Goal: Task Accomplishment & Management: Manage account settings

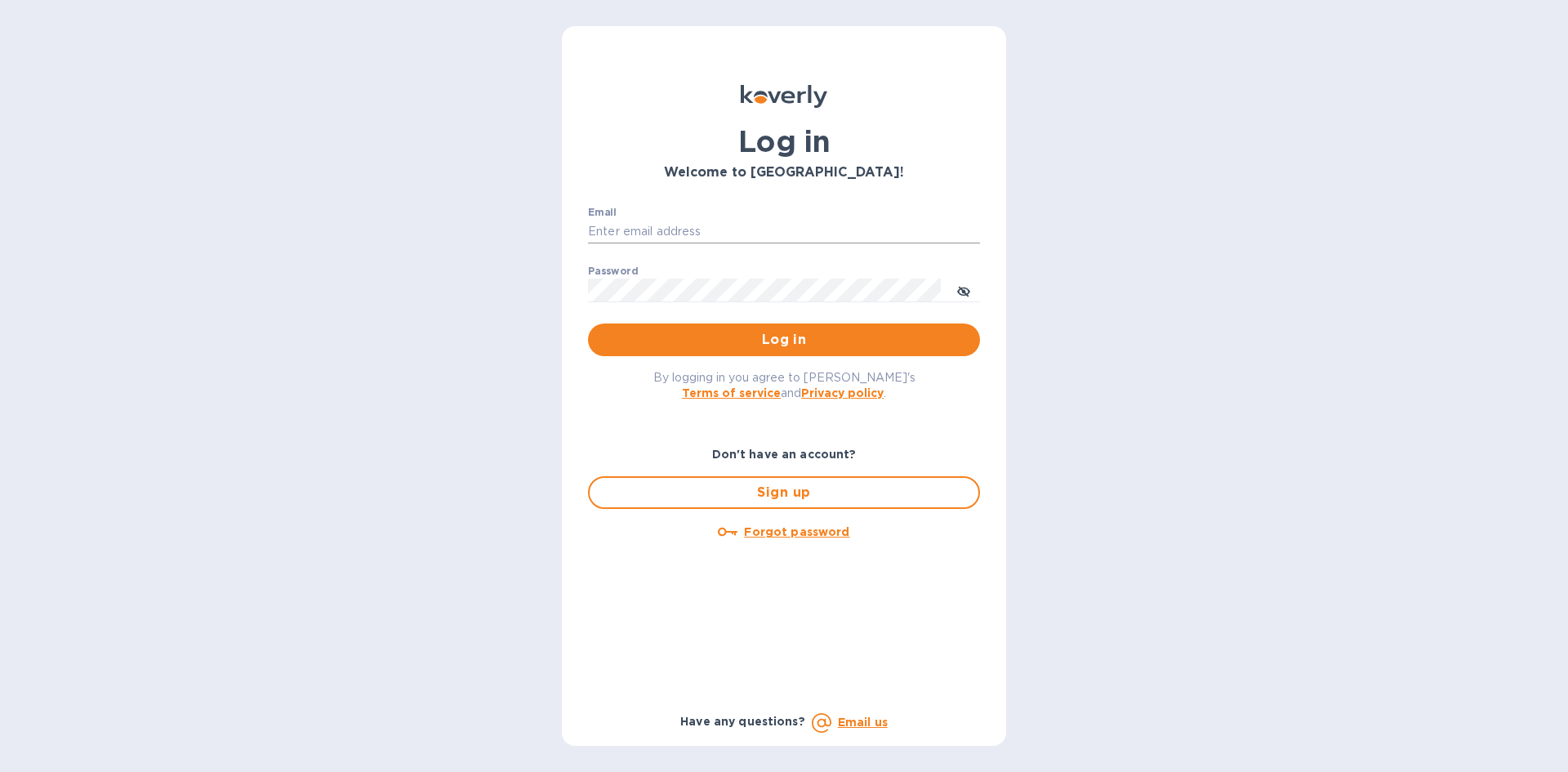
click at [676, 224] on input "Email" at bounding box center [783, 232] width 392 height 25
type input "[EMAIL_ADDRESS][DOMAIN_NAME]"
click at [588, 324] on button "Log in" at bounding box center [783, 340] width 392 height 32
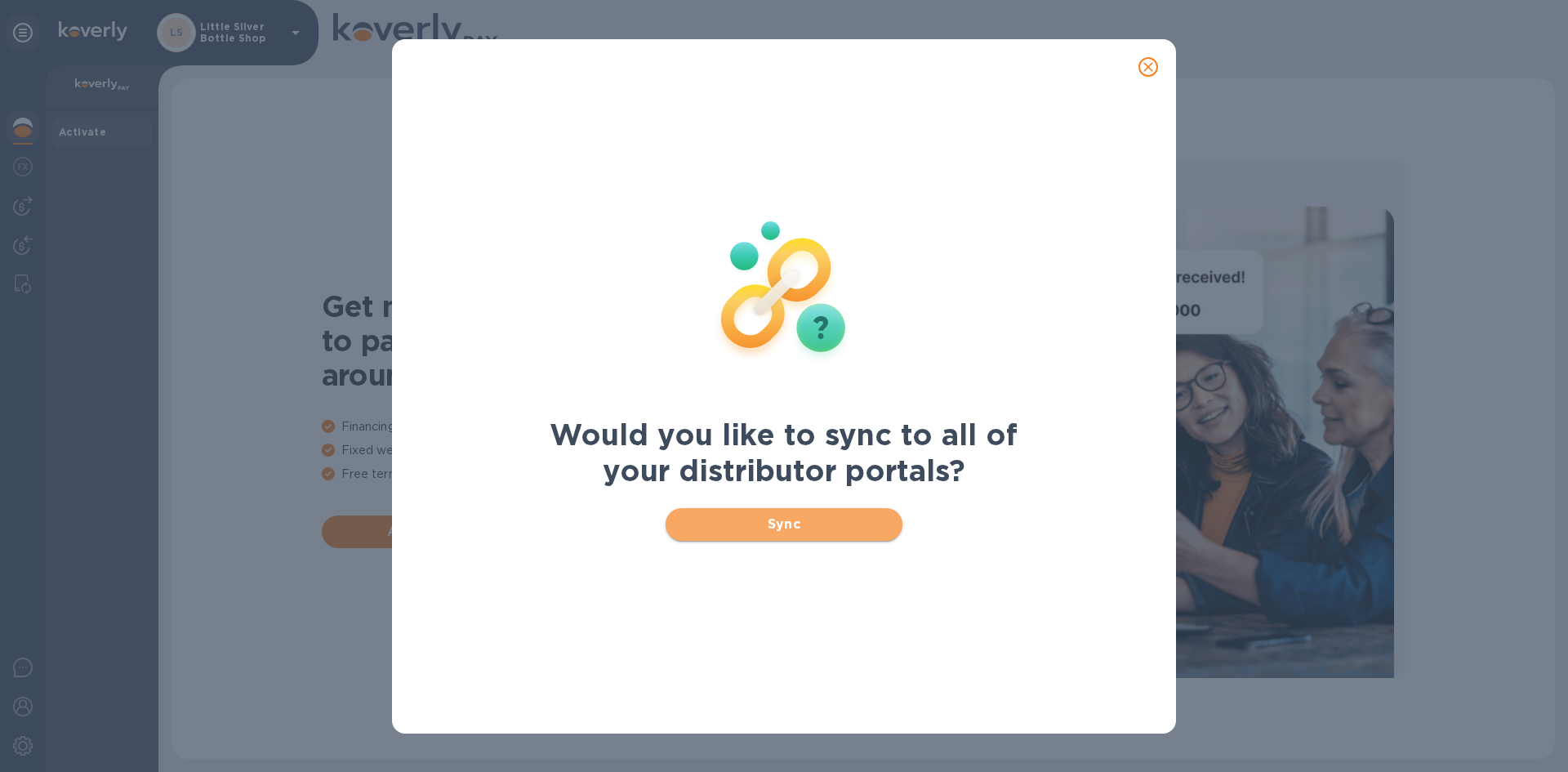
click at [807, 533] on span "Sync" at bounding box center [784, 524] width 211 height 20
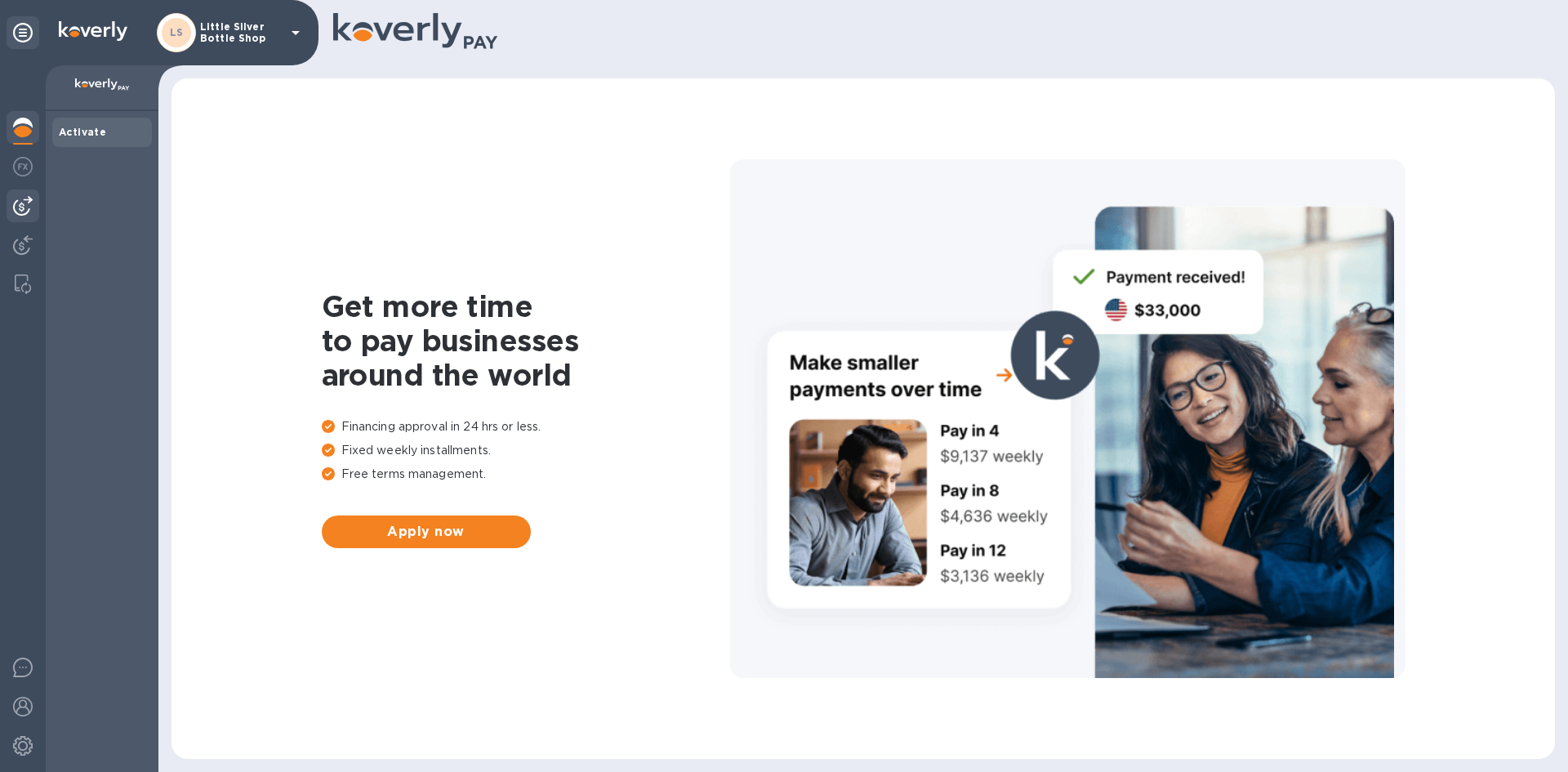
click at [19, 200] on img at bounding box center [23, 206] width 20 height 20
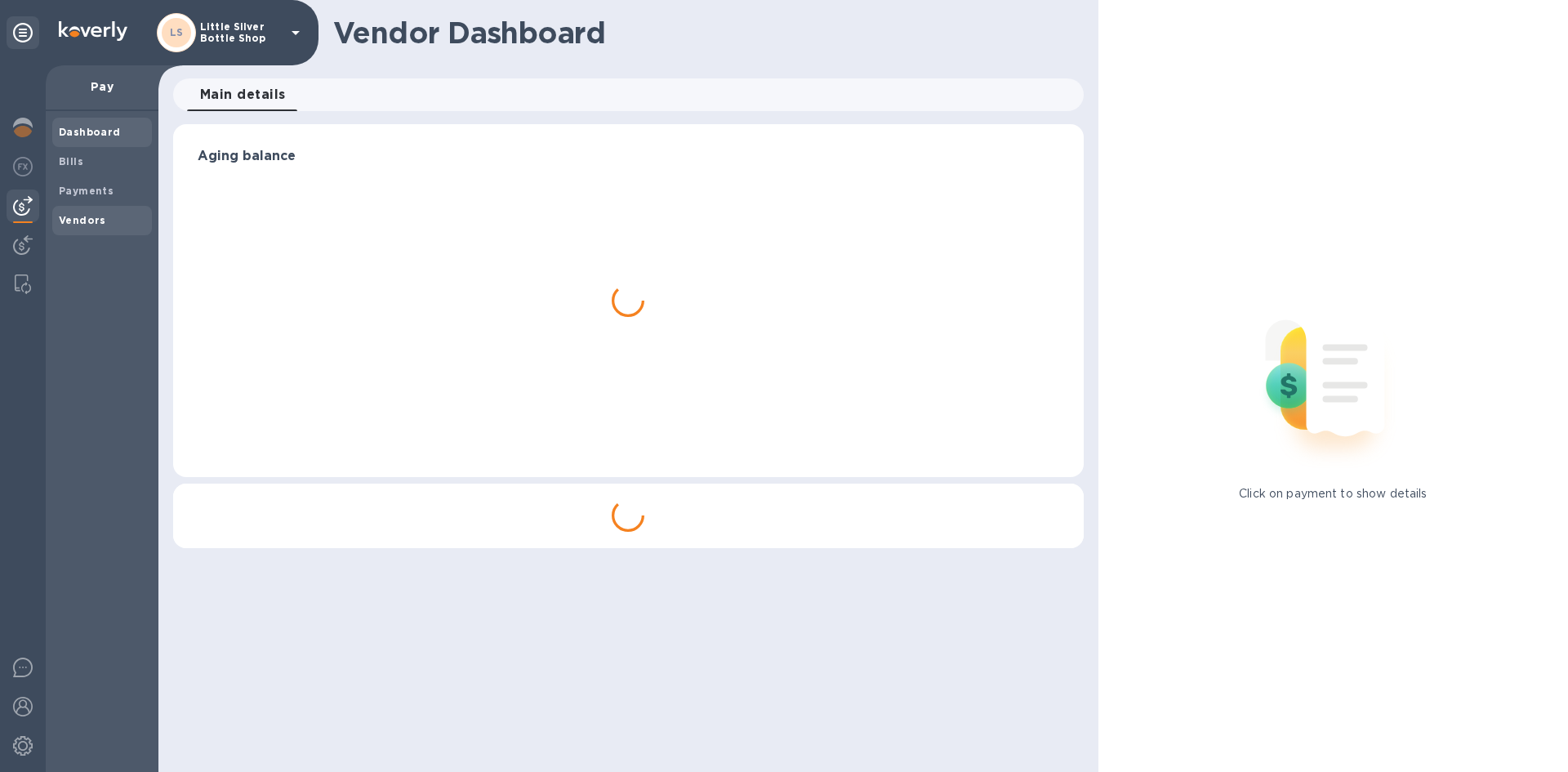
click at [78, 218] on b "Vendors" at bounding box center [82, 220] width 47 height 12
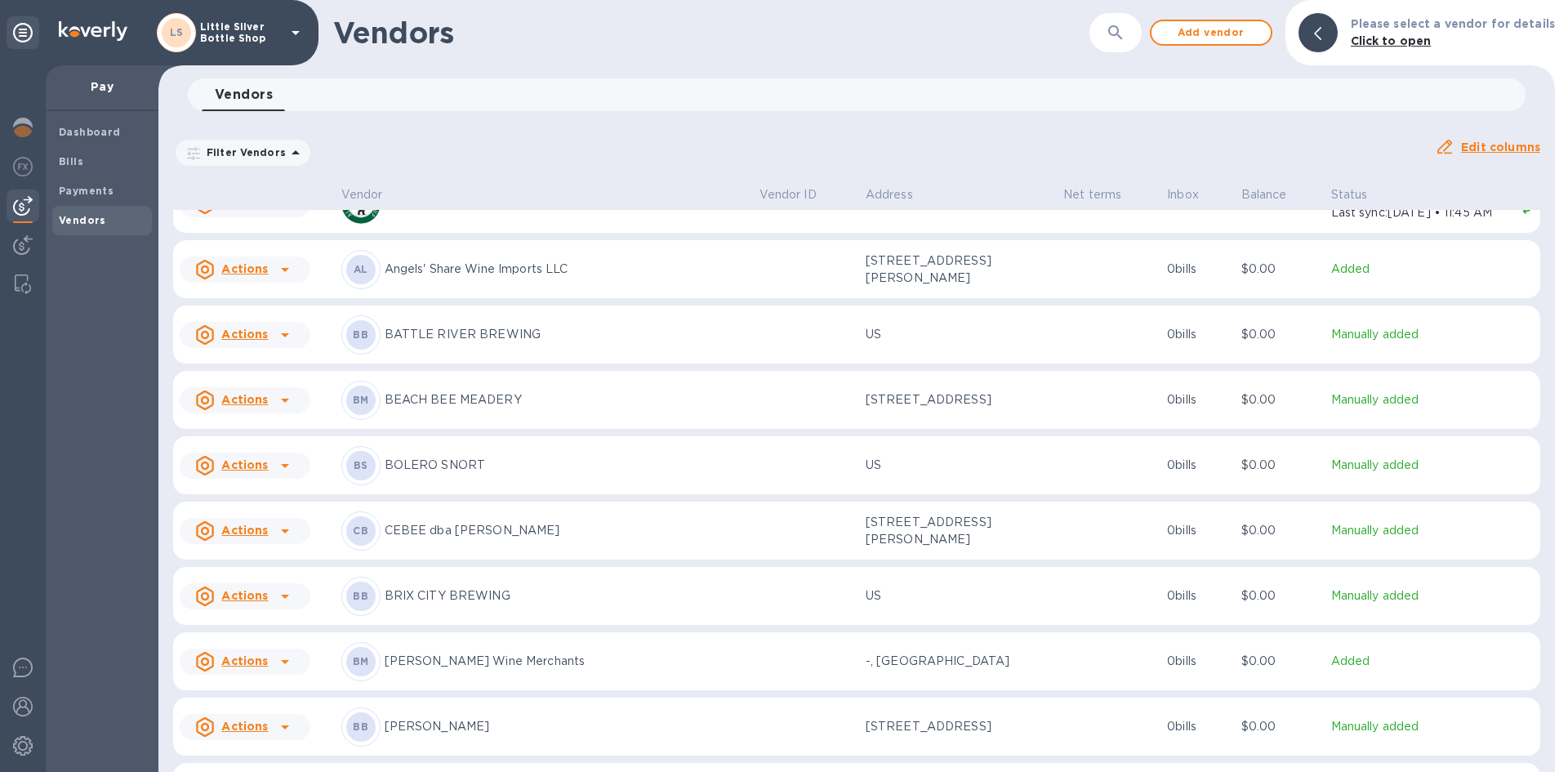
scroll to position [327, 0]
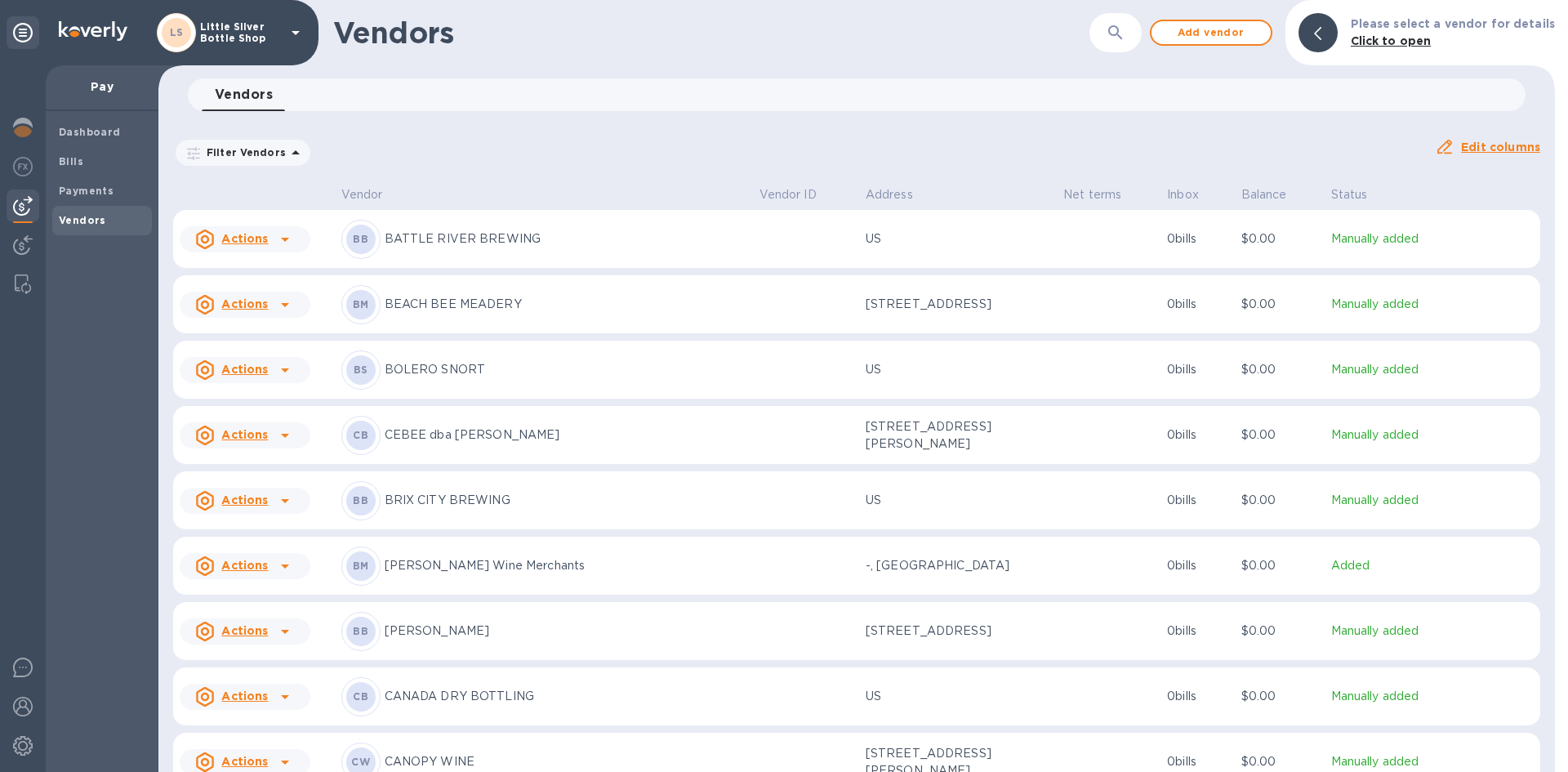
click at [421, 565] on p "[PERSON_NAME] Wine Merchants" at bounding box center [565, 566] width 362 height 17
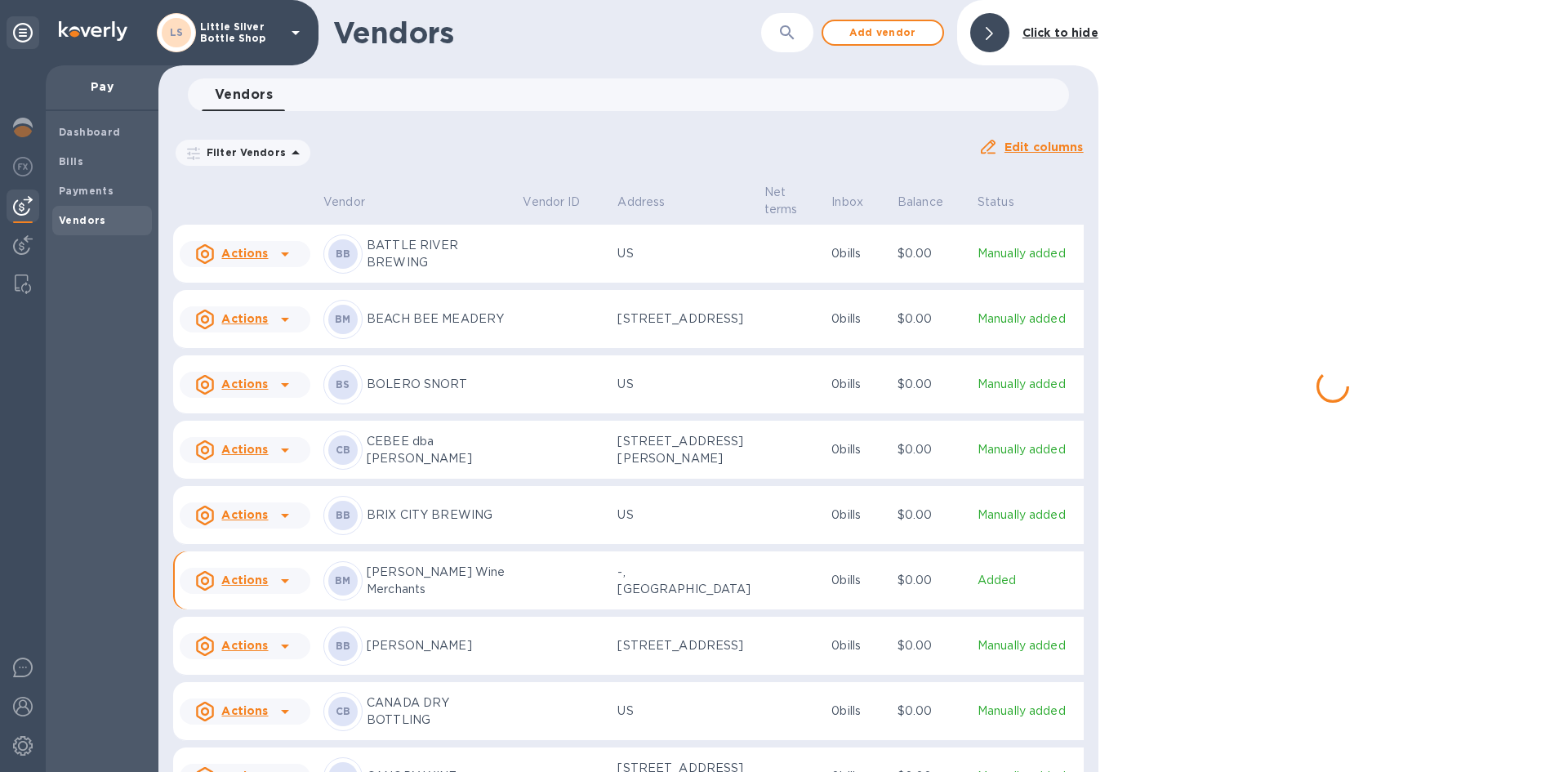
scroll to position [407, 0]
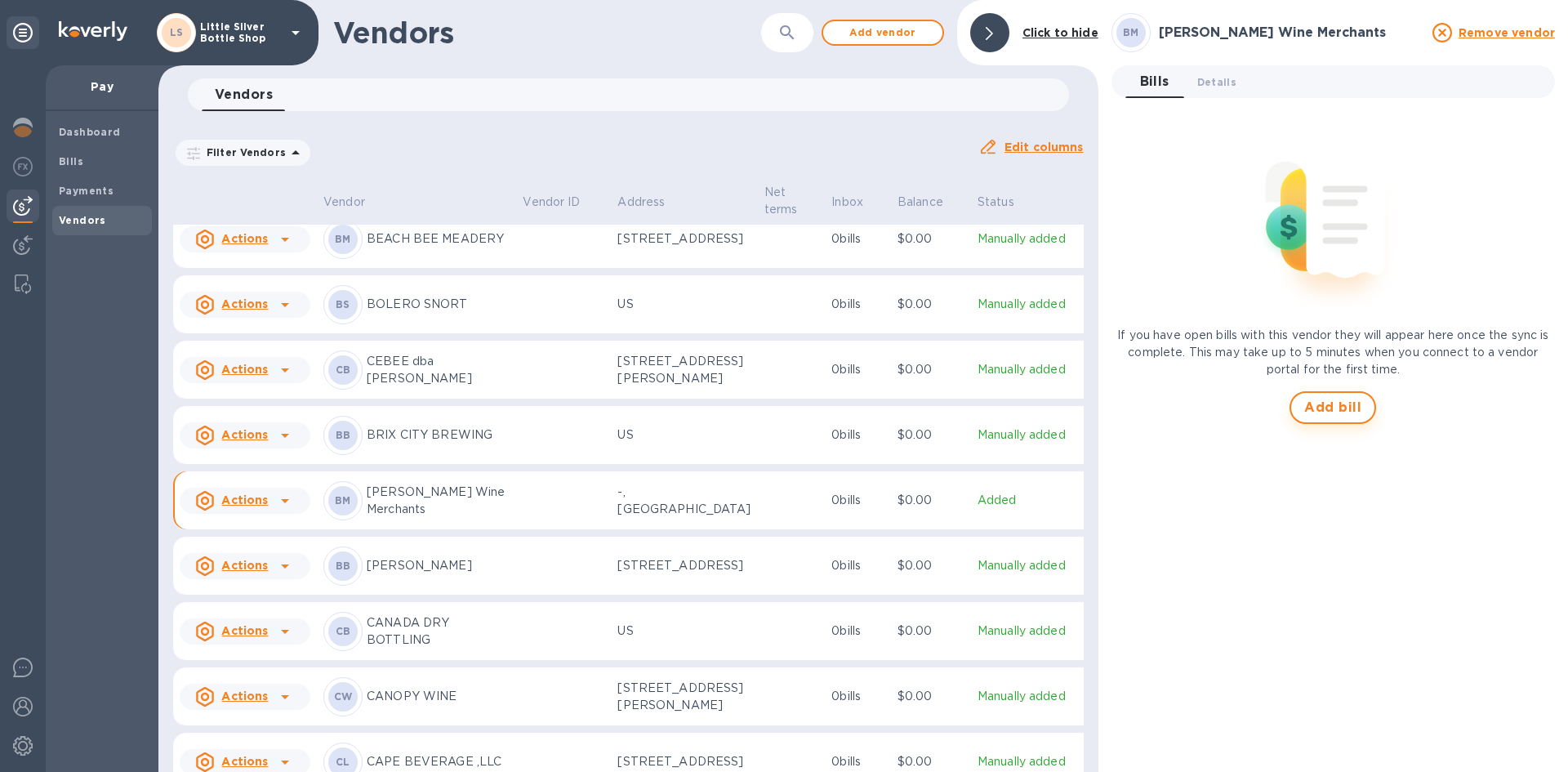
click at [1331, 398] on span "Add bill" at bounding box center [1332, 408] width 57 height 20
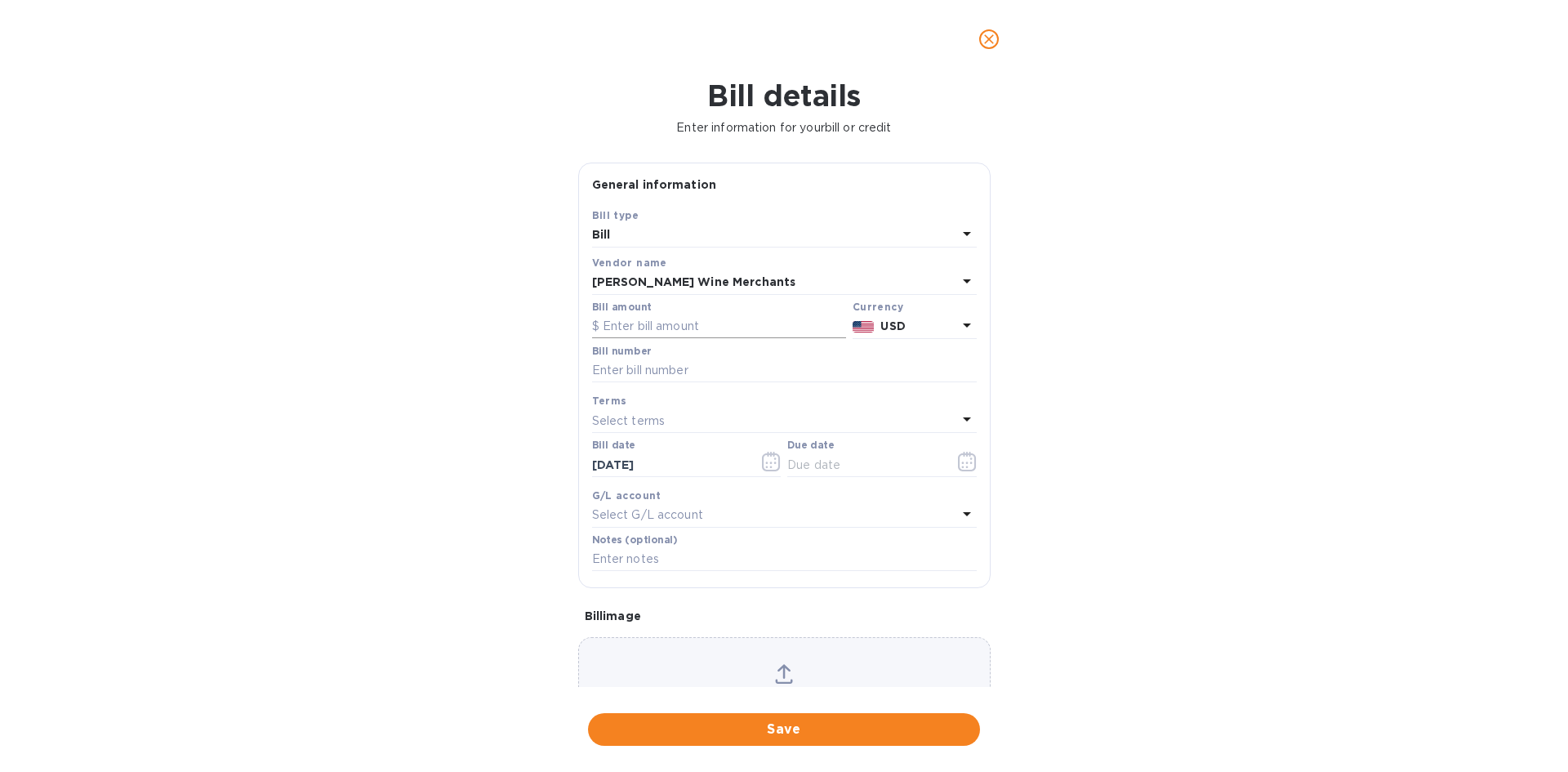
click at [729, 320] on input "text" at bounding box center [719, 327] width 254 height 25
type input "964.00"
click at [684, 369] on input "text" at bounding box center [784, 371] width 385 height 25
type input "154687"
click at [621, 421] on p "Select terms" at bounding box center [628, 421] width 74 height 17
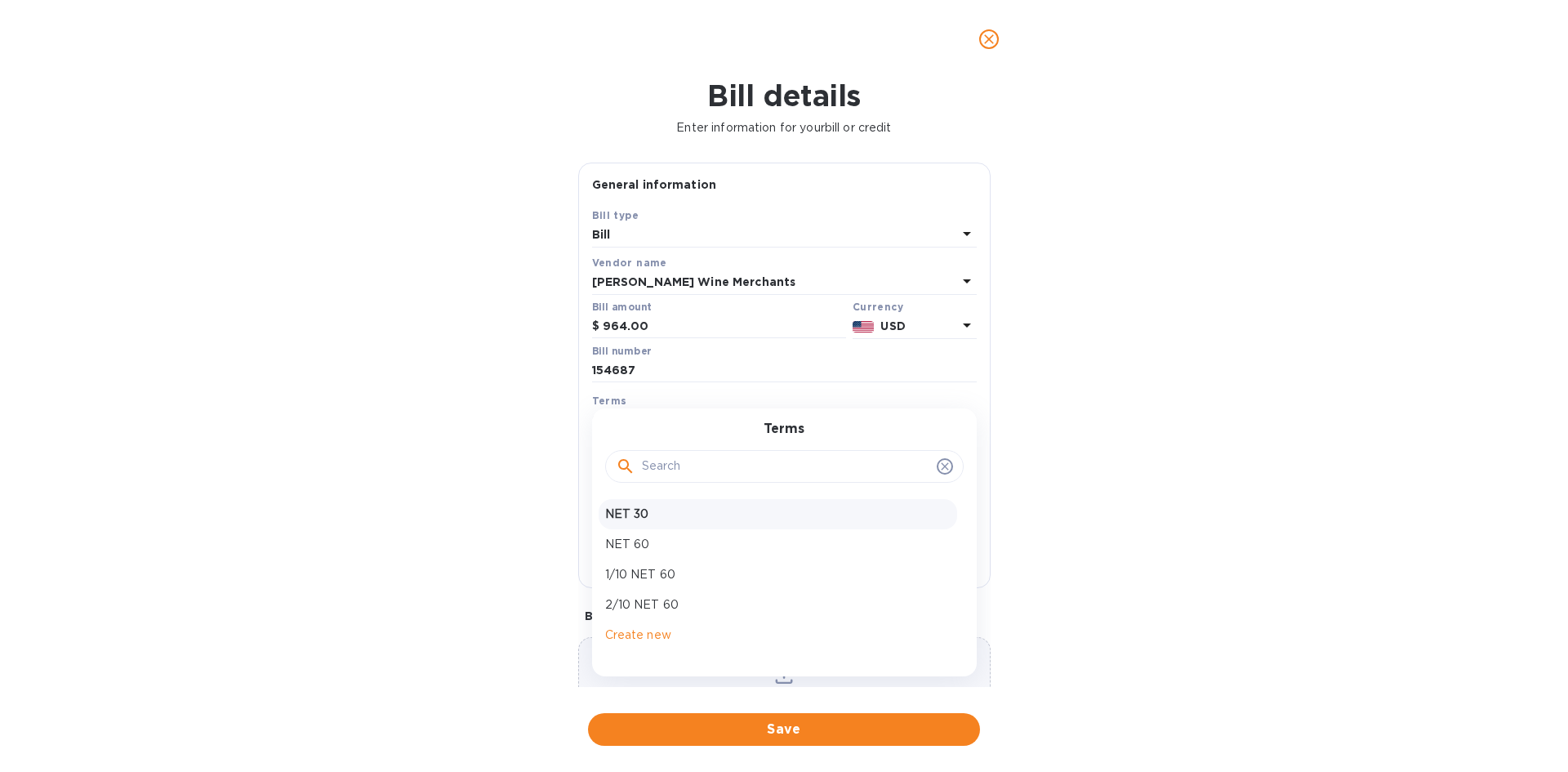
click at [644, 515] on p "NET 30" at bounding box center [777, 514] width 345 height 17
type input "[DATE]"
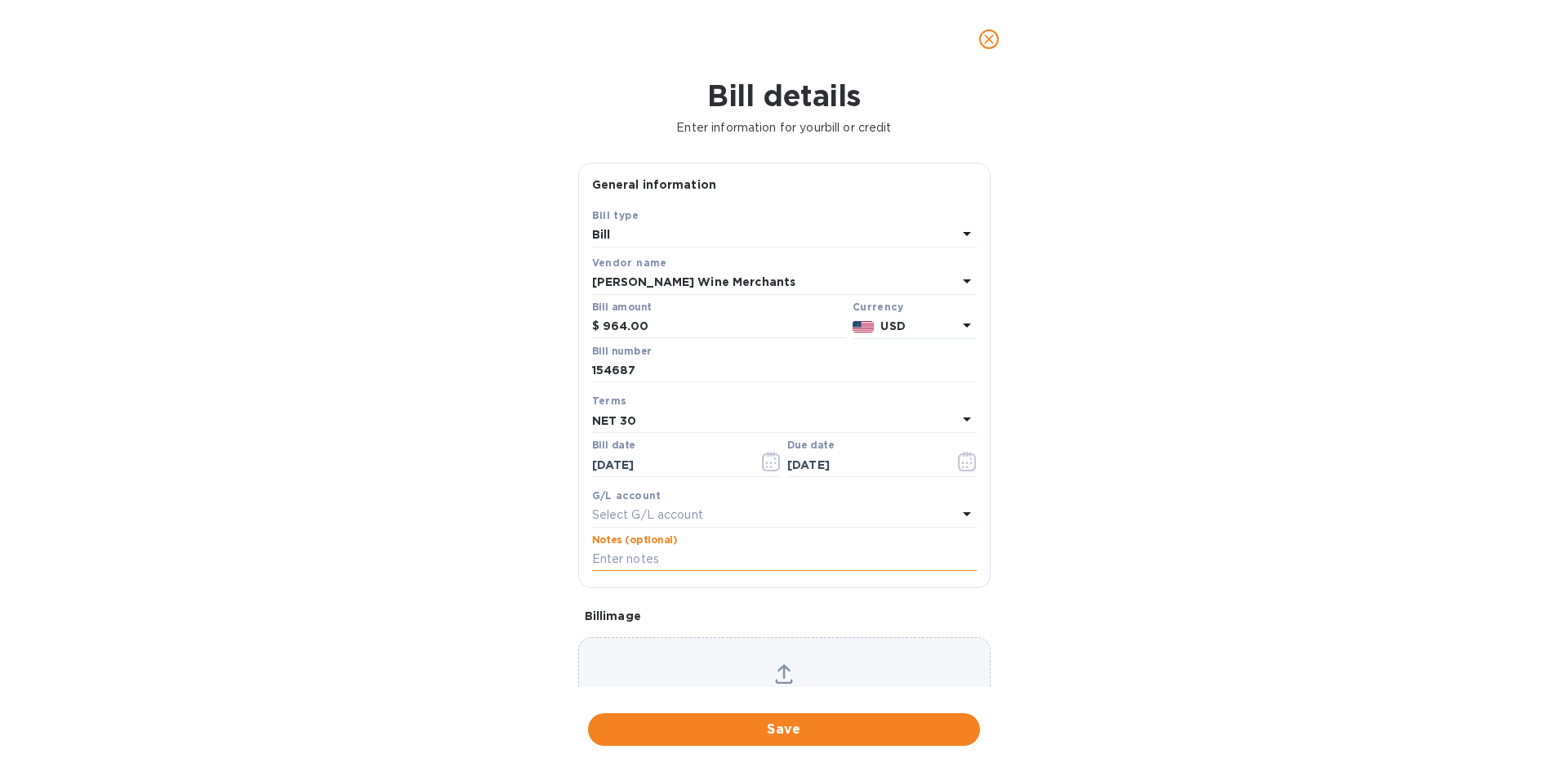
click at [641, 562] on input "text" at bounding box center [784, 560] width 385 height 25
type input "1-29777"
click at [867, 721] on span "Save" at bounding box center [784, 730] width 366 height 20
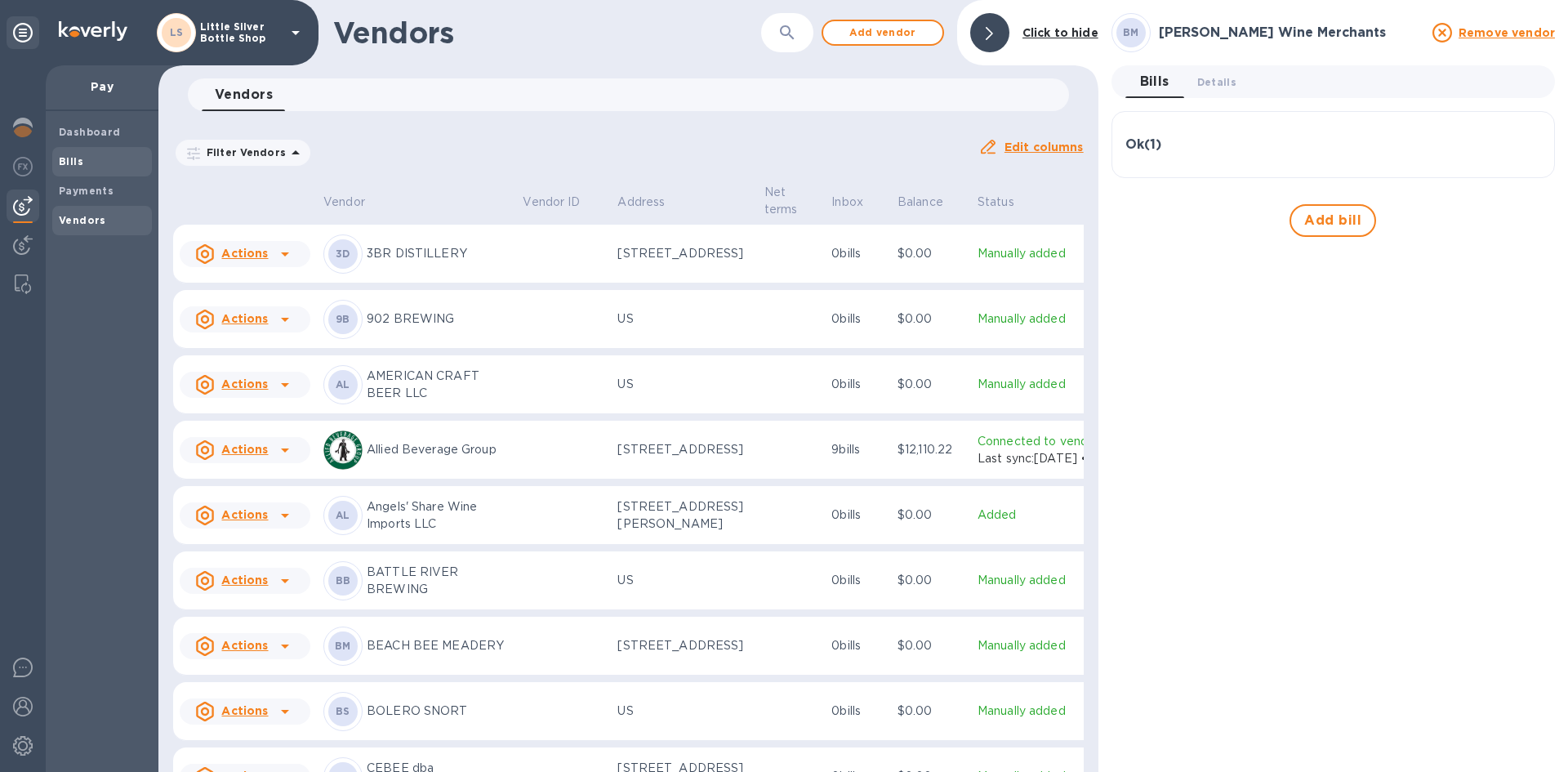
click at [111, 158] on span "Bills" at bounding box center [102, 162] width 87 height 17
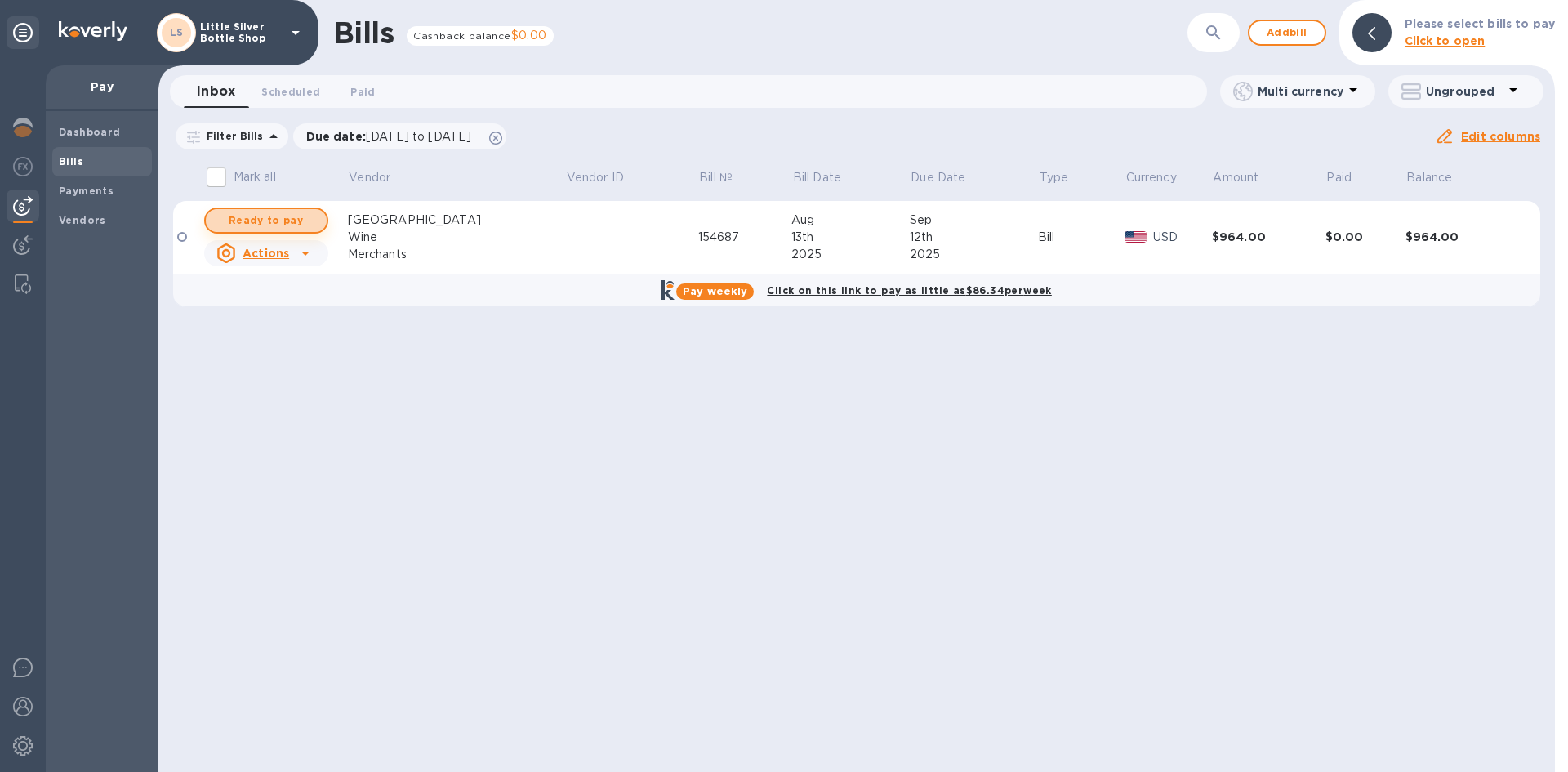
click at [254, 215] on span "Ready to pay" at bounding box center [266, 220] width 94 height 20
checkbox input "true"
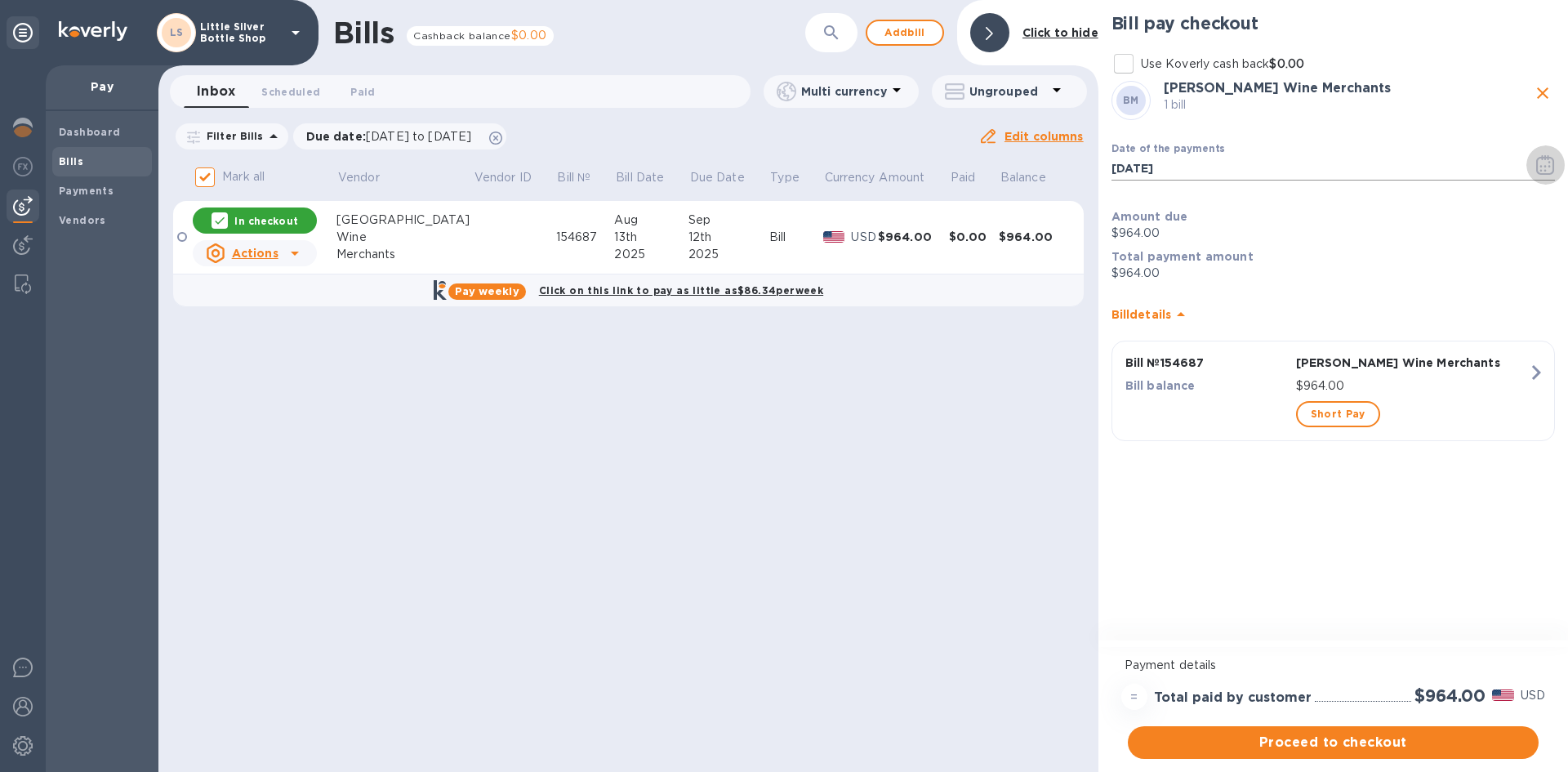
click at [1546, 165] on icon "button" at bounding box center [1545, 165] width 19 height 20
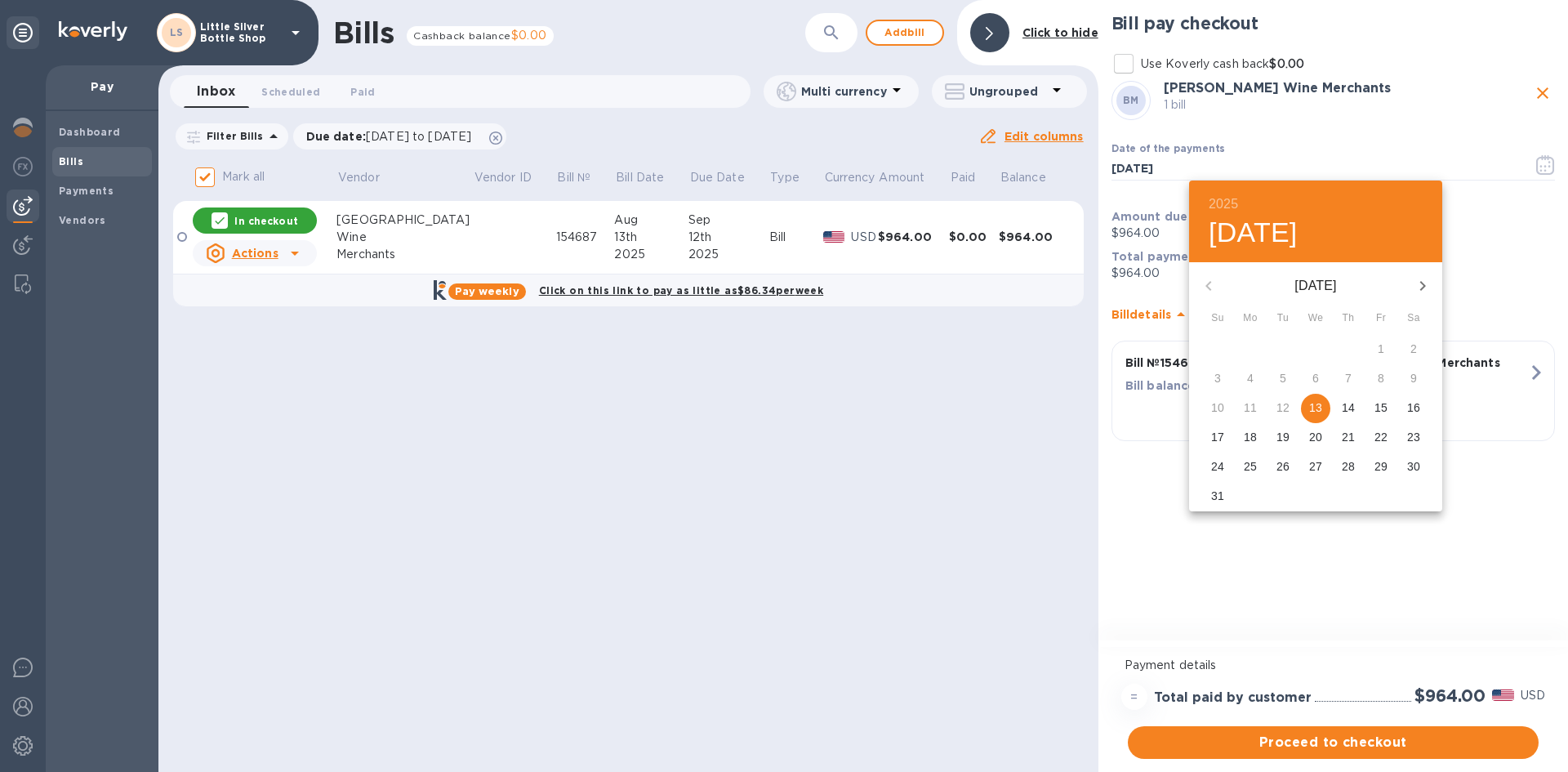
click at [1426, 284] on icon "button" at bounding box center [1422, 286] width 20 height 20
click at [1347, 349] on p "4" at bounding box center [1349, 349] width 7 height 17
type input "[DATE]"
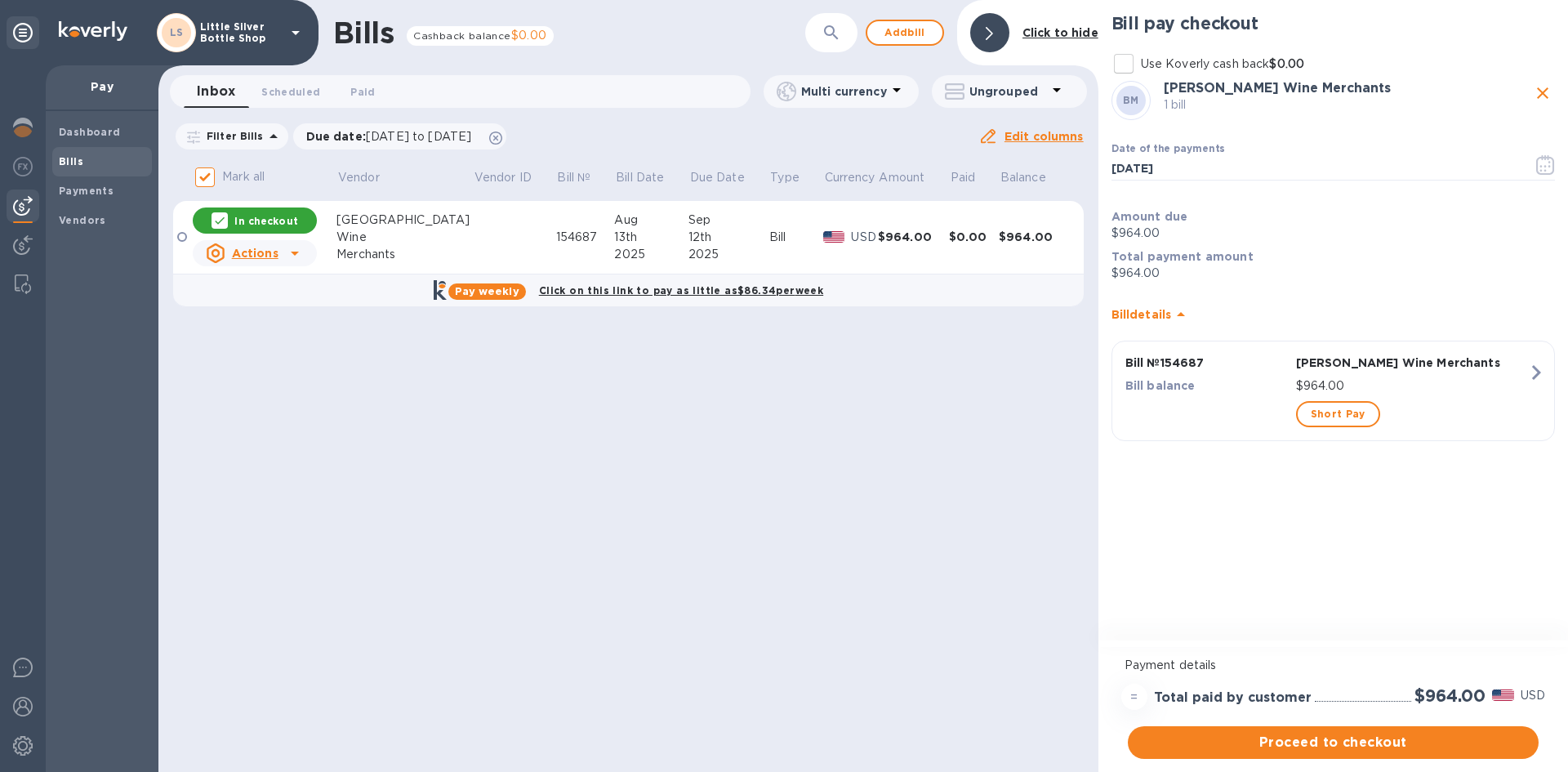
click at [1386, 745] on span "Proceed to checkout" at bounding box center [1333, 743] width 385 height 20
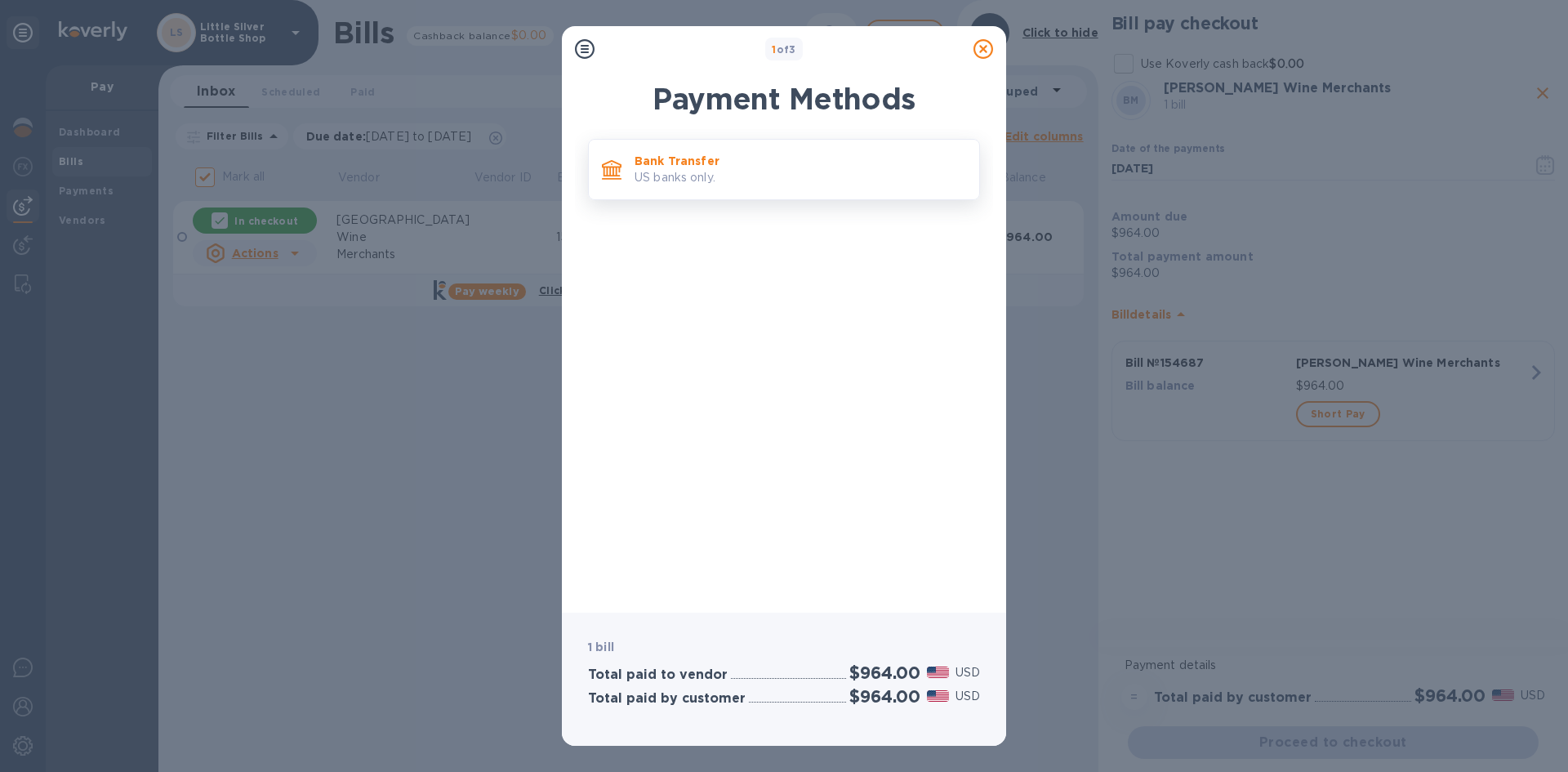
click at [786, 176] on p "US banks only." at bounding box center [800, 177] width 331 height 17
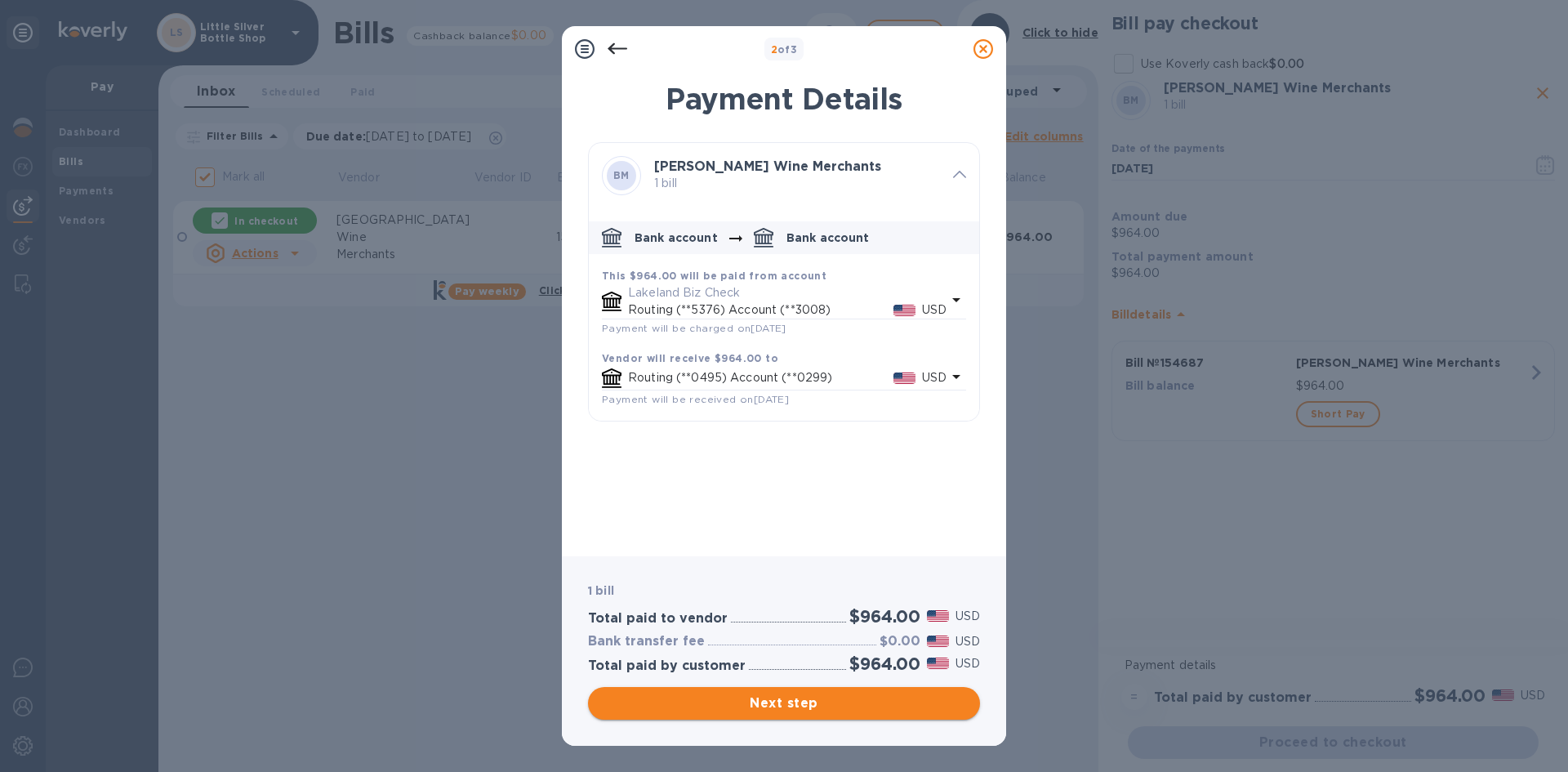
click at [880, 699] on span "Next step" at bounding box center [784, 703] width 366 height 20
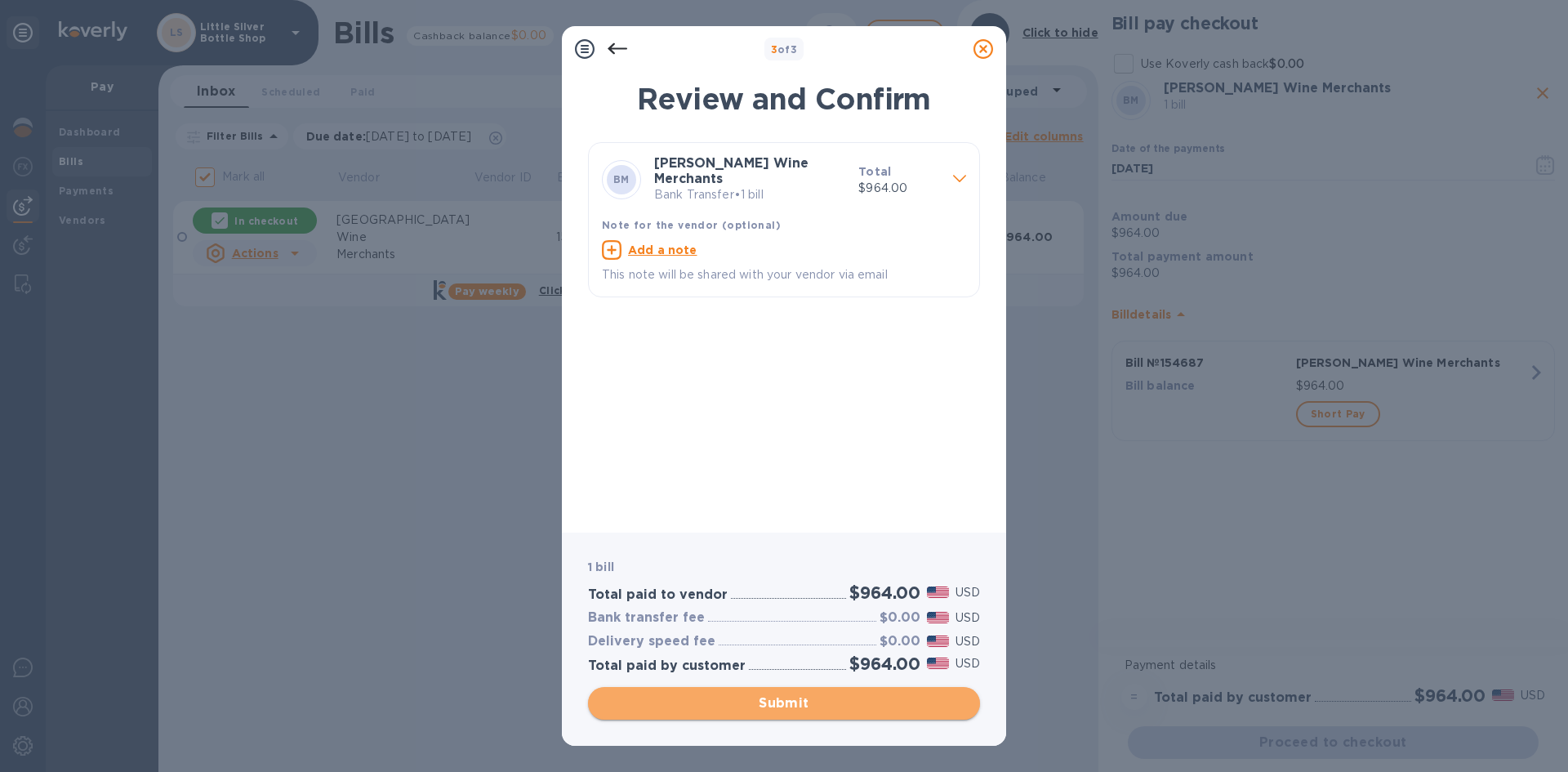
click at [879, 699] on span "Submit" at bounding box center [784, 703] width 366 height 20
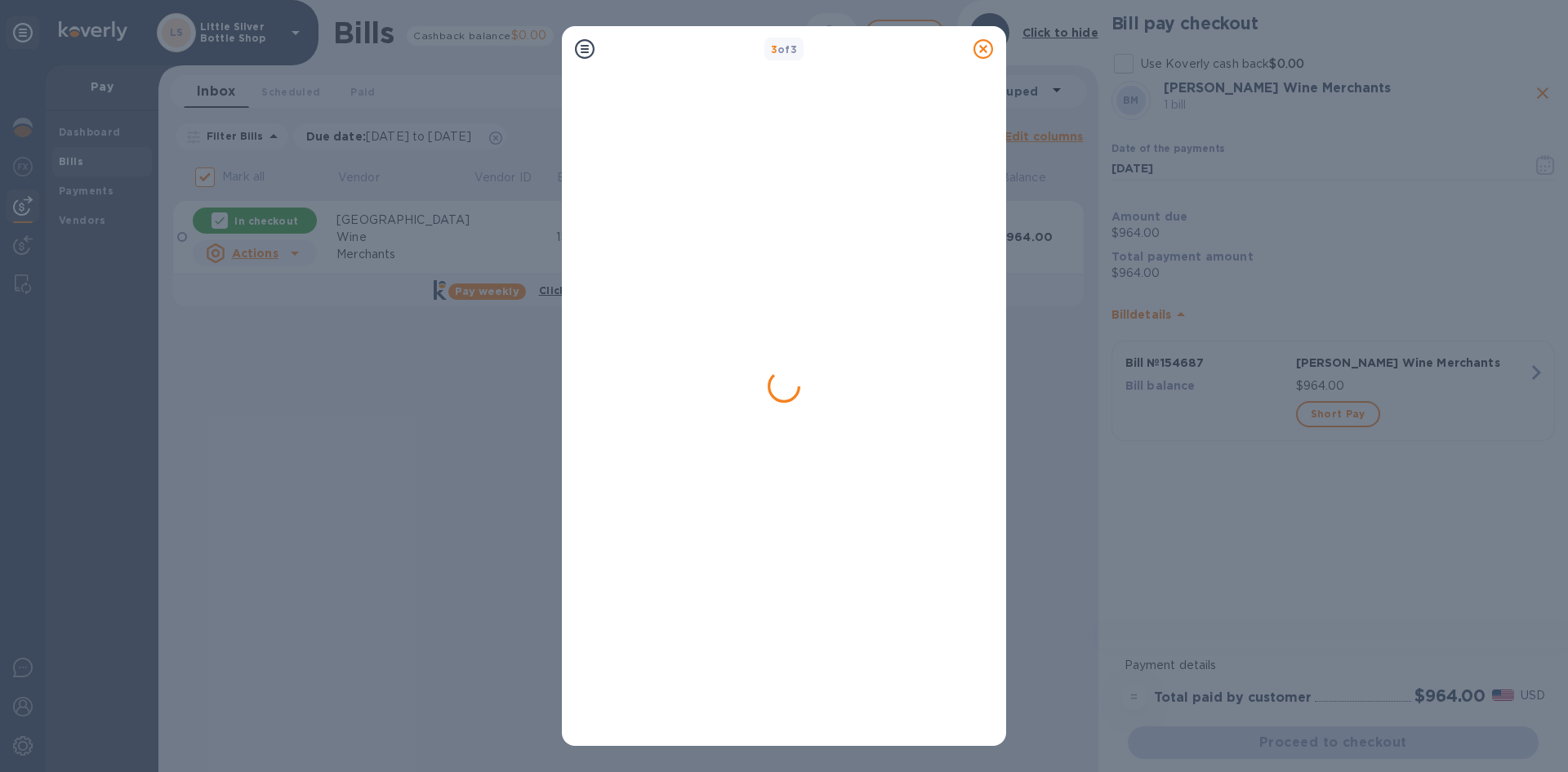
checkbox input "false"
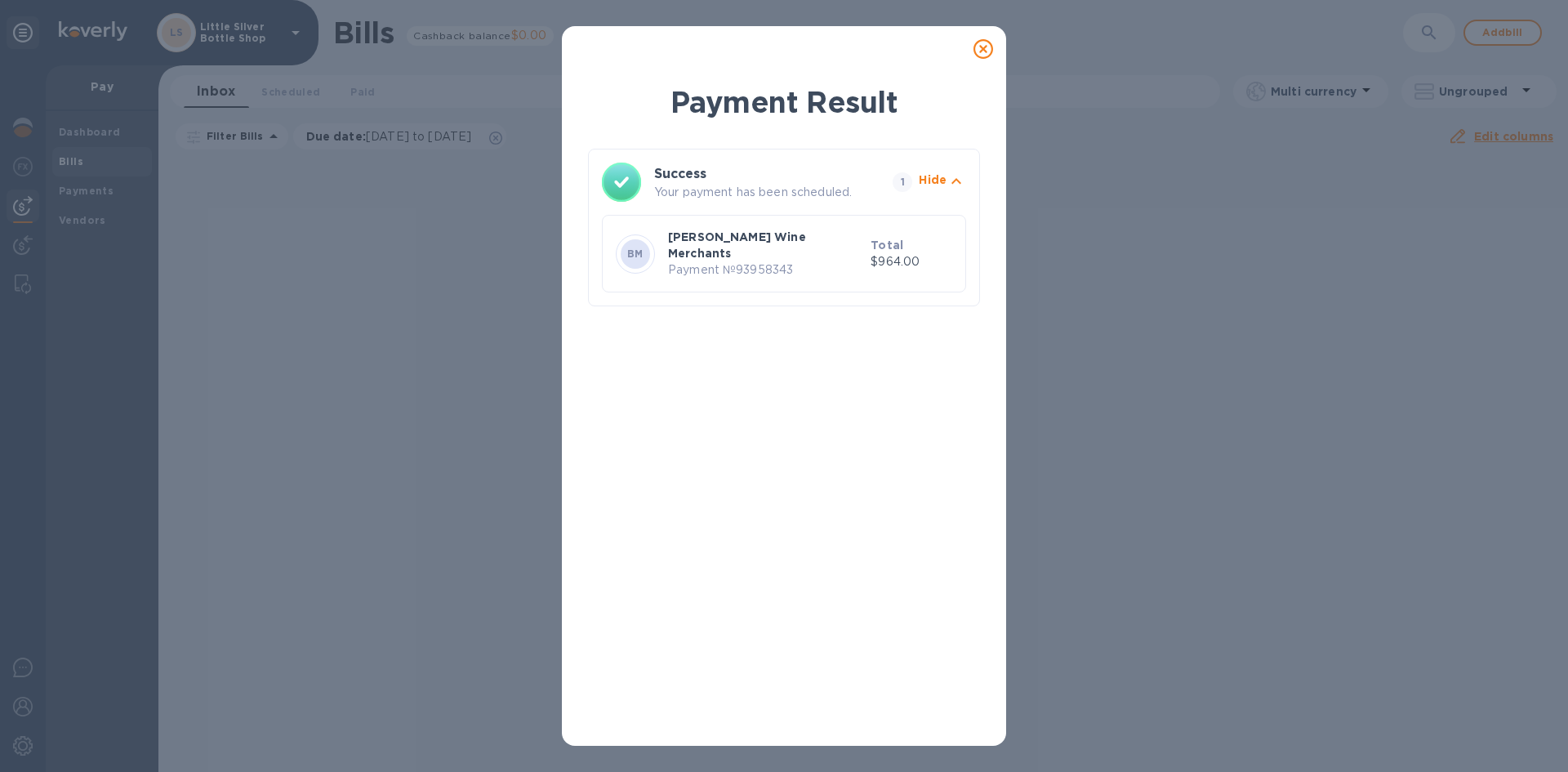
click at [984, 51] on icon at bounding box center [984, 49] width 20 height 20
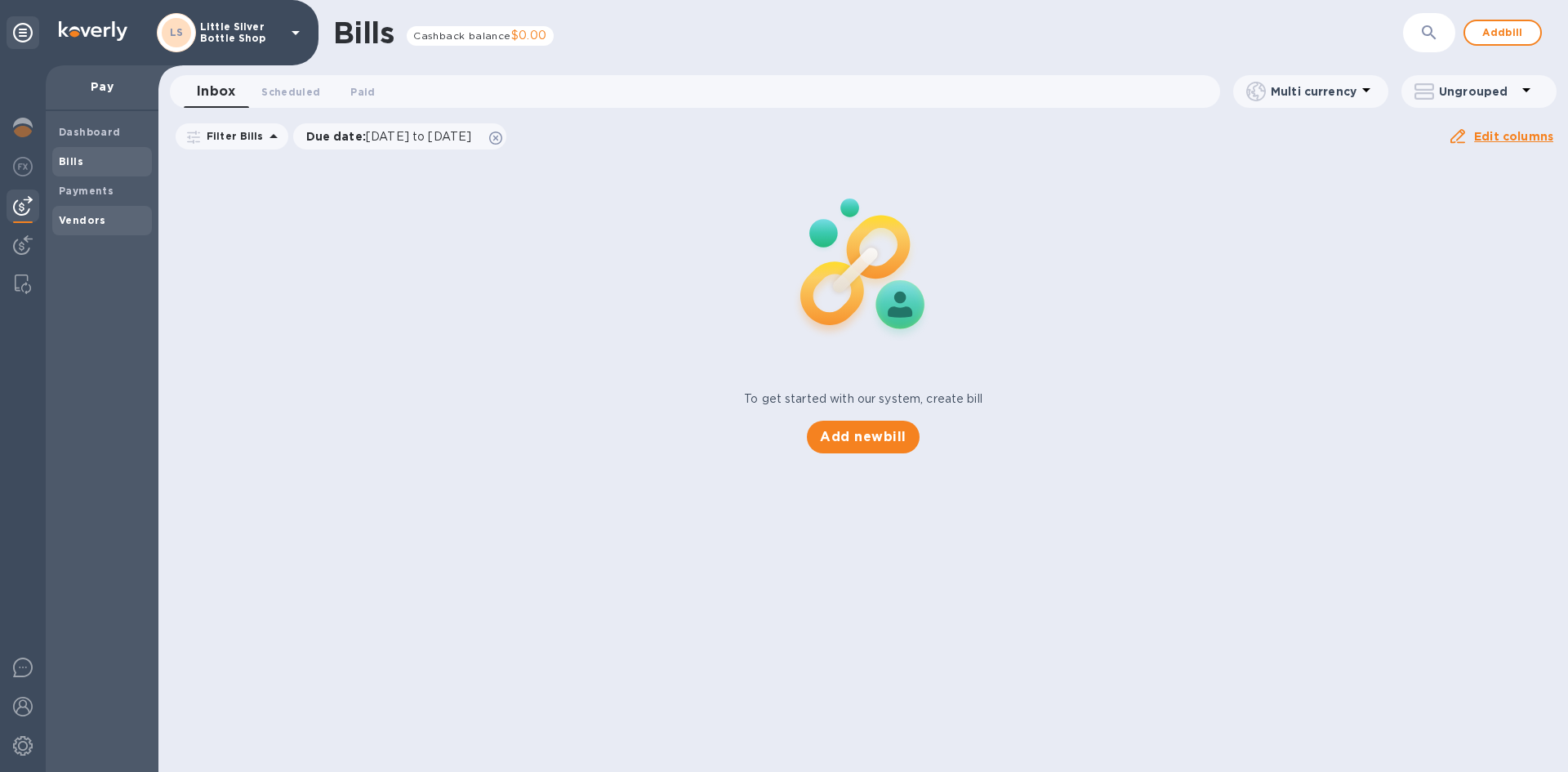
click at [91, 216] on b "Vendors" at bounding box center [82, 220] width 47 height 12
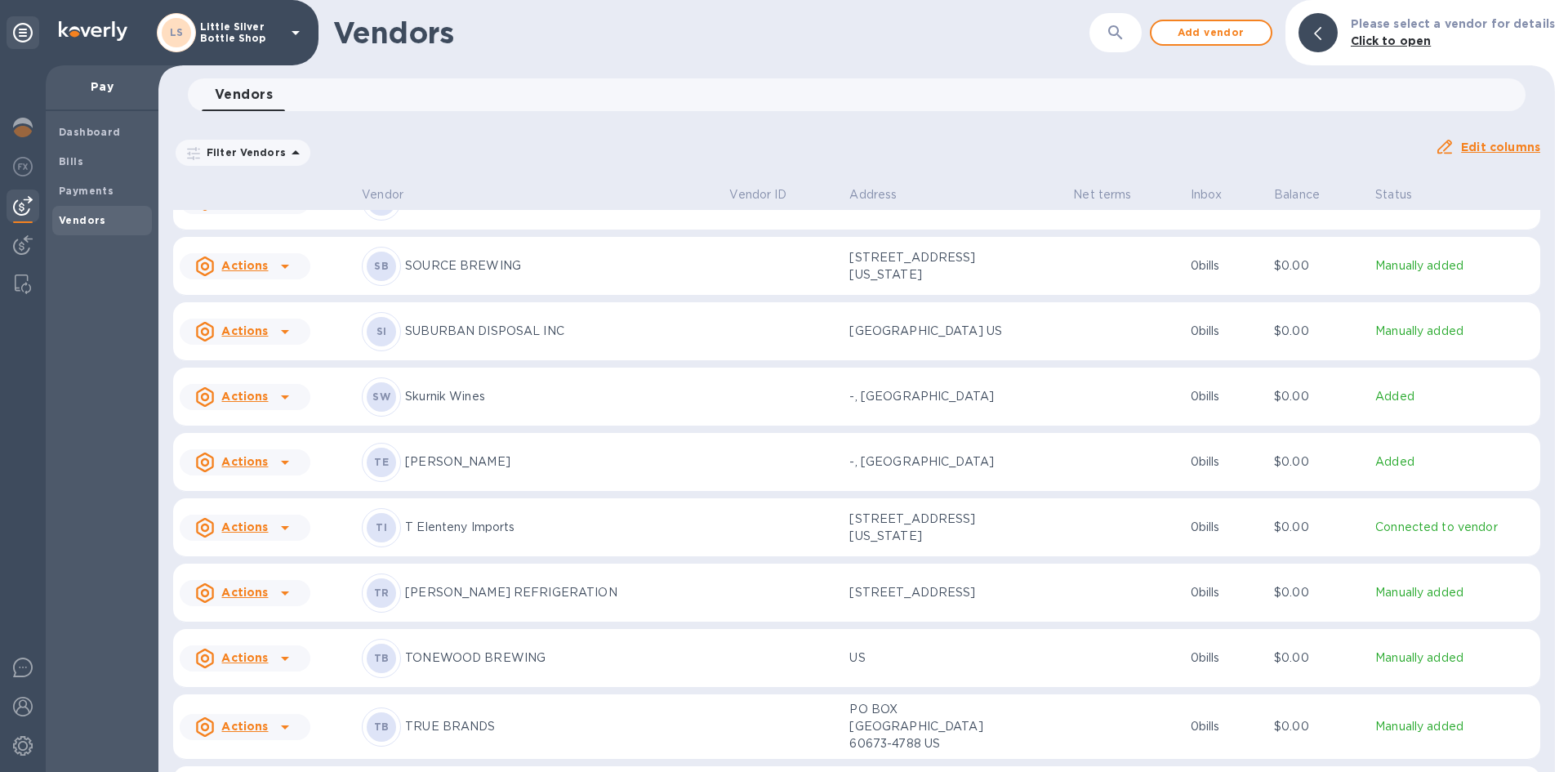
scroll to position [5536, 0]
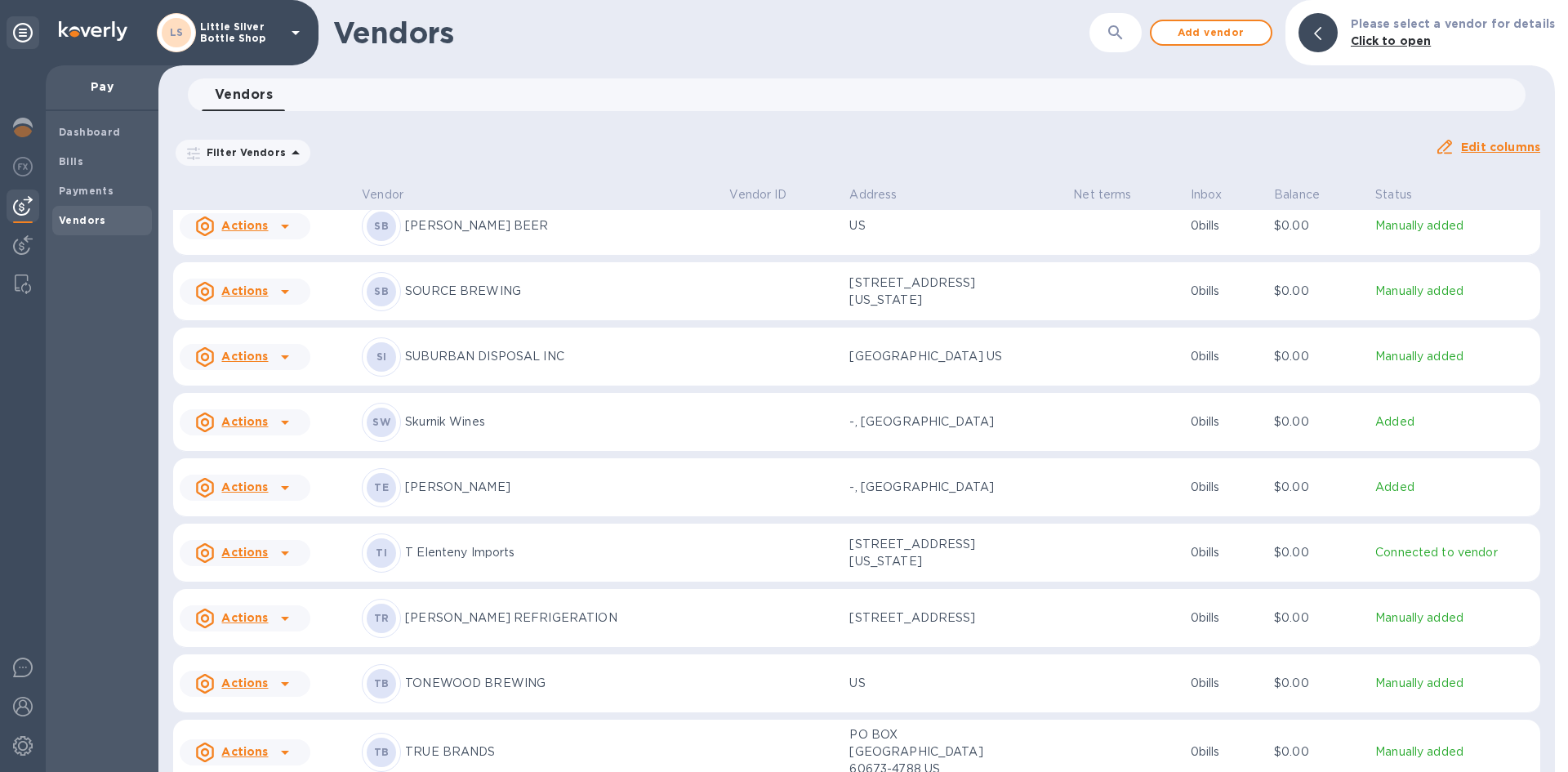
click at [449, 496] on p "[PERSON_NAME]" at bounding box center [560, 487] width 311 height 17
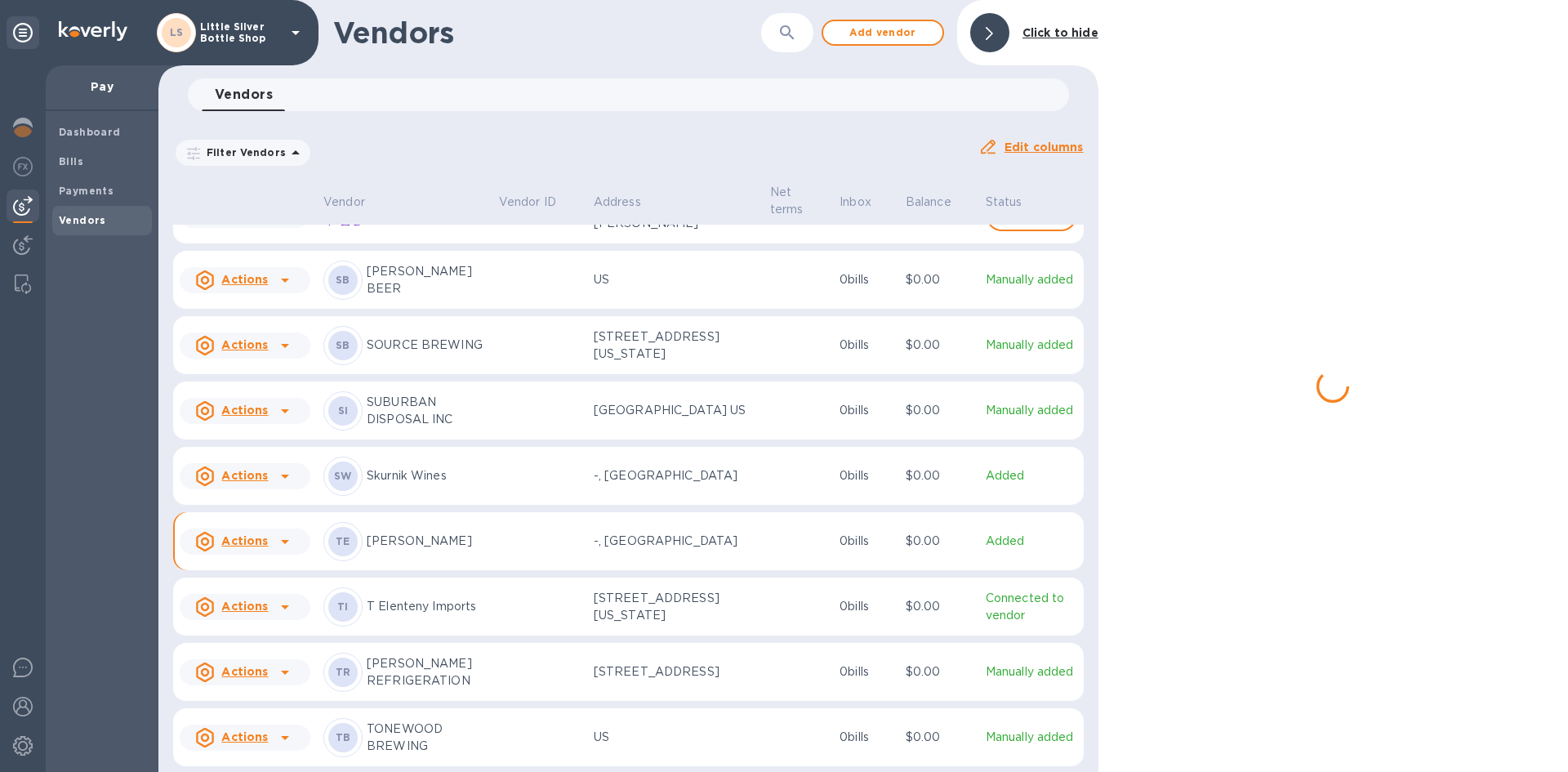
scroll to position [5634, 0]
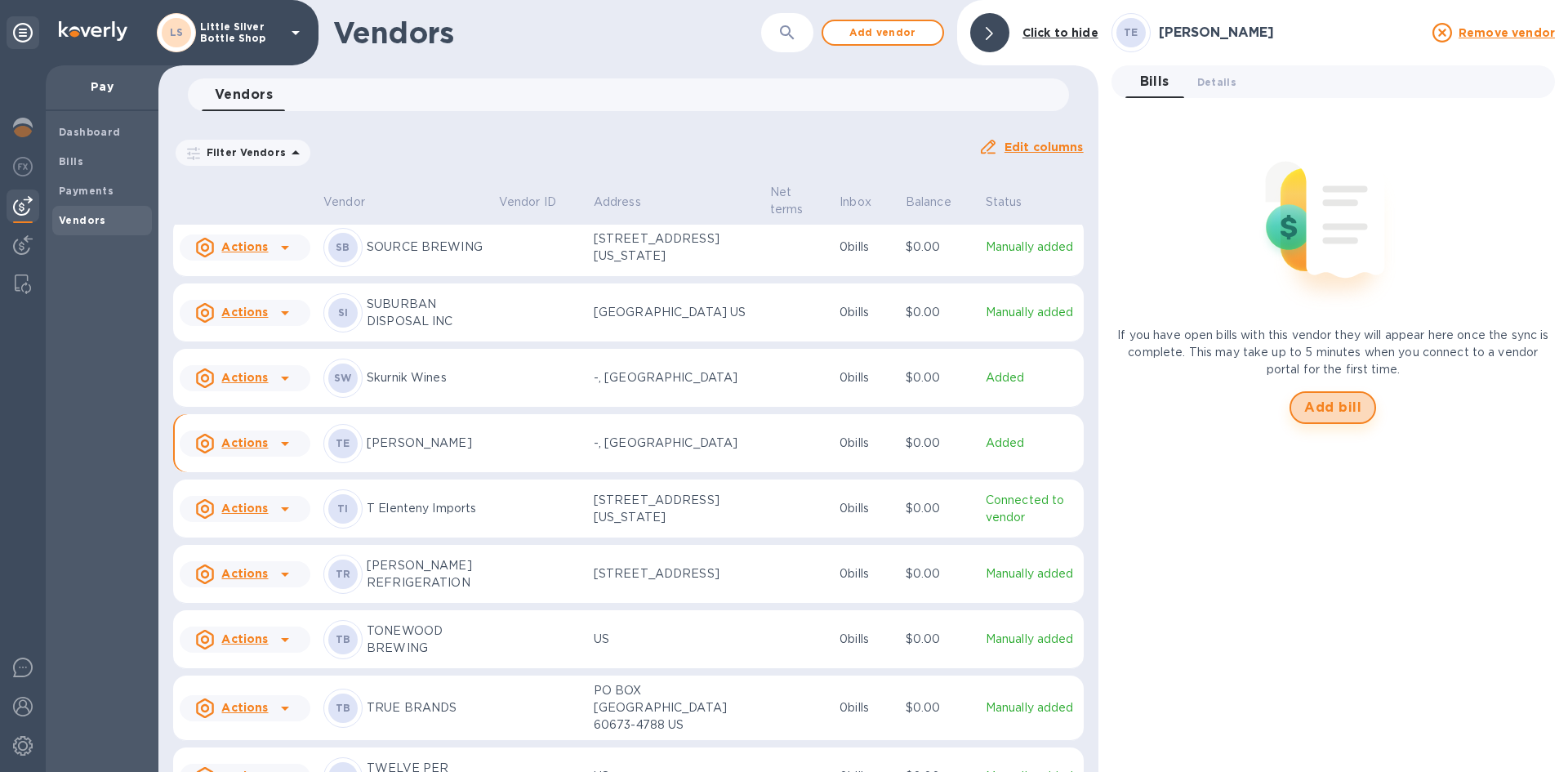
click at [1306, 395] on button "Add bill" at bounding box center [1332, 407] width 87 height 32
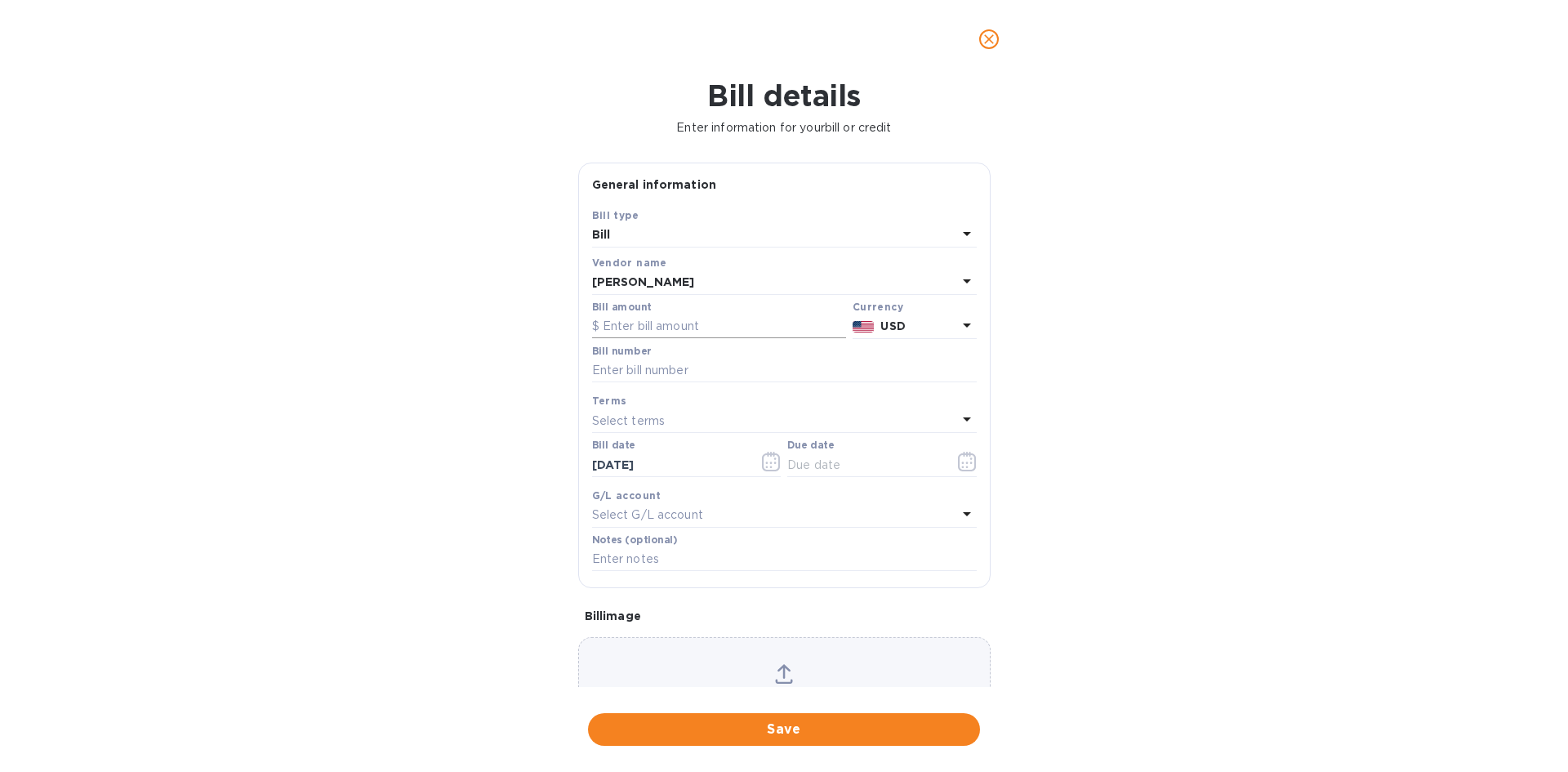
click at [641, 327] on input "text" at bounding box center [719, 327] width 254 height 25
type input "498.00"
click at [645, 371] on input "text" at bounding box center [784, 371] width 385 height 25
drag, startPoint x: 634, startPoint y: 371, endPoint x: 645, endPoint y: 368, distance: 11.4
click at [645, 368] on input "7237652" at bounding box center [784, 371] width 385 height 25
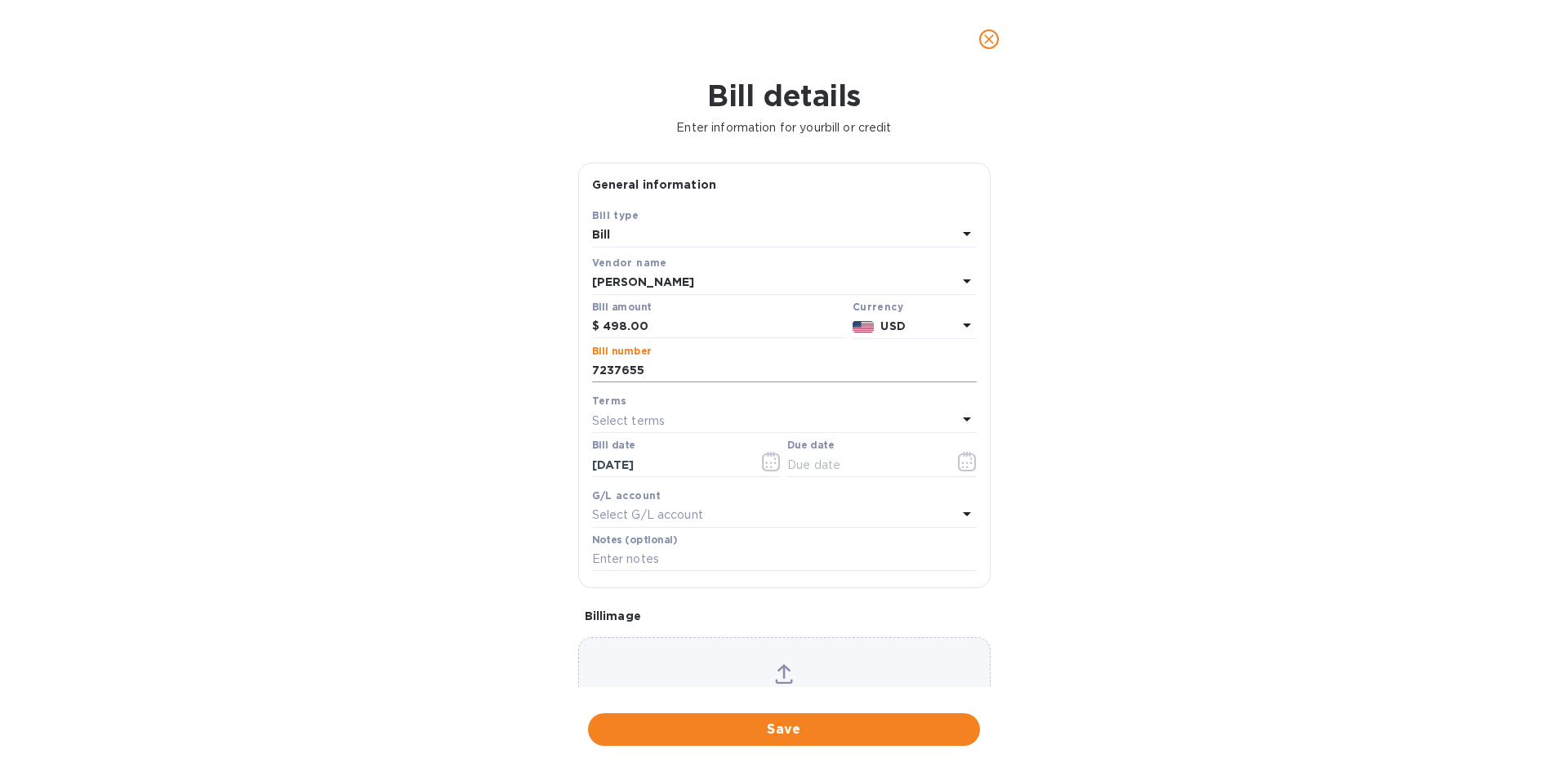
click at [613, 372] on input "7237655" at bounding box center [784, 371] width 385 height 25
click at [633, 371] on input "7237655" at bounding box center [784, 371] width 385 height 25
type input "723765"
click at [628, 418] on p "Select terms" at bounding box center [628, 421] width 74 height 17
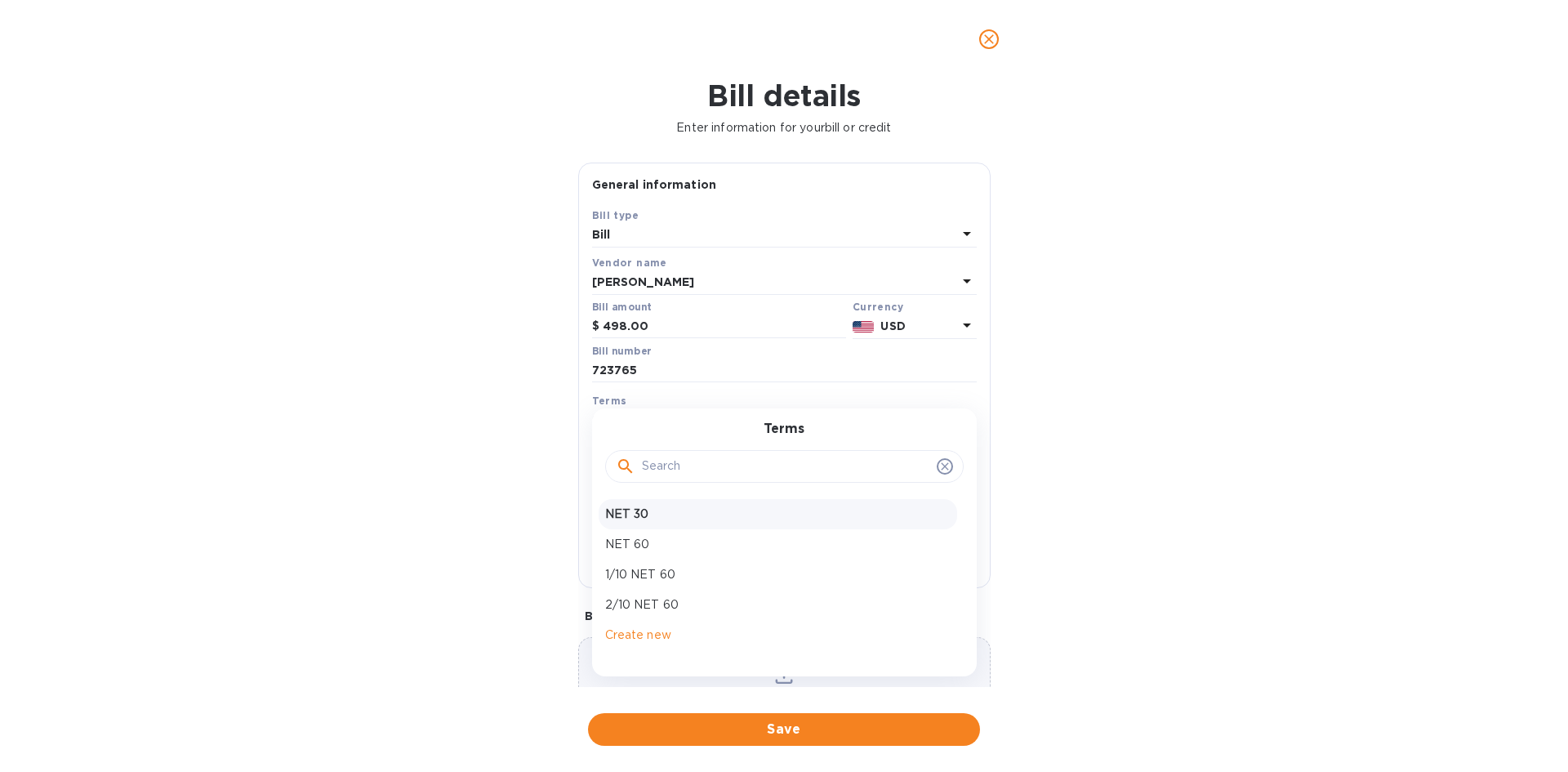
click at [642, 513] on p "NET 30" at bounding box center [777, 514] width 345 height 17
type input "[DATE]"
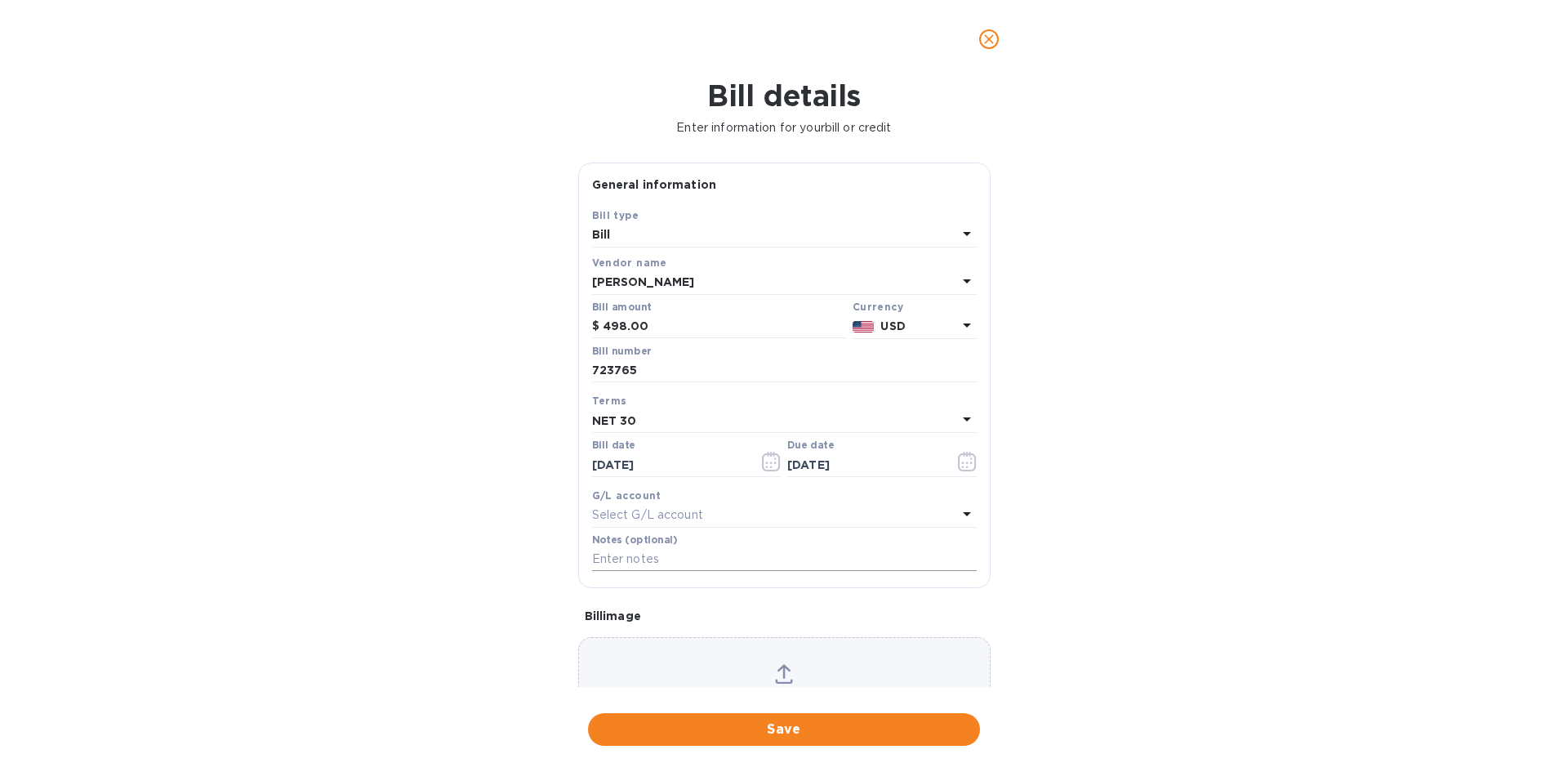
click at [642, 561] on input "text" at bounding box center [784, 560] width 385 height 25
type input "1-29776"
click at [827, 730] on span "Save" at bounding box center [784, 730] width 366 height 20
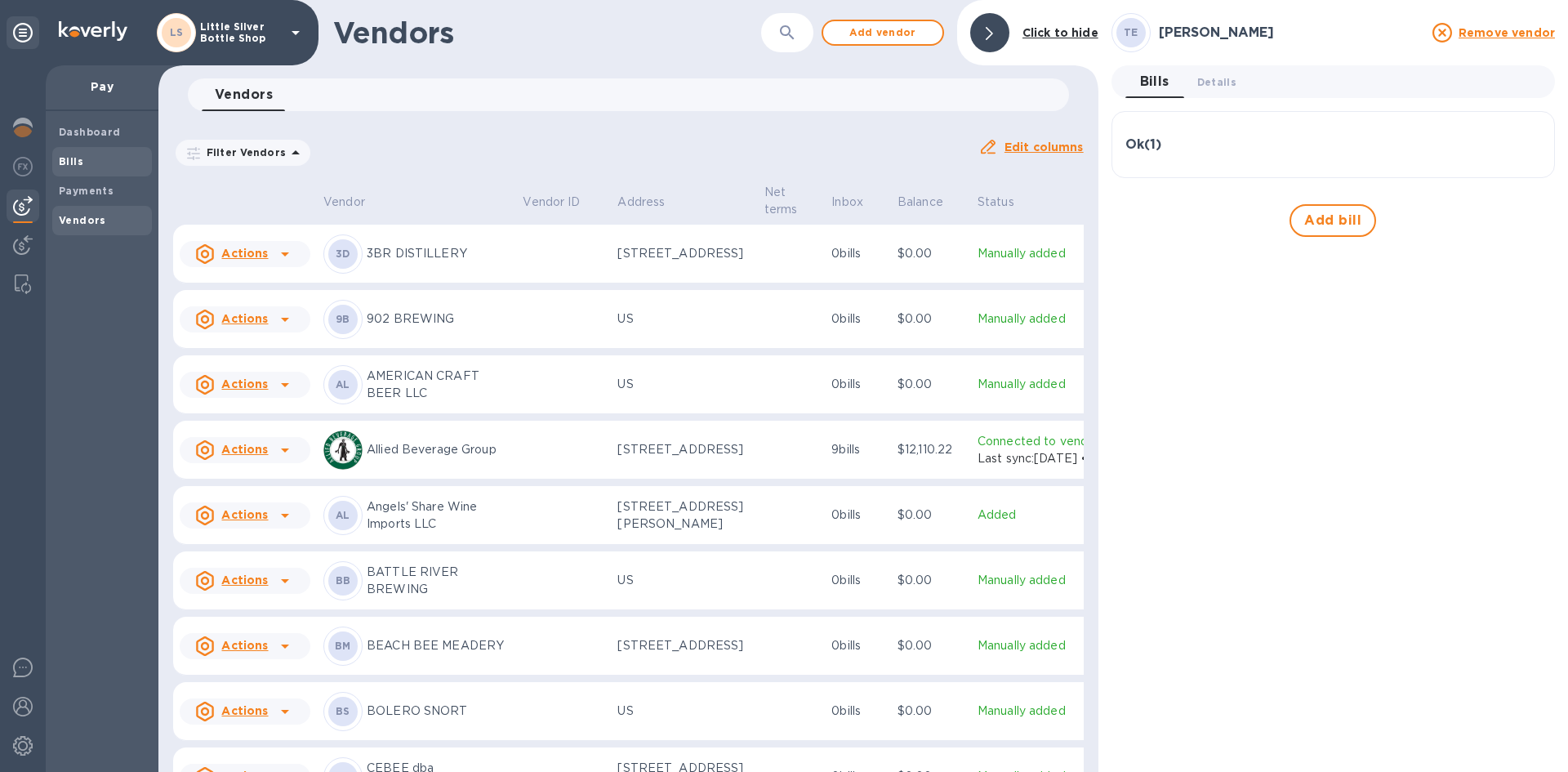
click at [75, 170] on div "Bills" at bounding box center [102, 162] width 99 height 30
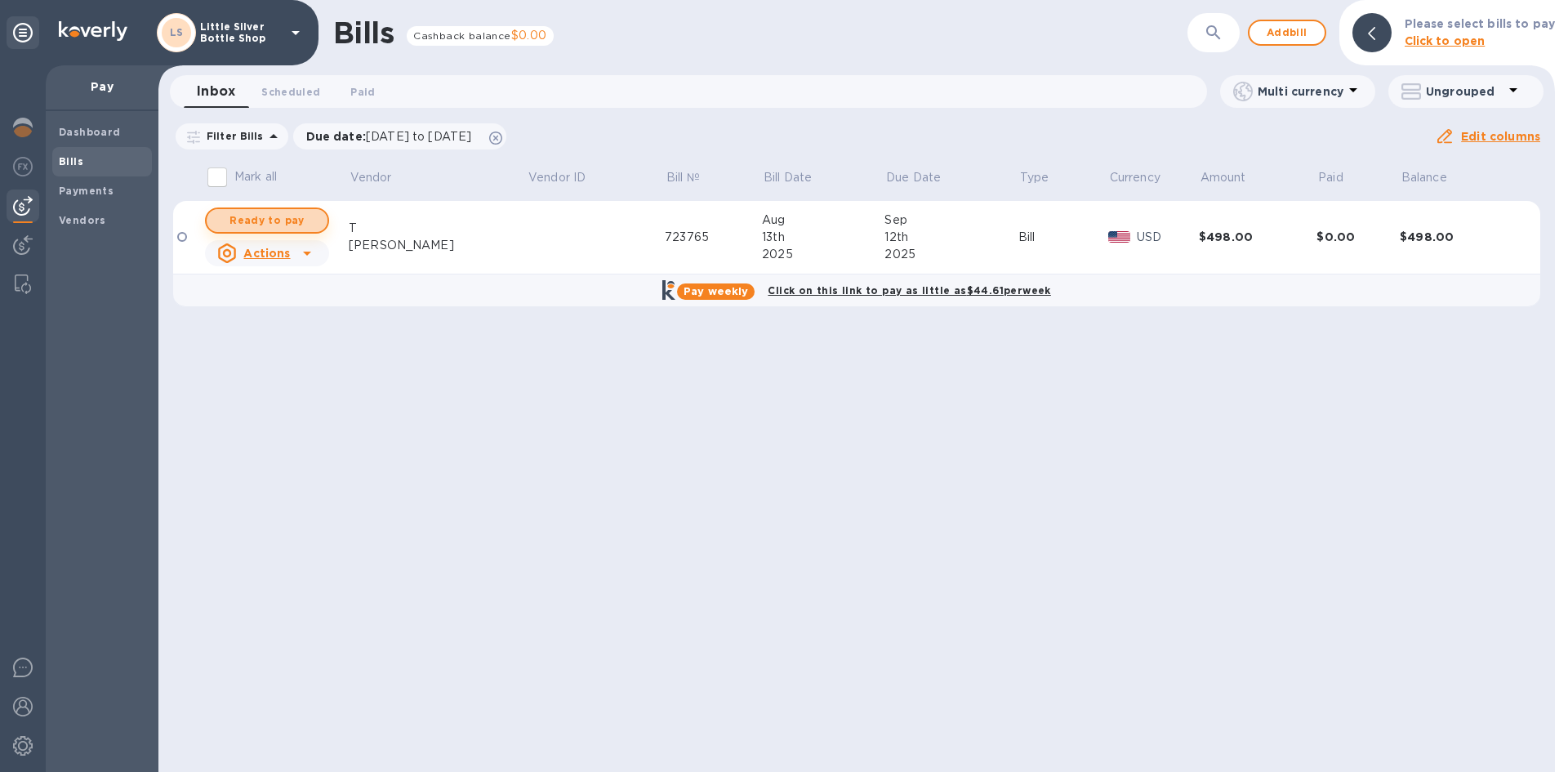
click at [269, 222] on span "Ready to pay" at bounding box center [267, 220] width 94 height 20
checkbox input "true"
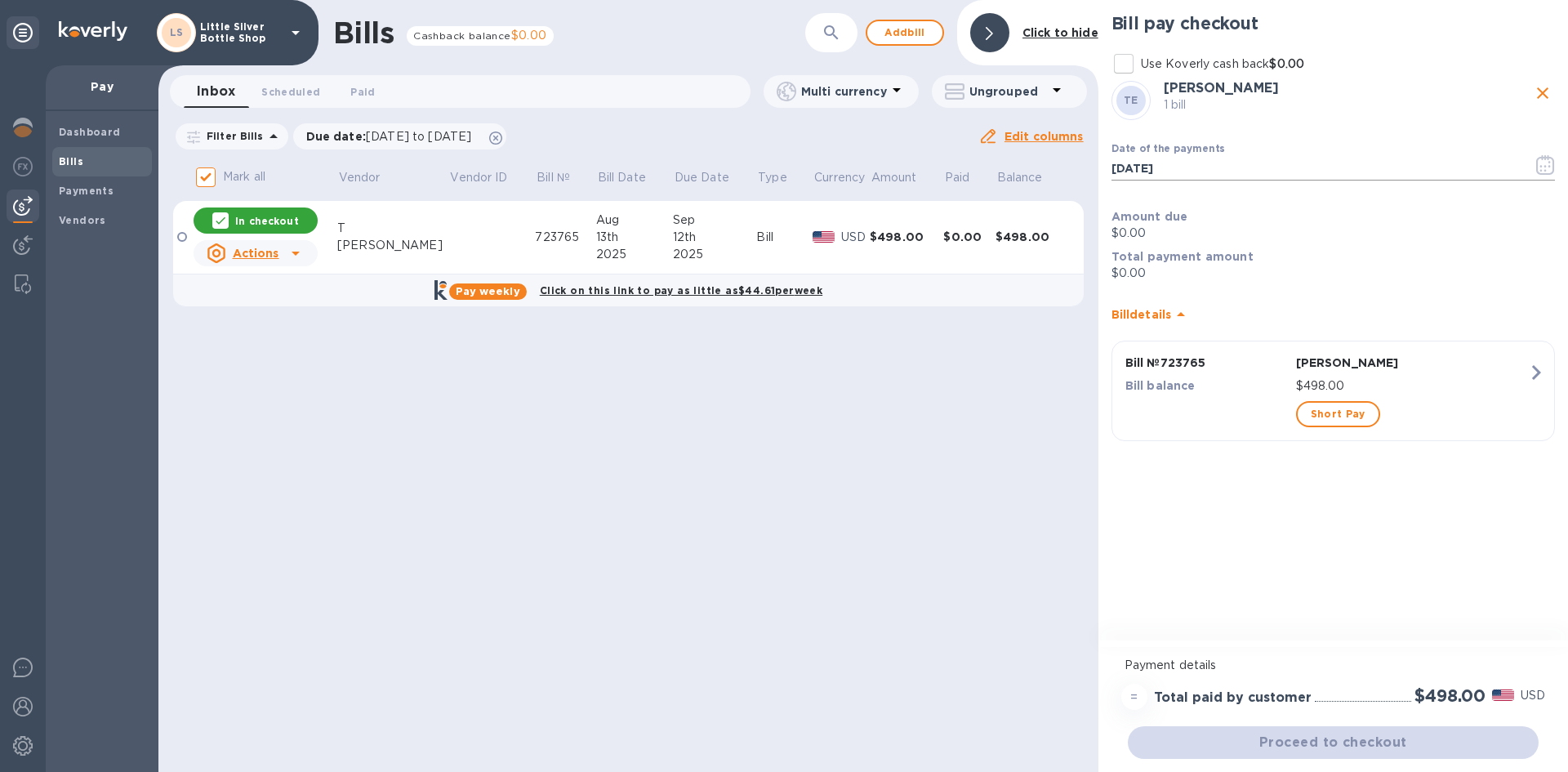
click at [1560, 172] on button "button" at bounding box center [1545, 165] width 38 height 39
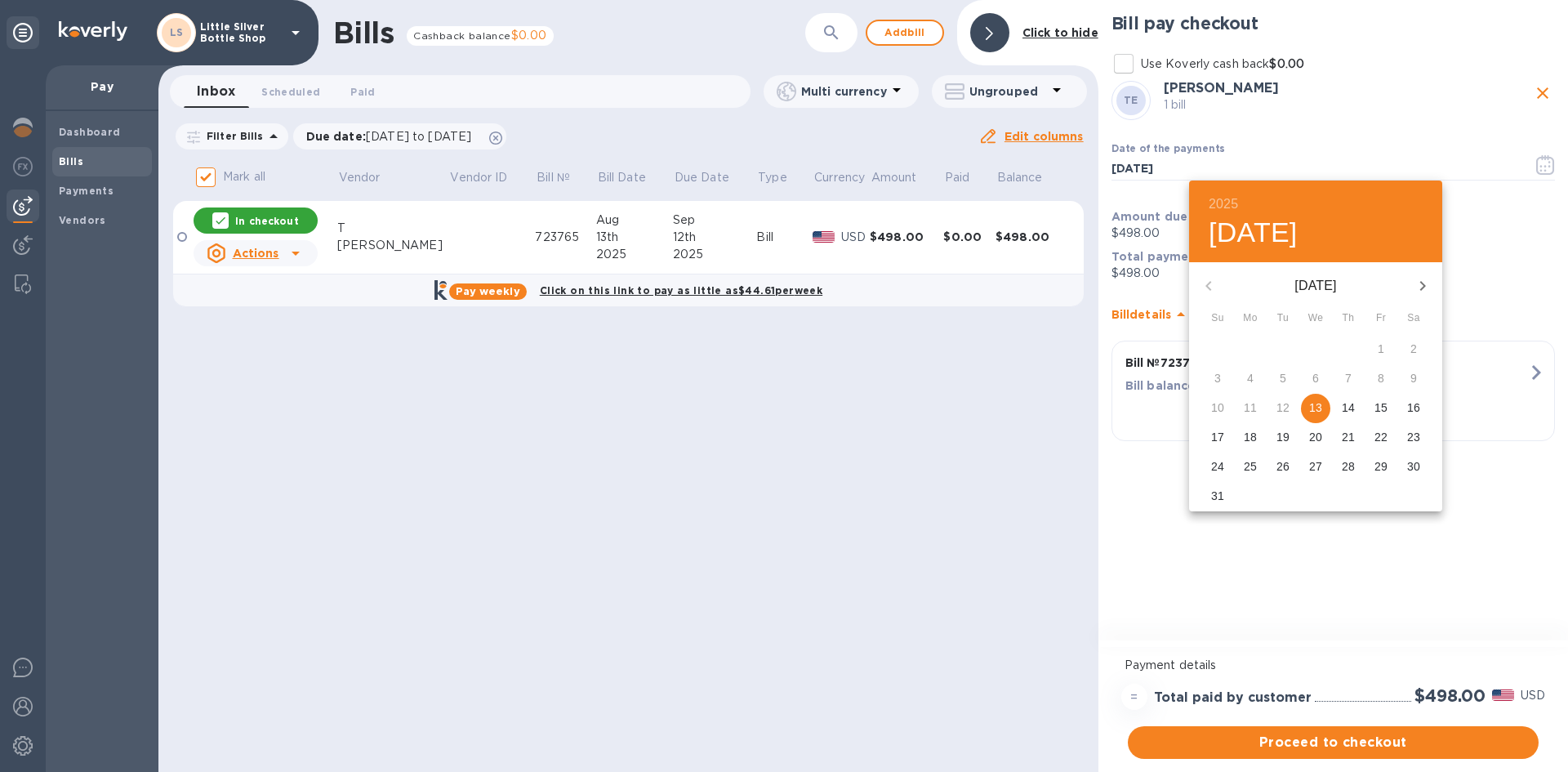
click at [1422, 286] on icon "button" at bounding box center [1422, 286] width 20 height 20
click at [1348, 353] on p "4" at bounding box center [1349, 349] width 7 height 17
type input "[DATE]"
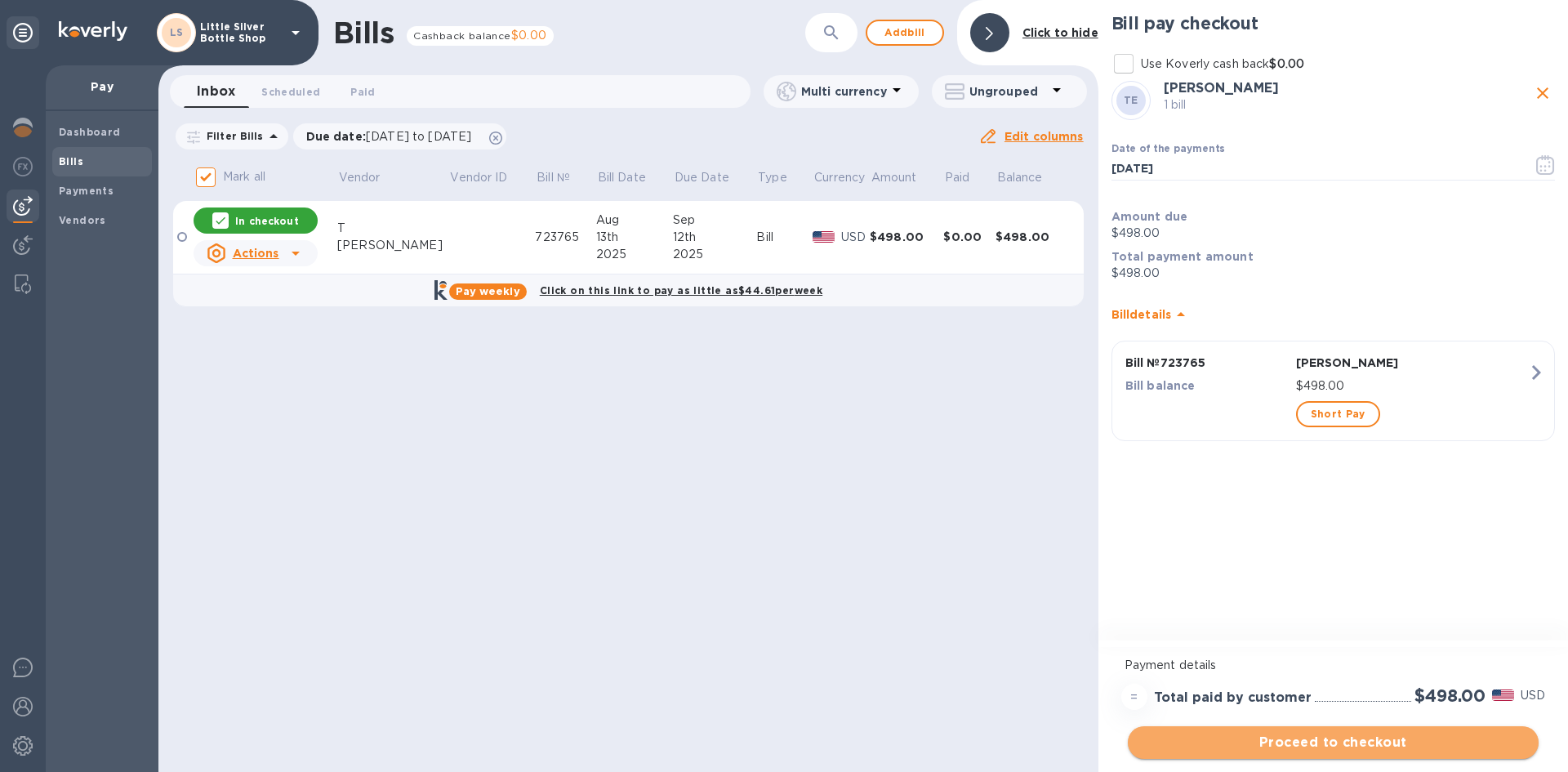
click at [1343, 744] on span "Proceed to checkout" at bounding box center [1333, 743] width 385 height 20
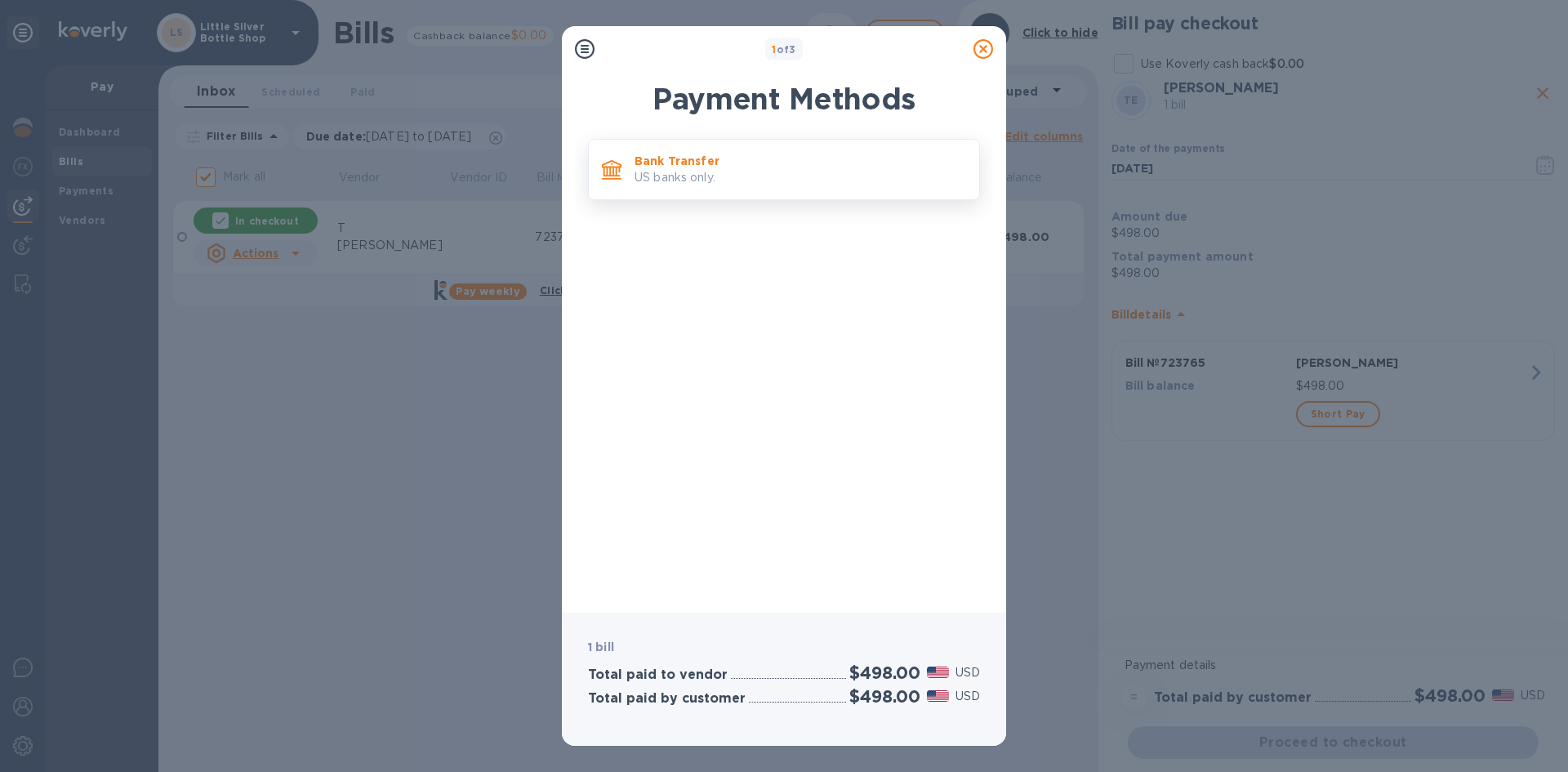
click at [780, 186] on p "US banks only." at bounding box center [800, 177] width 331 height 17
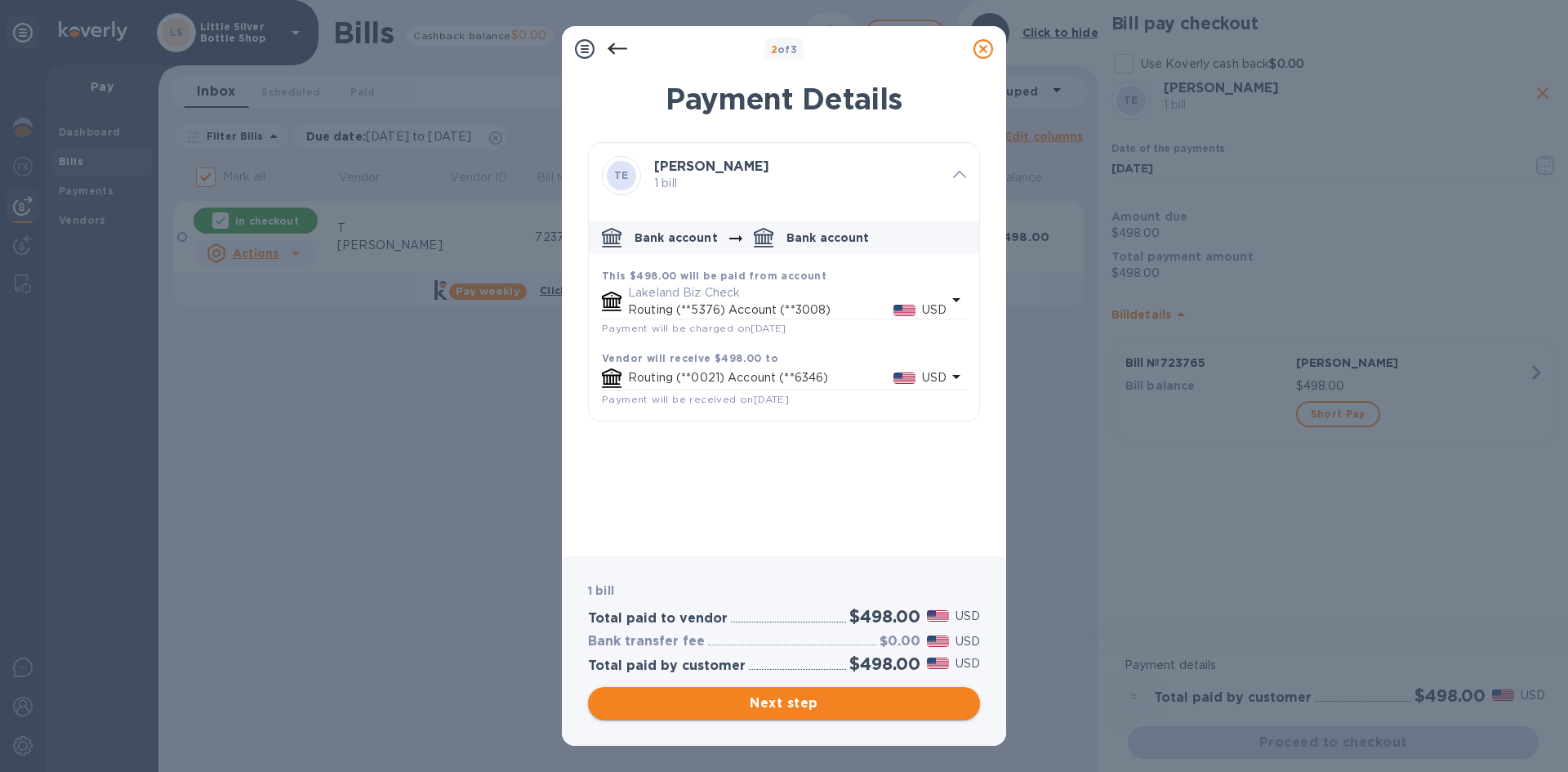
click at [879, 698] on span "Next step" at bounding box center [784, 703] width 366 height 20
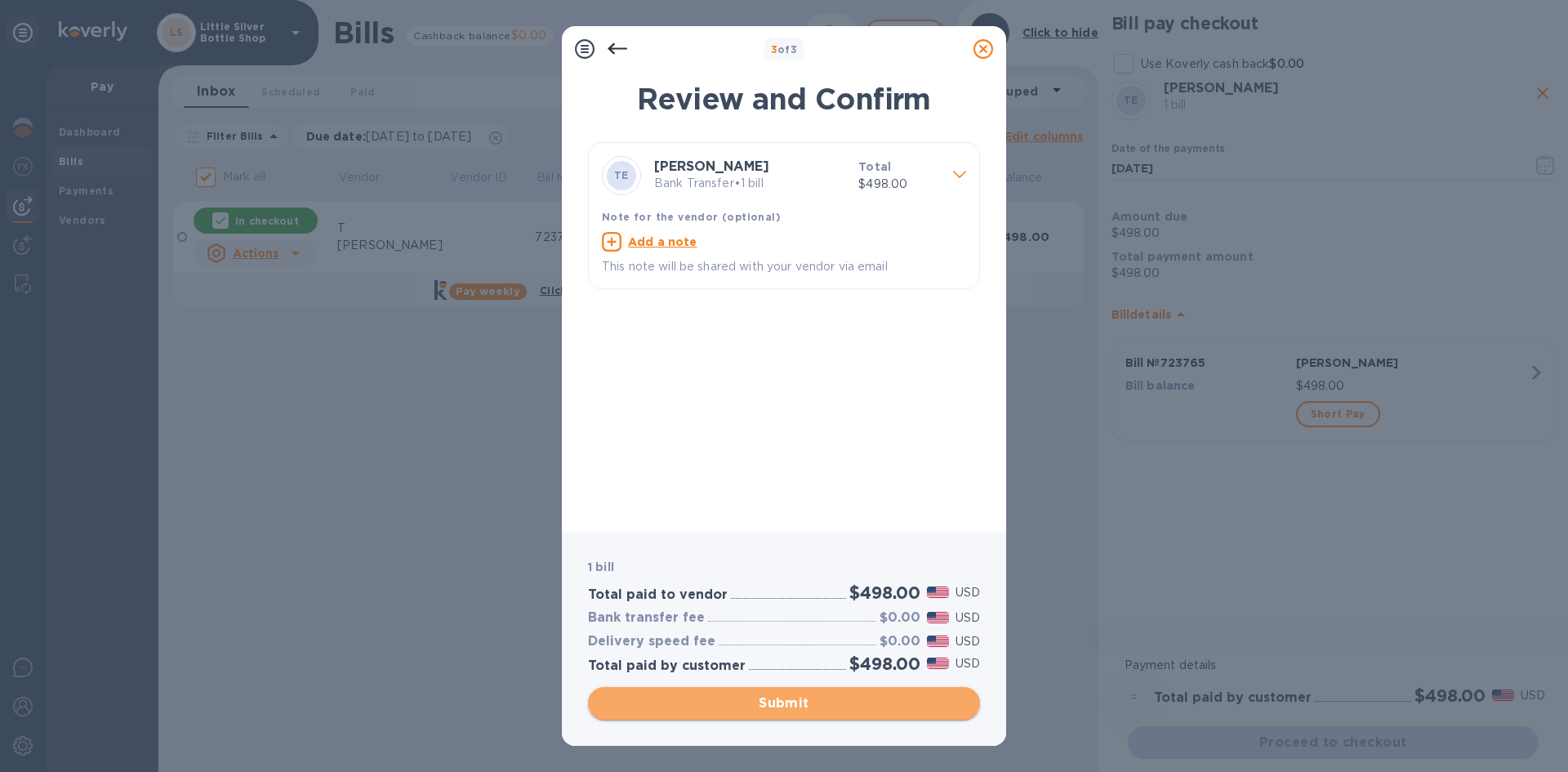
click at [881, 712] on span "Submit" at bounding box center [784, 703] width 366 height 20
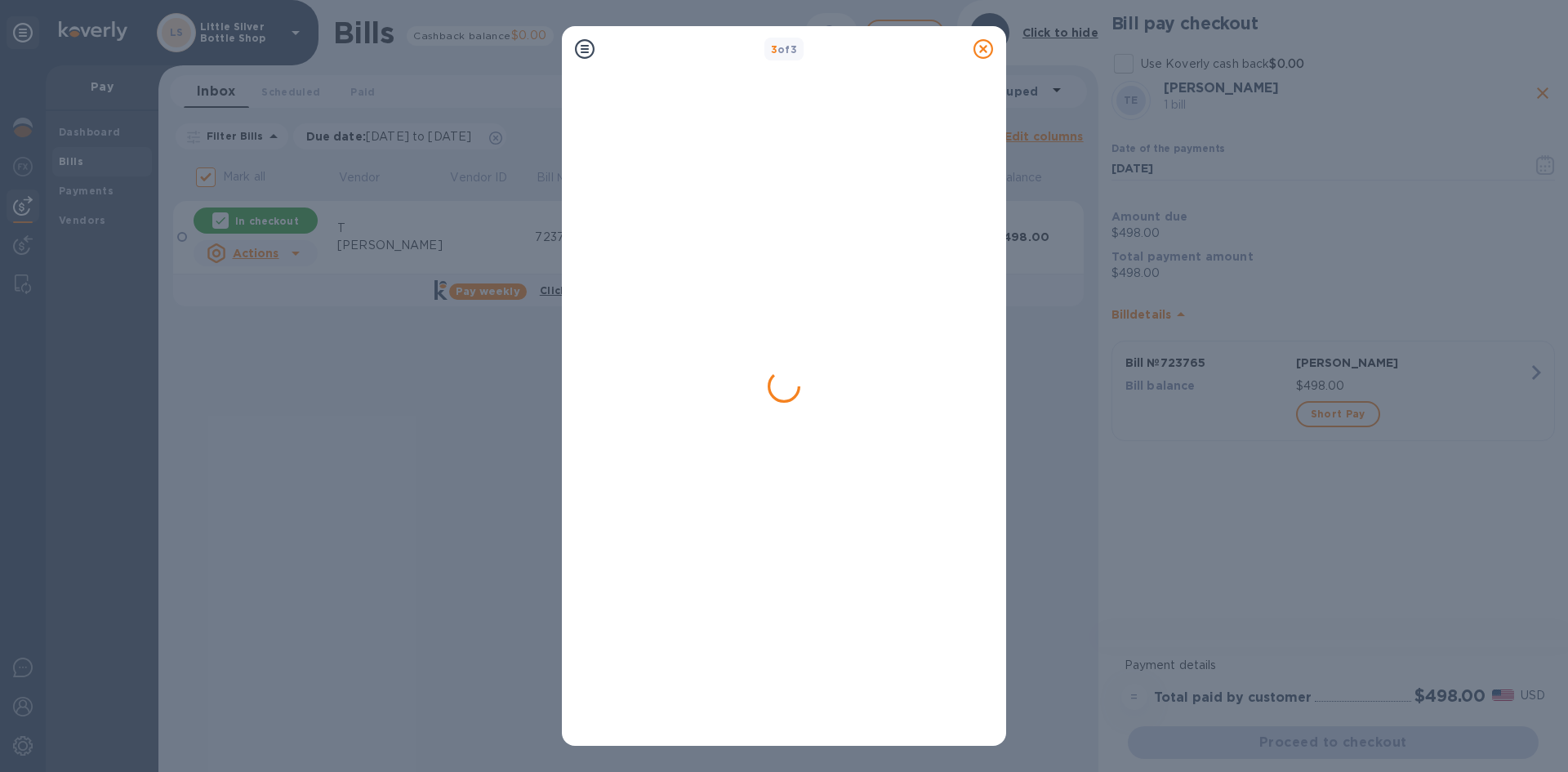
checkbox input "false"
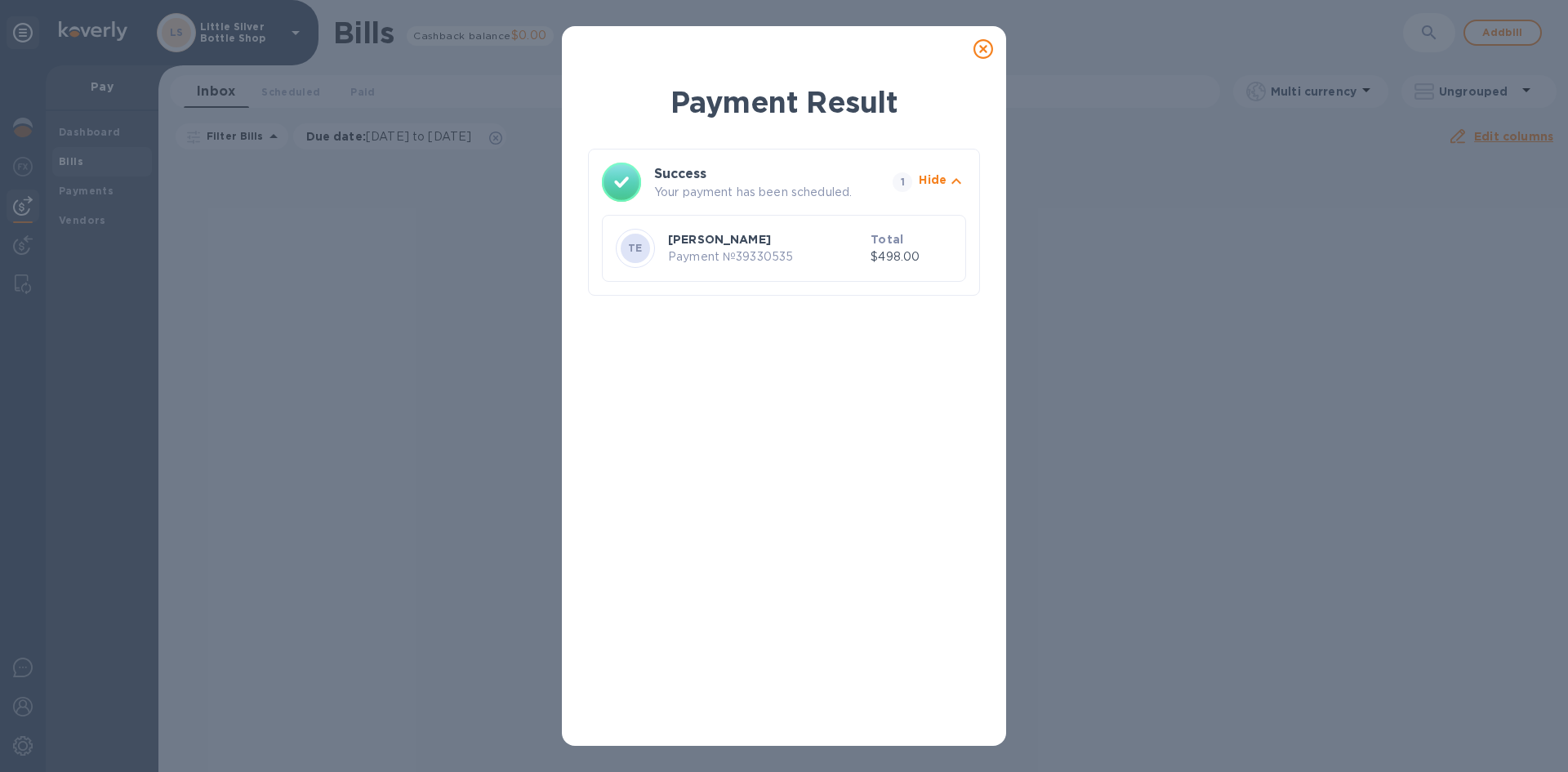
click at [982, 46] on icon at bounding box center [984, 49] width 20 height 20
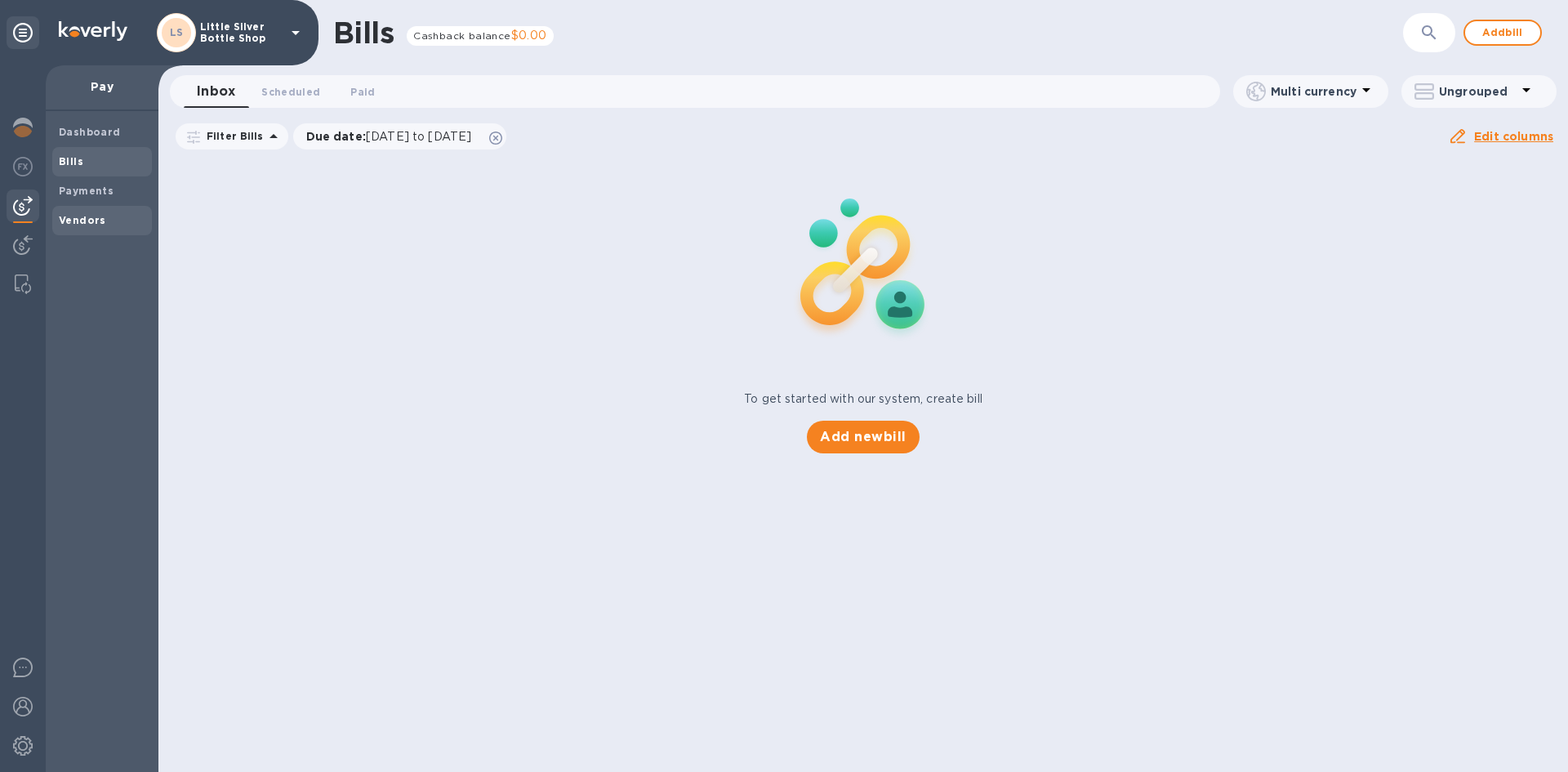
click at [114, 219] on span "Vendors" at bounding box center [102, 220] width 87 height 17
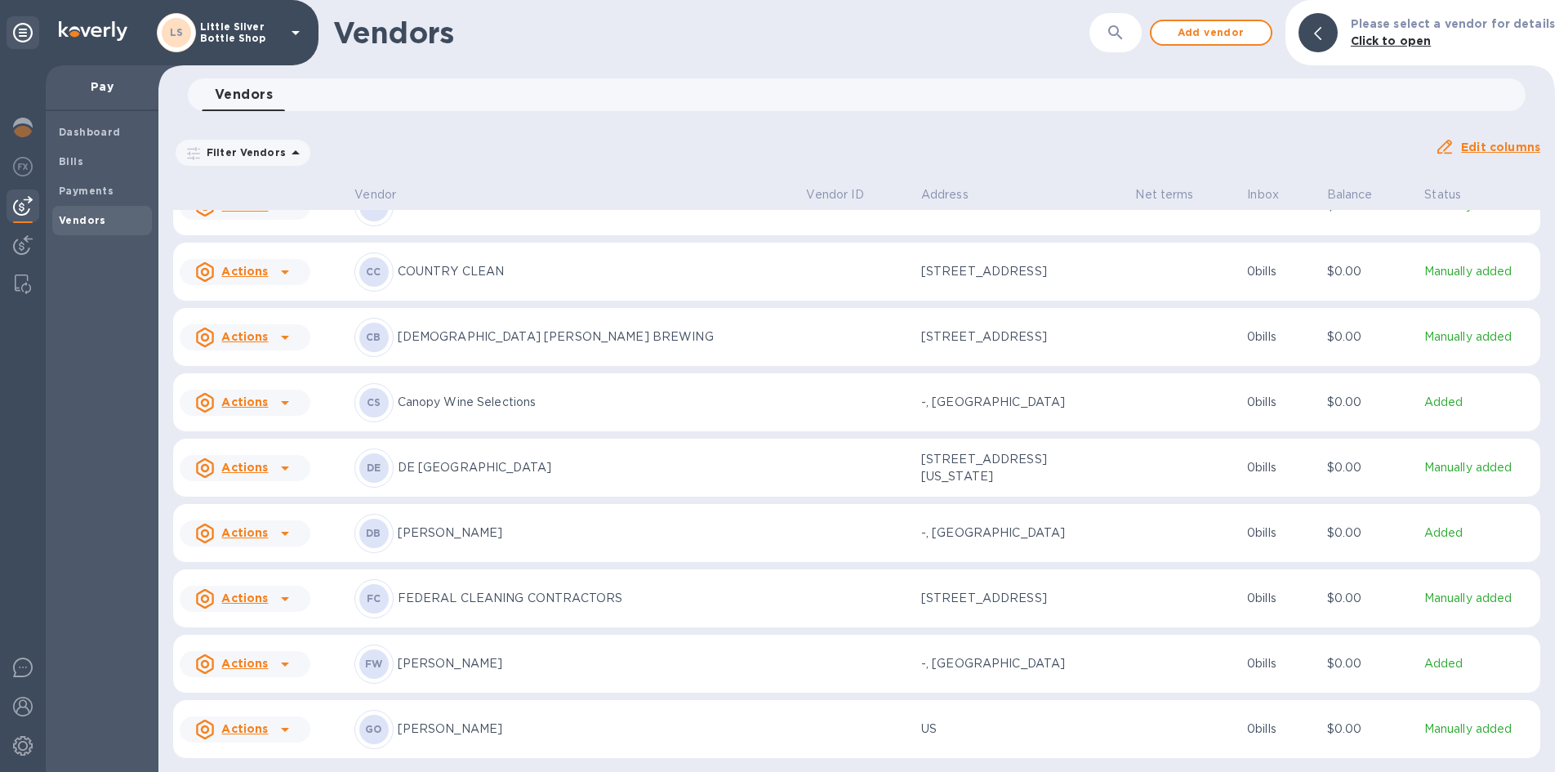
scroll to position [1209, 0]
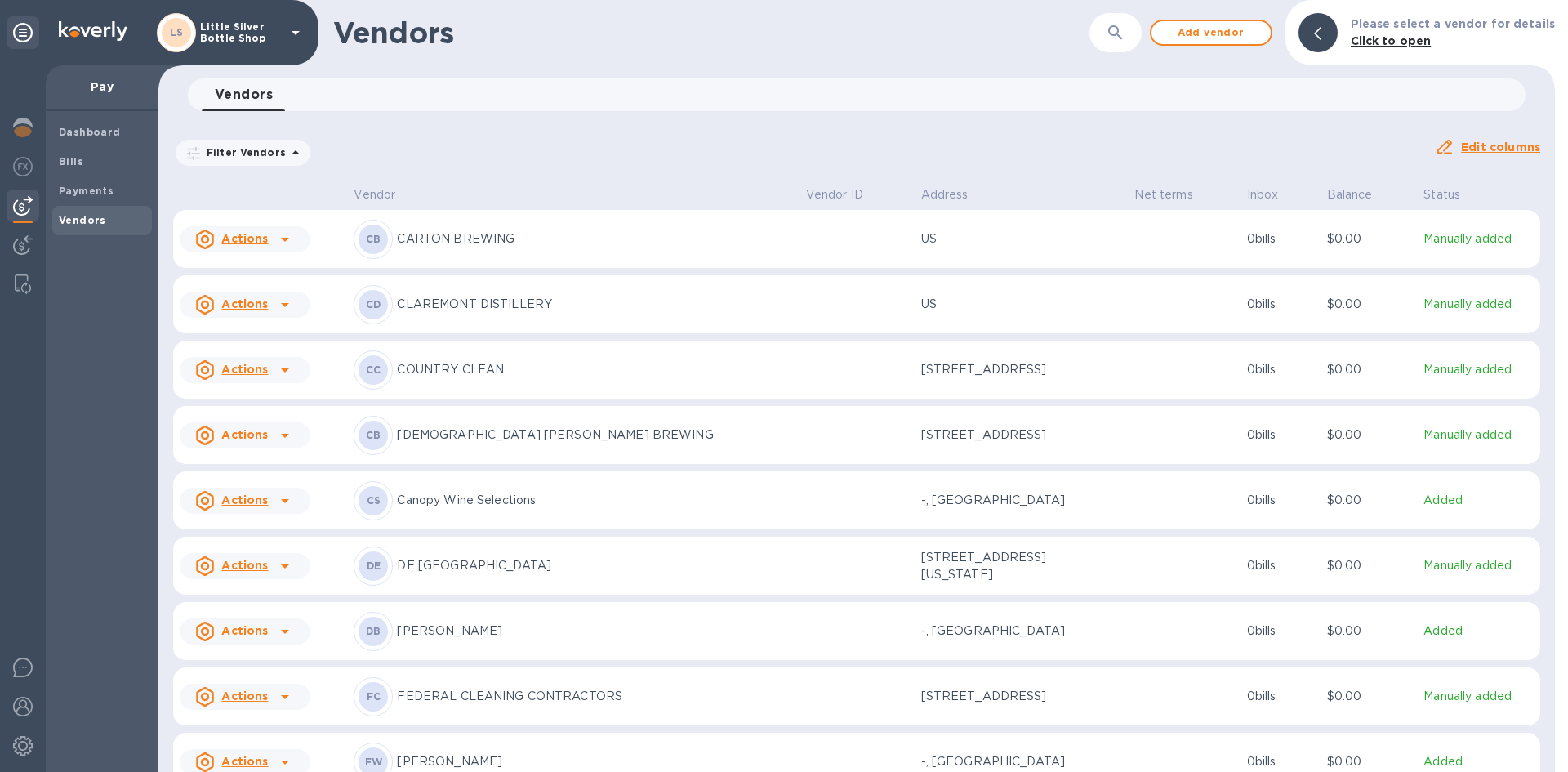
click at [459, 635] on p "[PERSON_NAME]" at bounding box center [594, 631] width 395 height 17
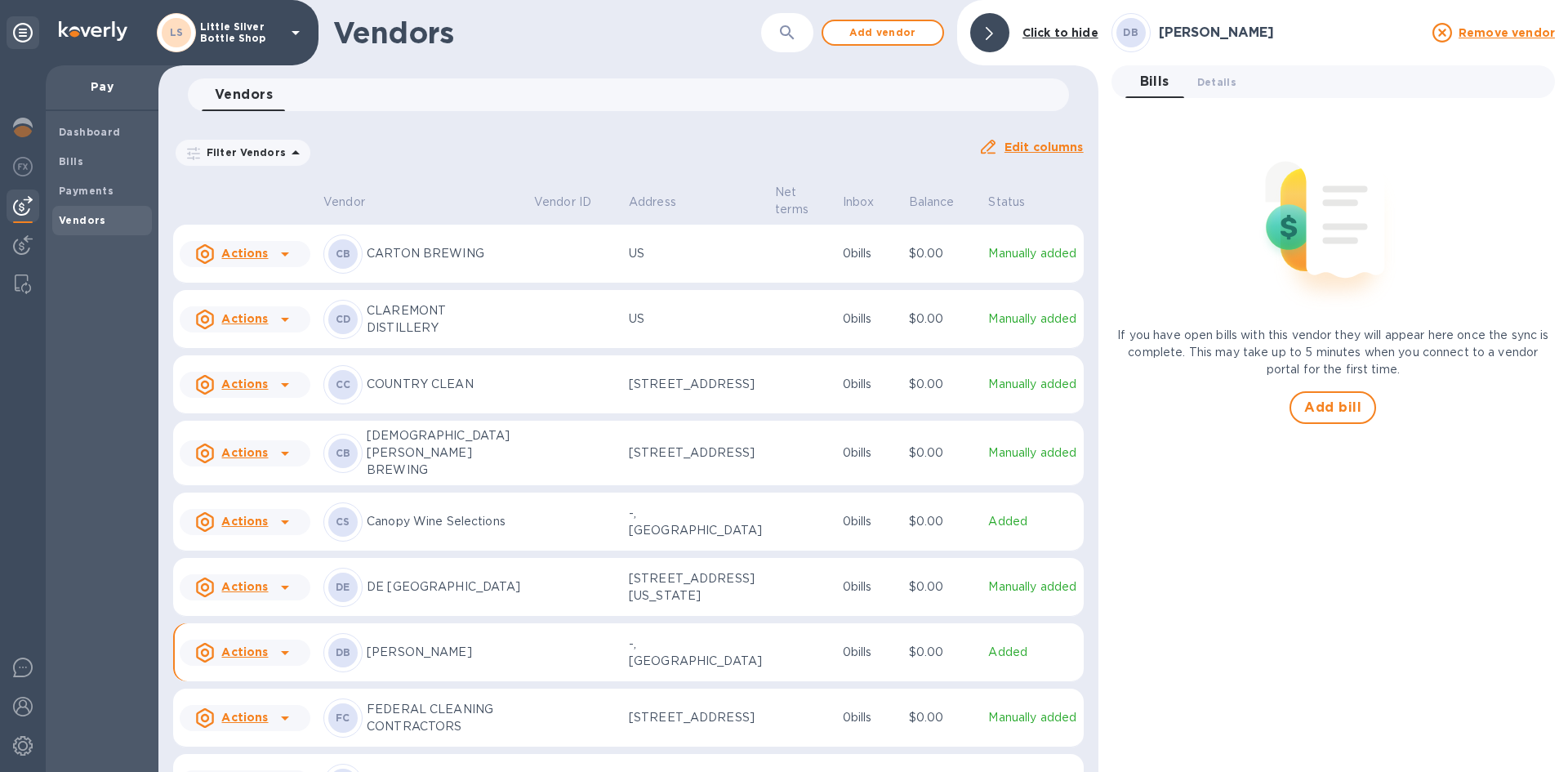
scroll to position [1362, 0]
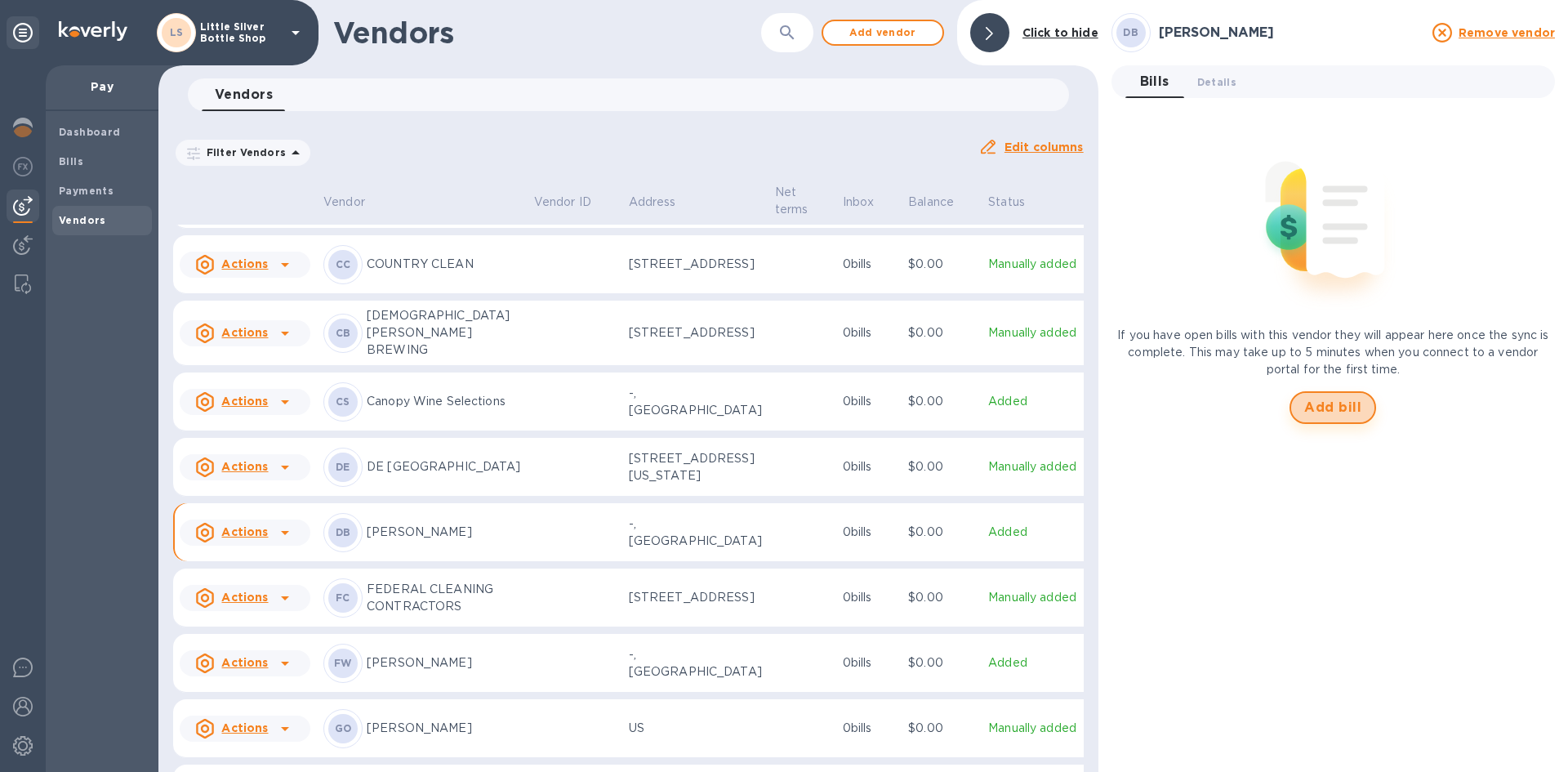
click at [1327, 406] on span "Add bill" at bounding box center [1332, 408] width 57 height 20
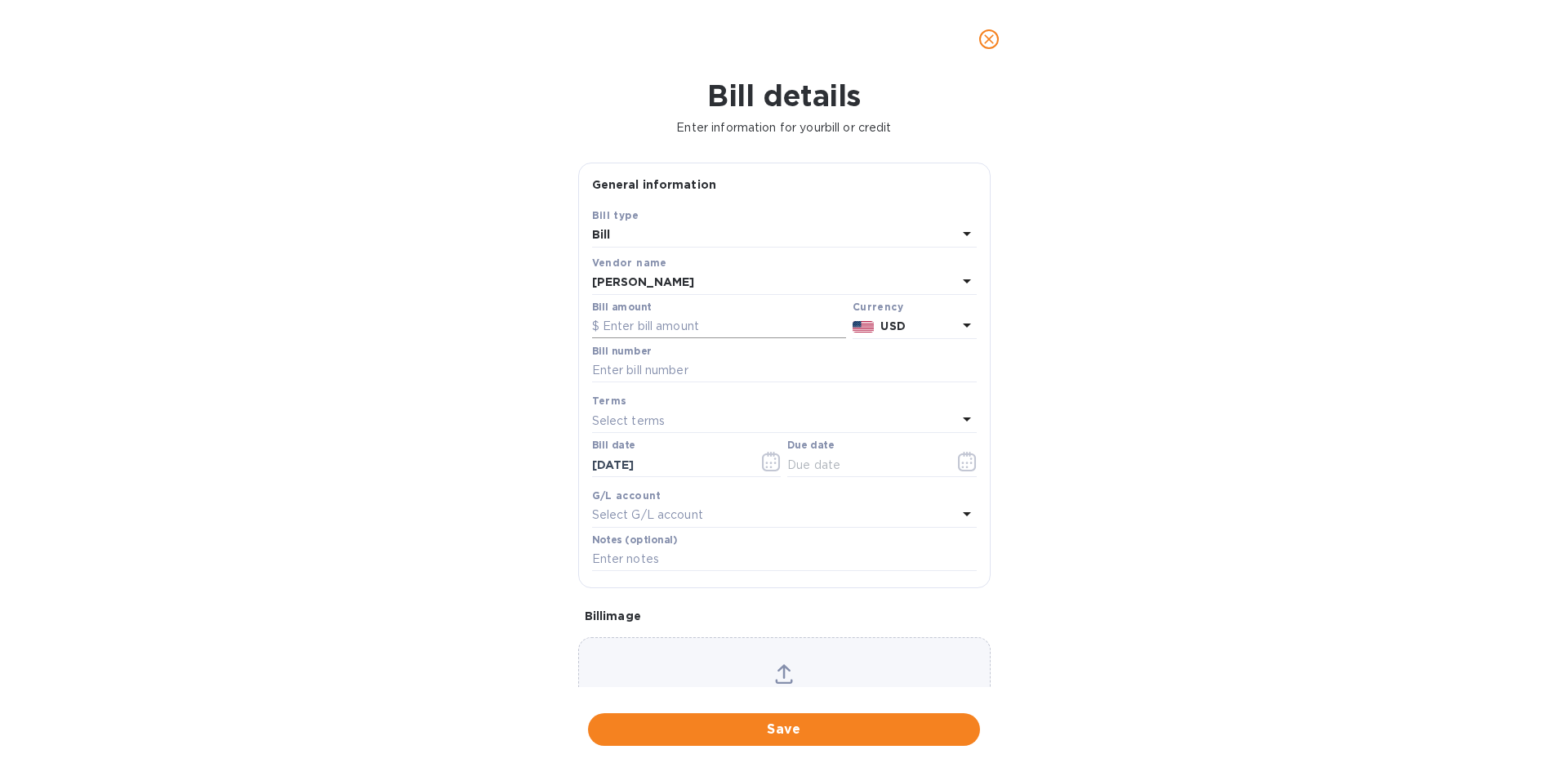
click at [741, 324] on input "text" at bounding box center [719, 327] width 254 height 25
type input "780.00"
click at [706, 371] on input "text" at bounding box center [784, 371] width 385 height 25
type input "598258"
click at [675, 422] on div "Select terms" at bounding box center [774, 421] width 365 height 23
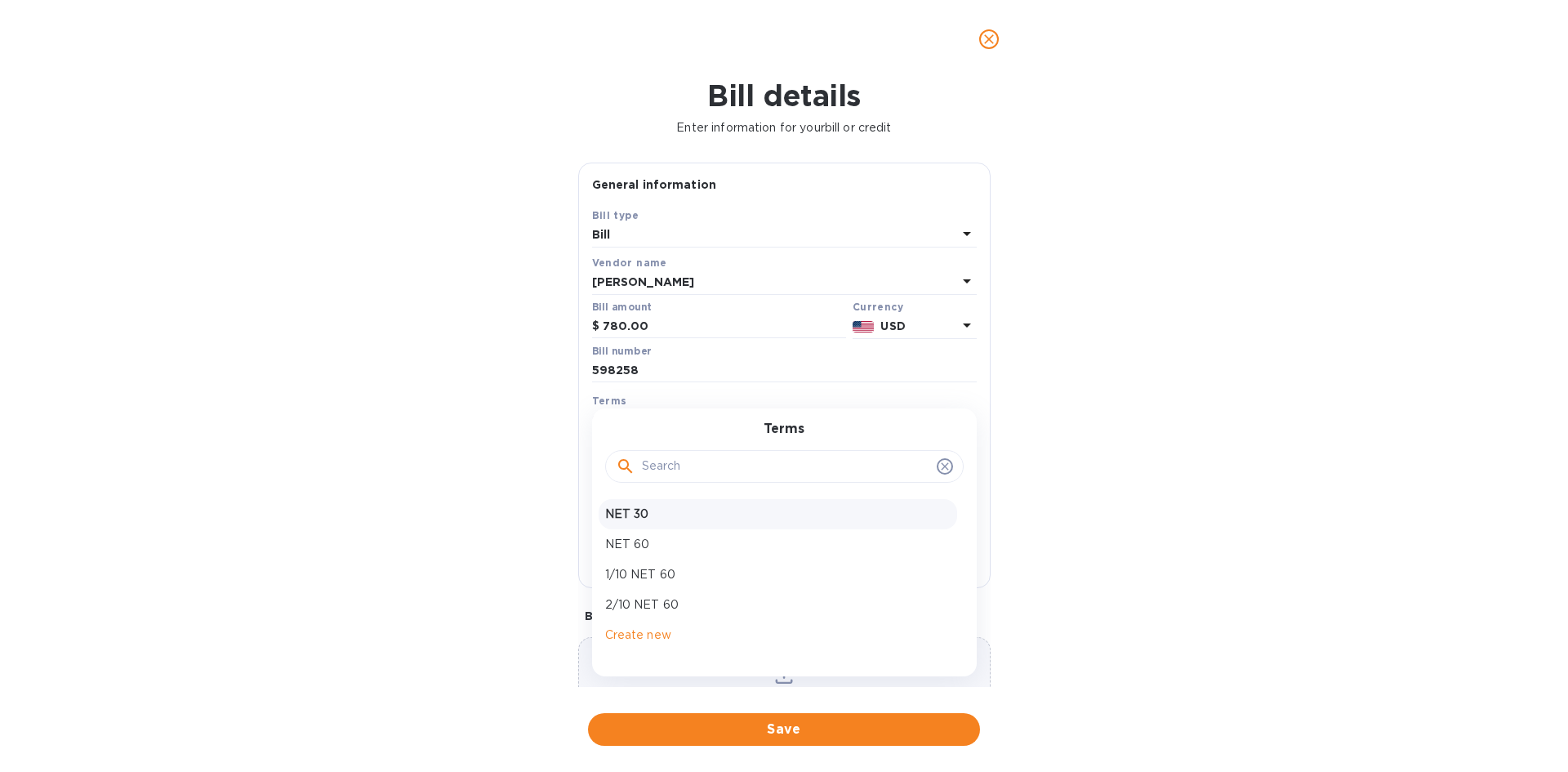
click at [669, 517] on p "NET 30" at bounding box center [777, 514] width 345 height 17
type input "[DATE]"
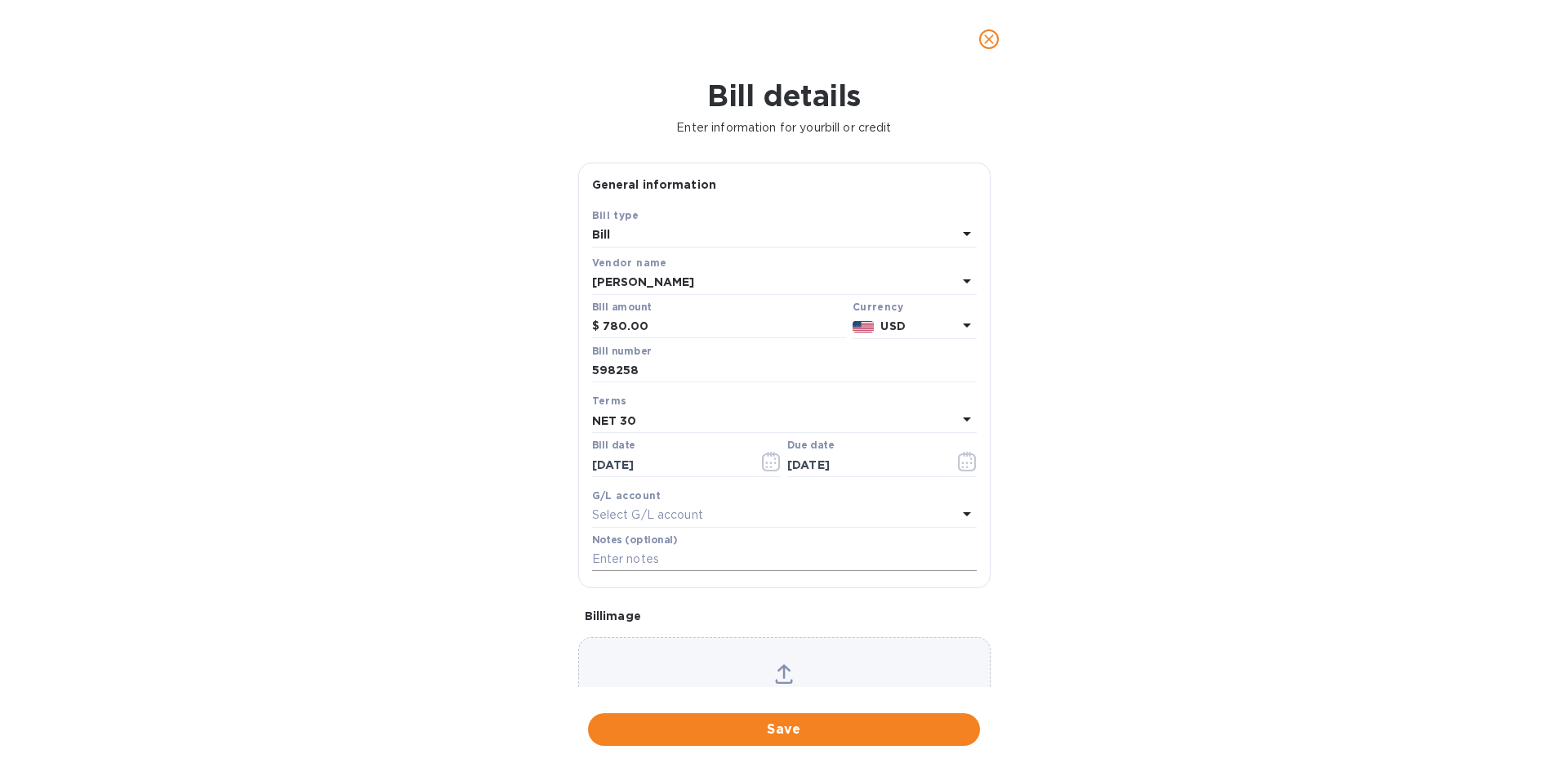
click at [671, 567] on input "text" at bounding box center [784, 560] width 385 height 25
type input "1-29778"
click at [827, 735] on span "Save" at bounding box center [784, 730] width 366 height 20
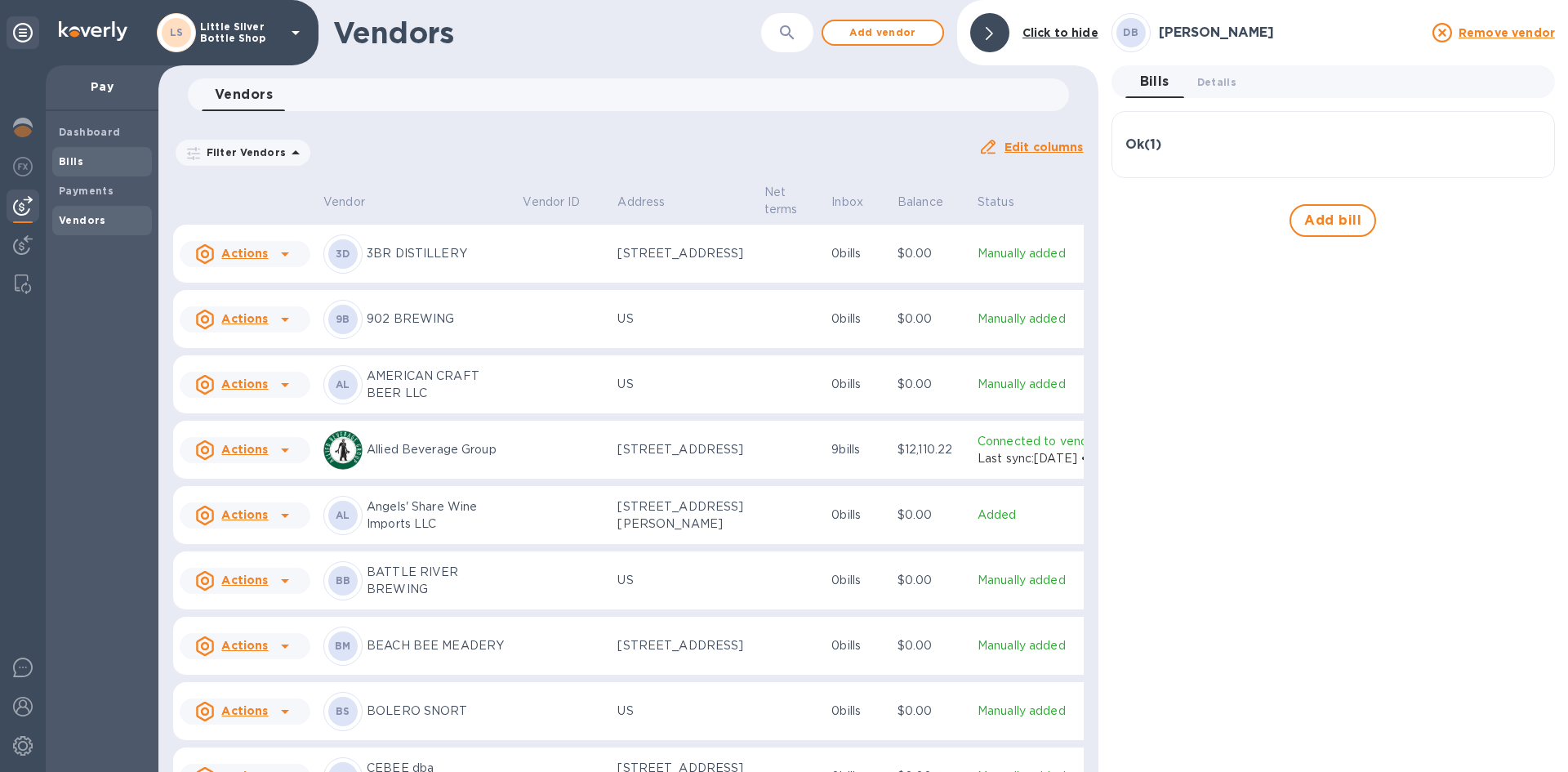
click at [91, 164] on span "Bills" at bounding box center [102, 162] width 87 height 17
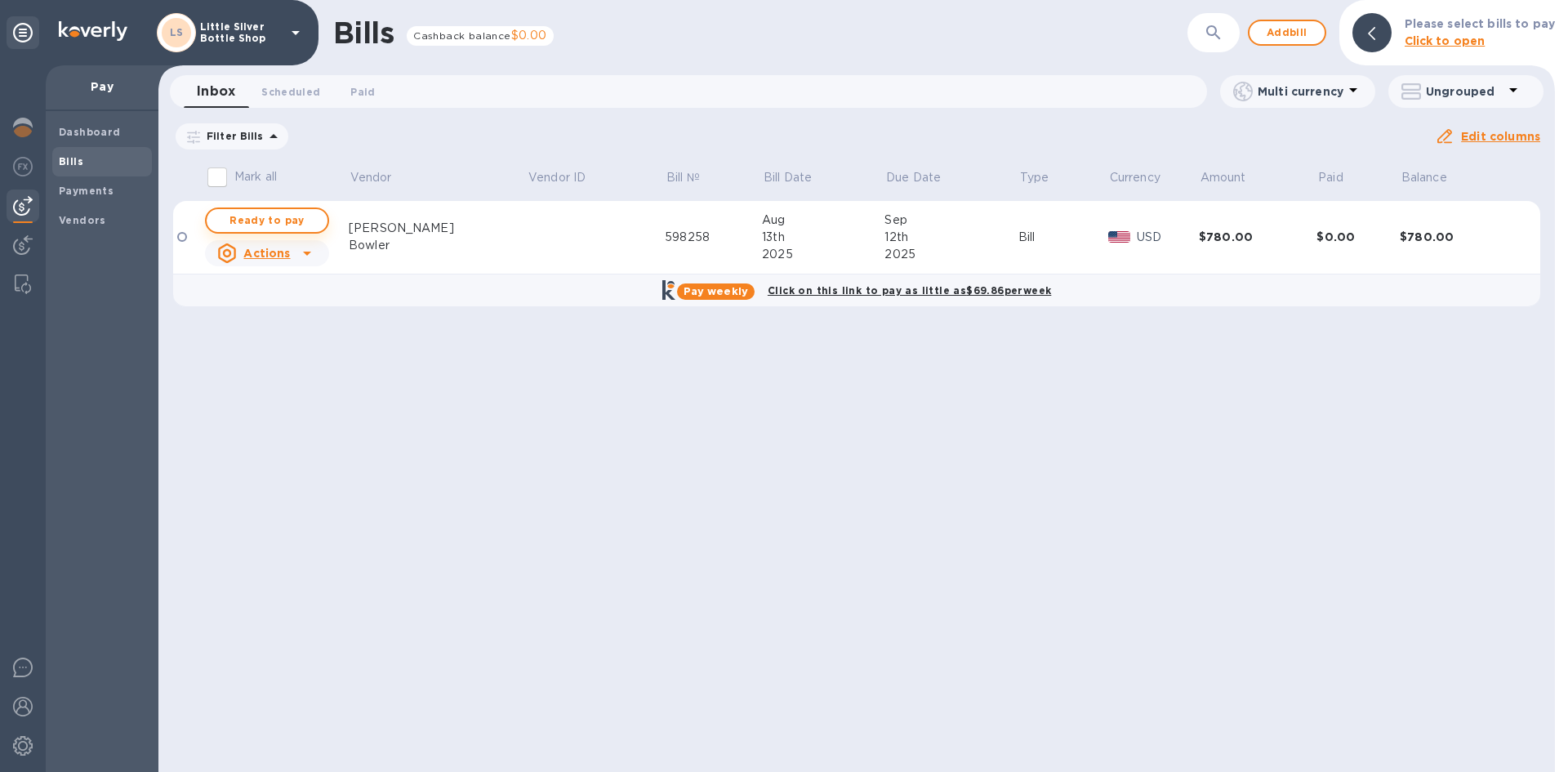
click at [272, 227] on span "Ready to pay" at bounding box center [267, 220] width 94 height 20
checkbox input "true"
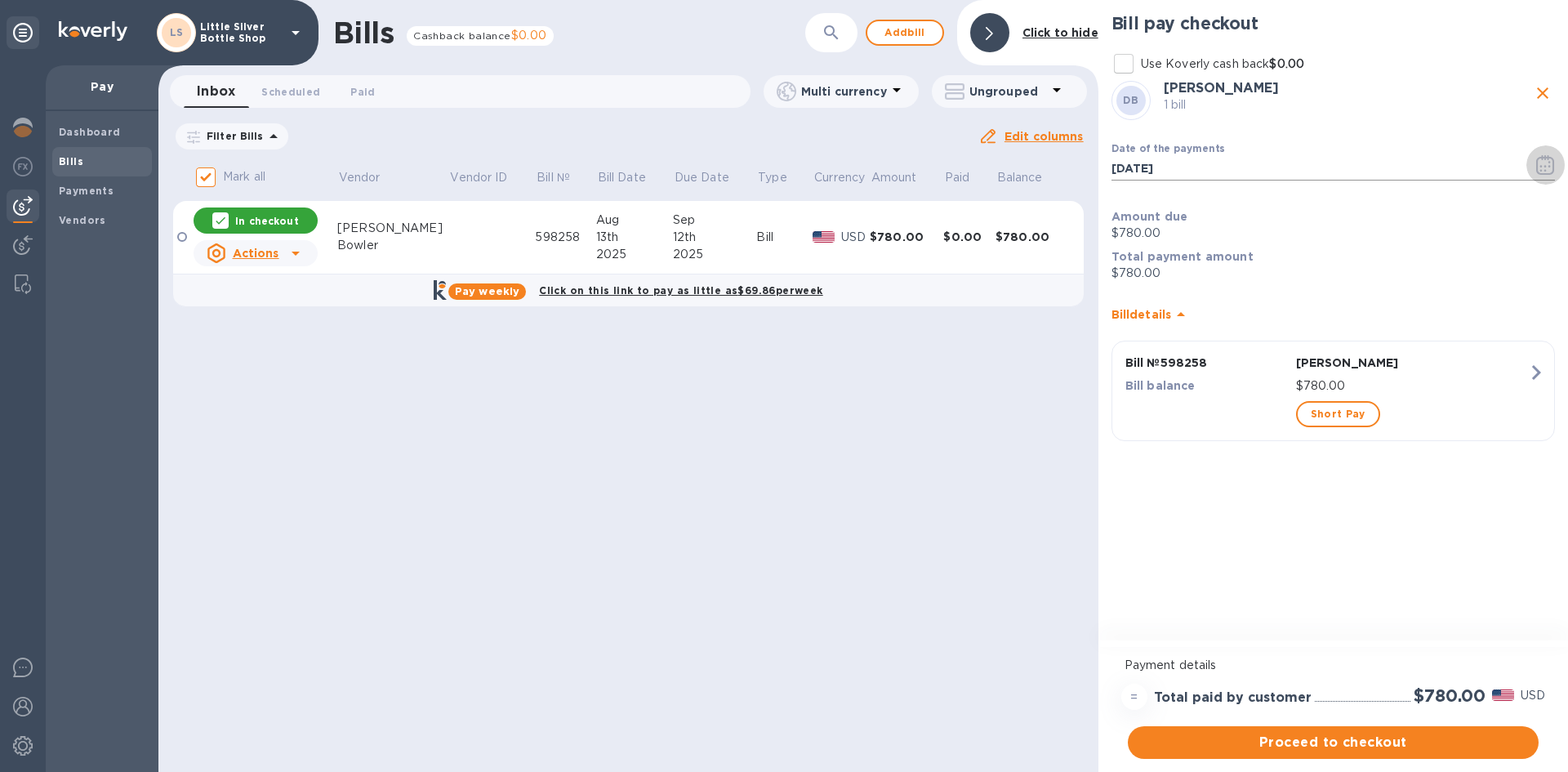
click at [1537, 165] on icon "button" at bounding box center [1545, 165] width 18 height 20
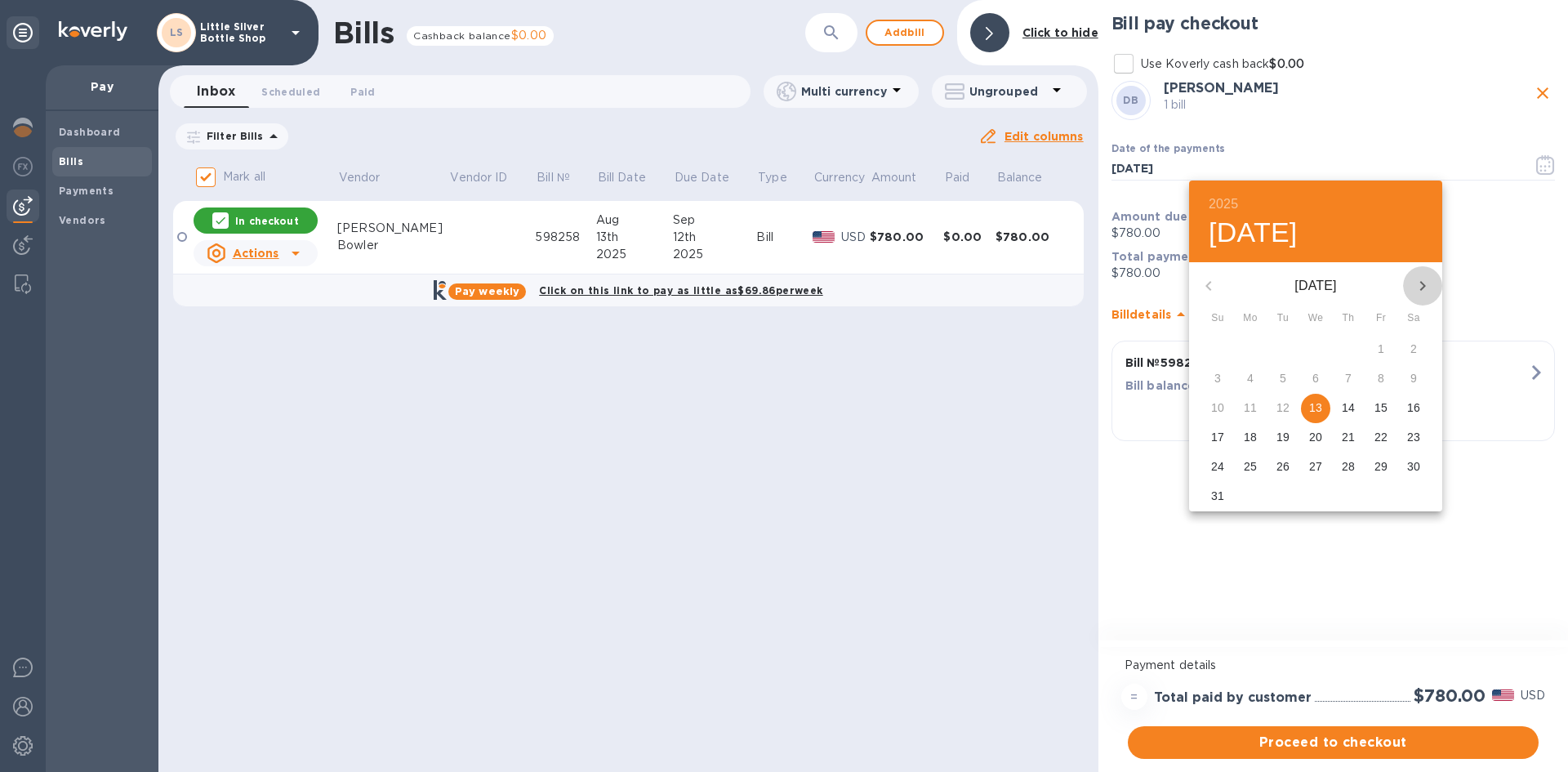
click at [1422, 290] on icon "button" at bounding box center [1422, 286] width 20 height 20
click at [1347, 353] on p "4" at bounding box center [1349, 349] width 7 height 17
type input "[DATE]"
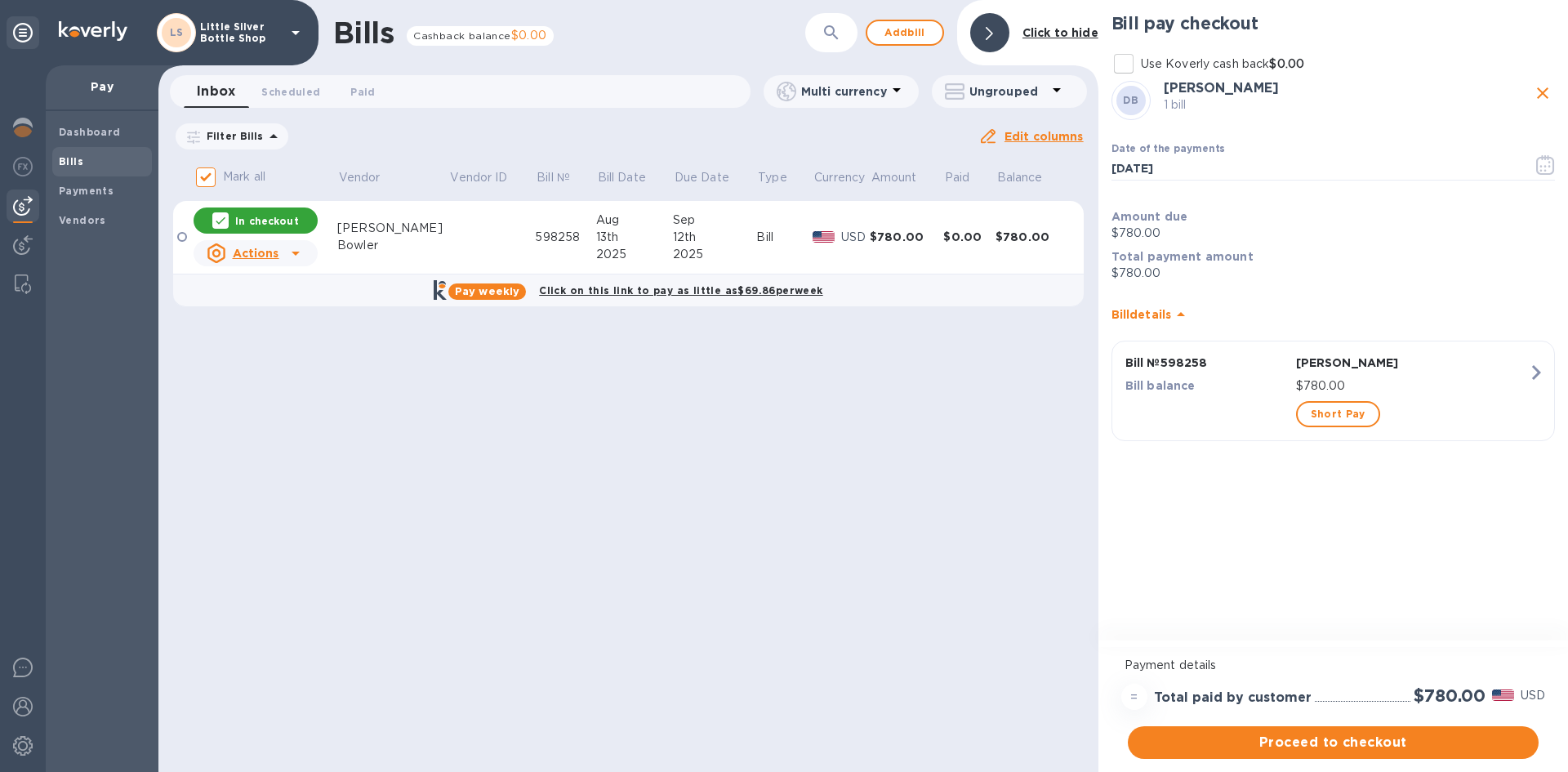
click at [1407, 751] on span "Proceed to checkout" at bounding box center [1333, 743] width 385 height 20
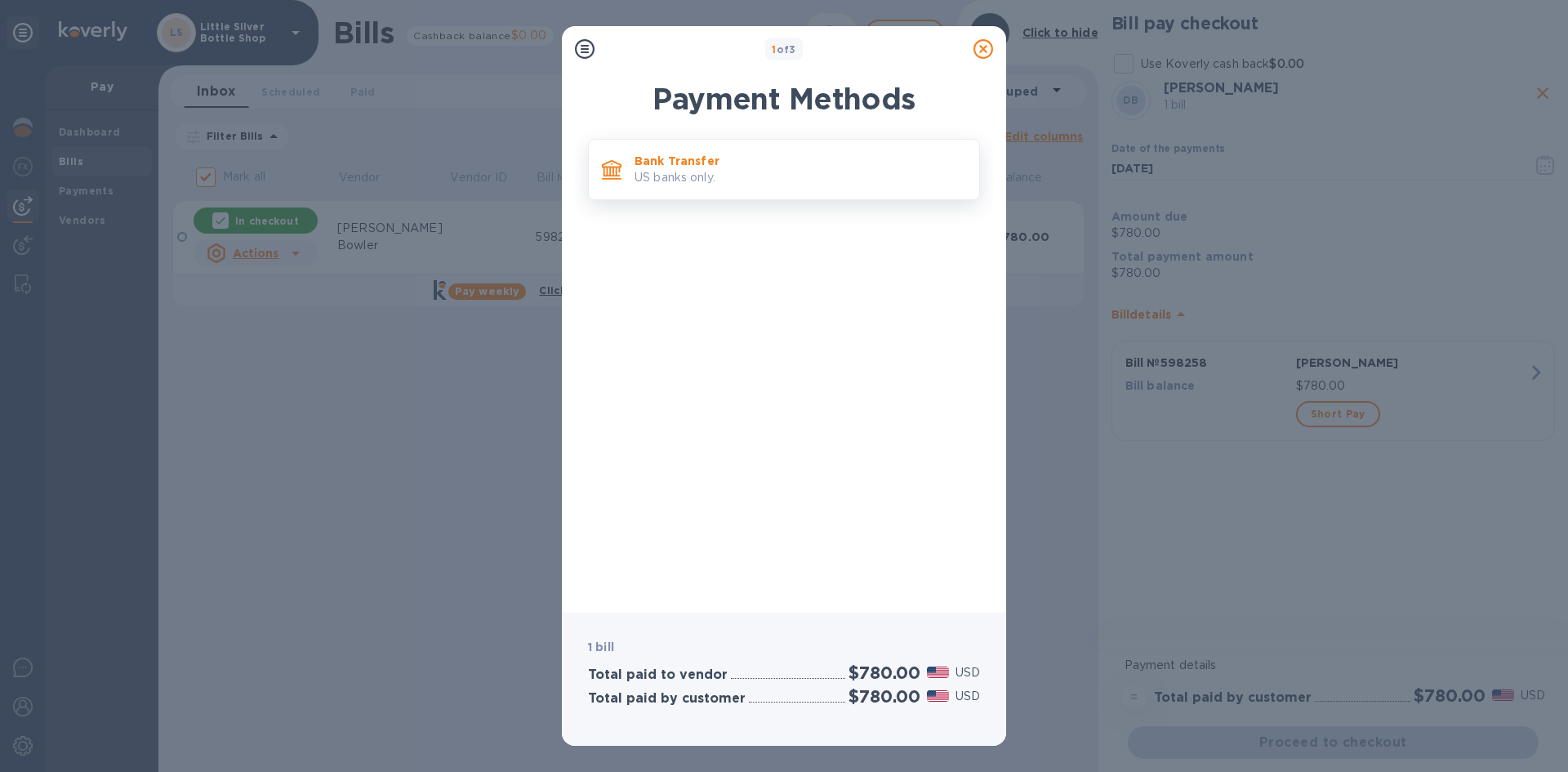
click at [842, 181] on p "US banks only." at bounding box center [800, 177] width 331 height 17
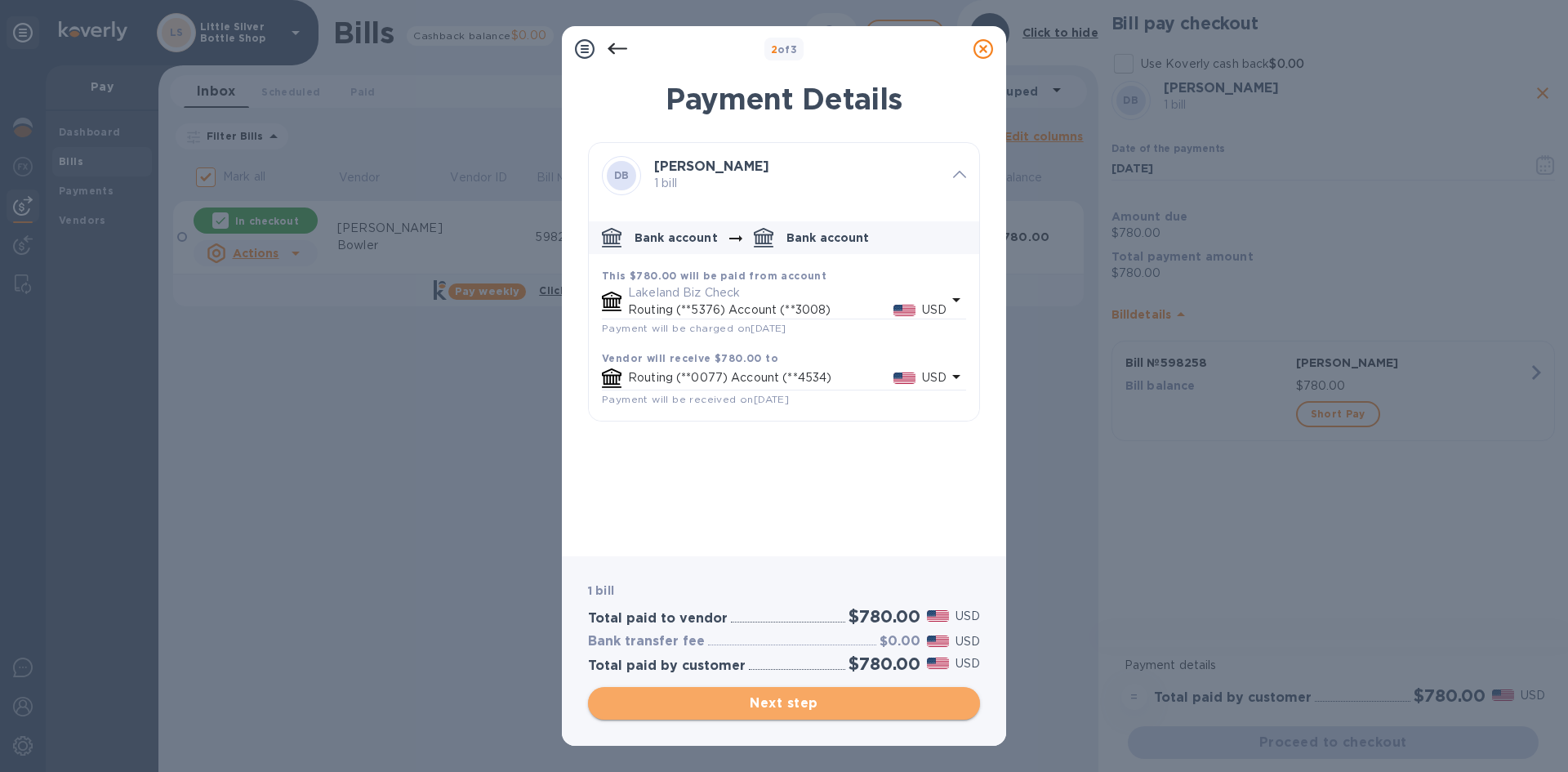
click at [886, 698] on span "Next step" at bounding box center [784, 703] width 366 height 20
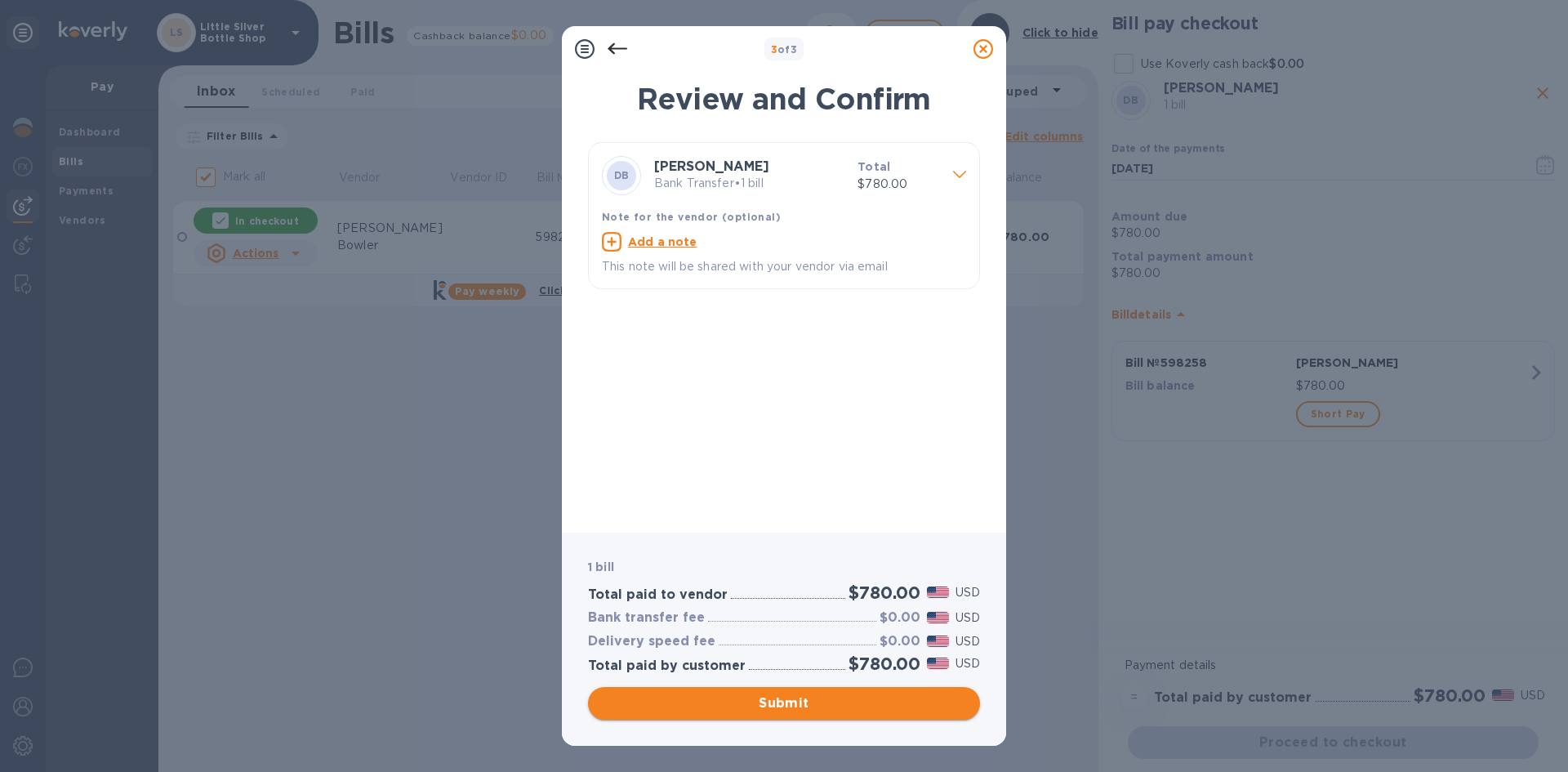
click at [886, 698] on span "Submit" at bounding box center [784, 703] width 366 height 20
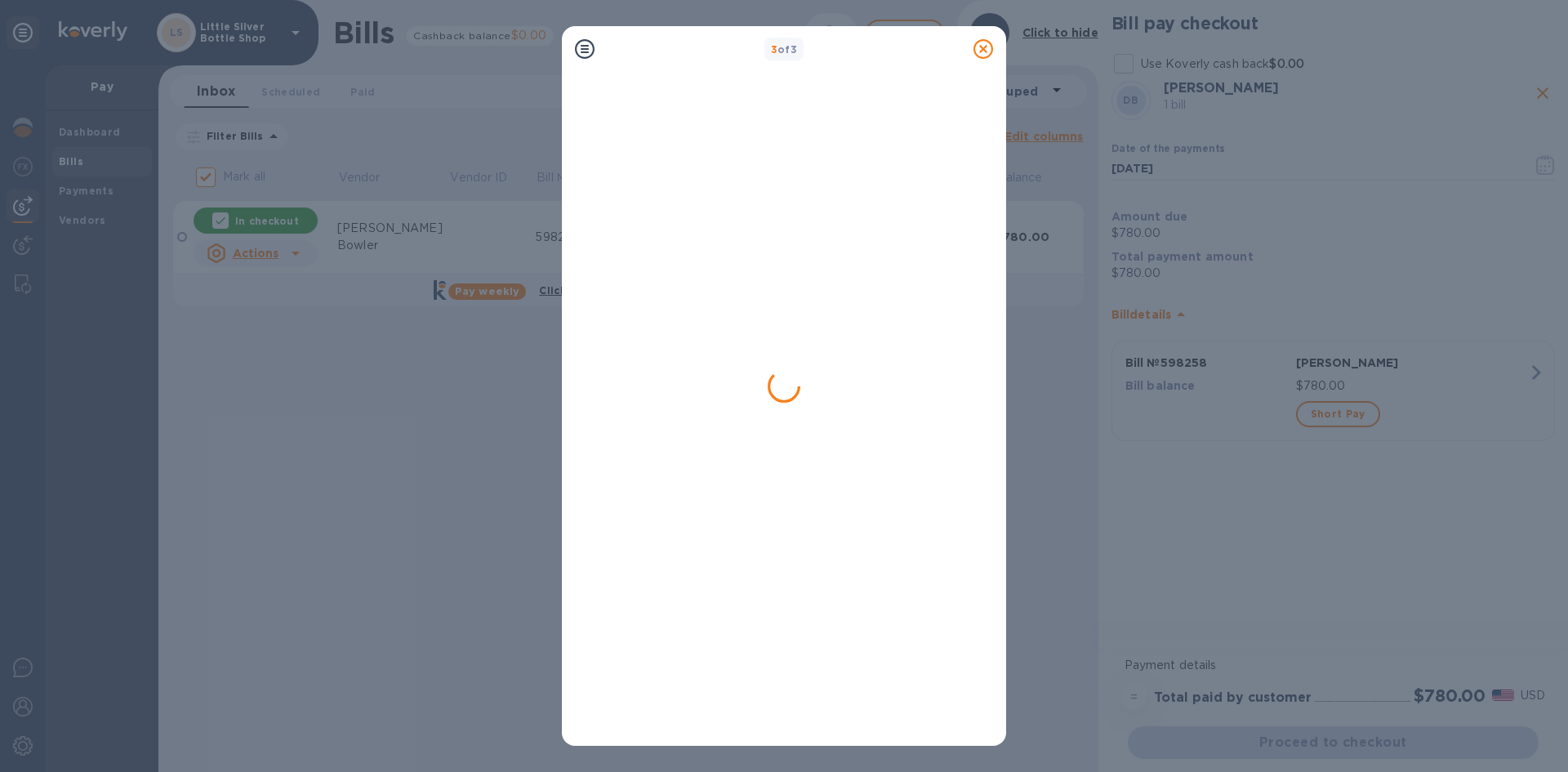
checkbox input "false"
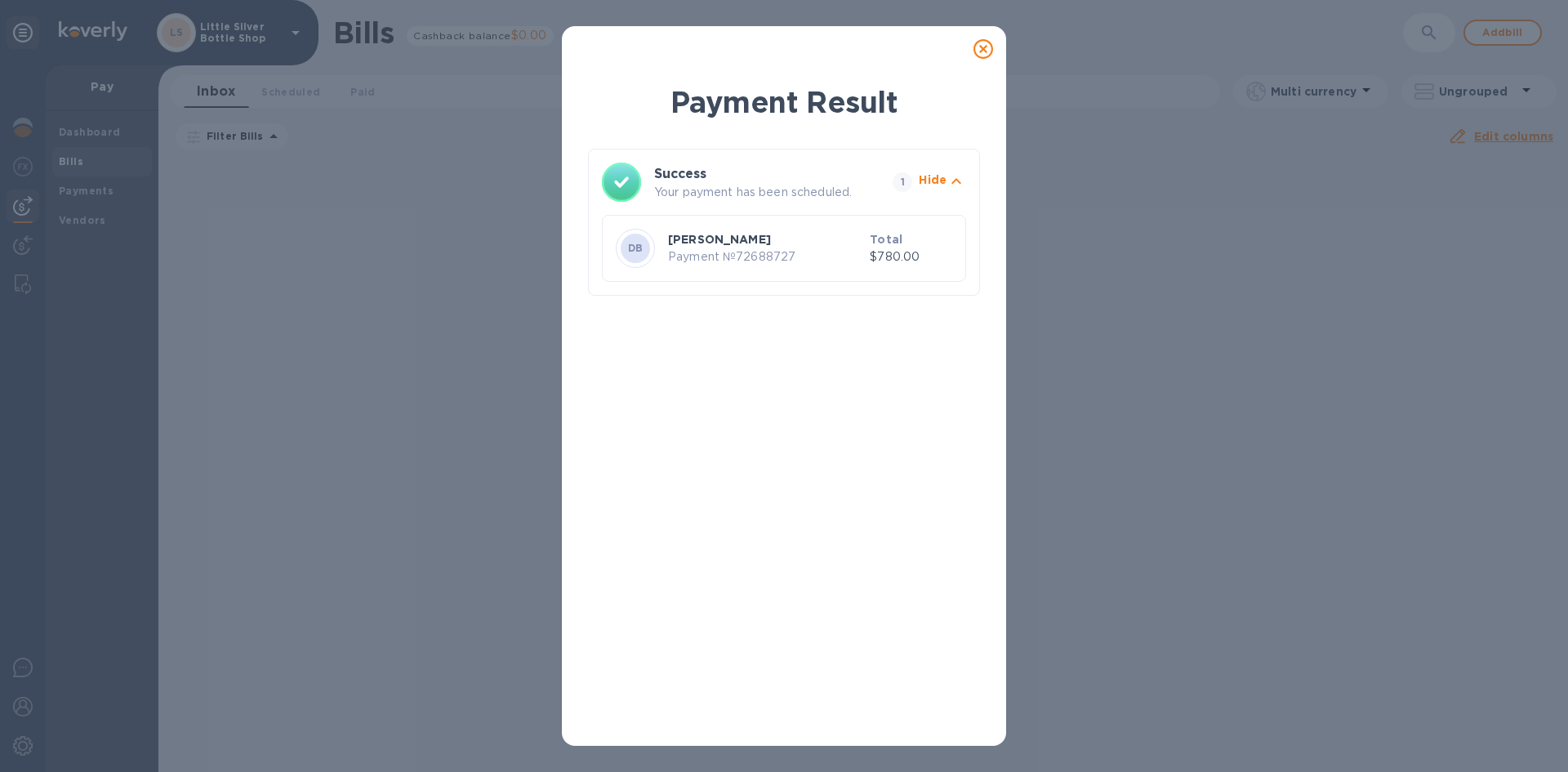
click at [983, 46] on icon at bounding box center [984, 49] width 20 height 20
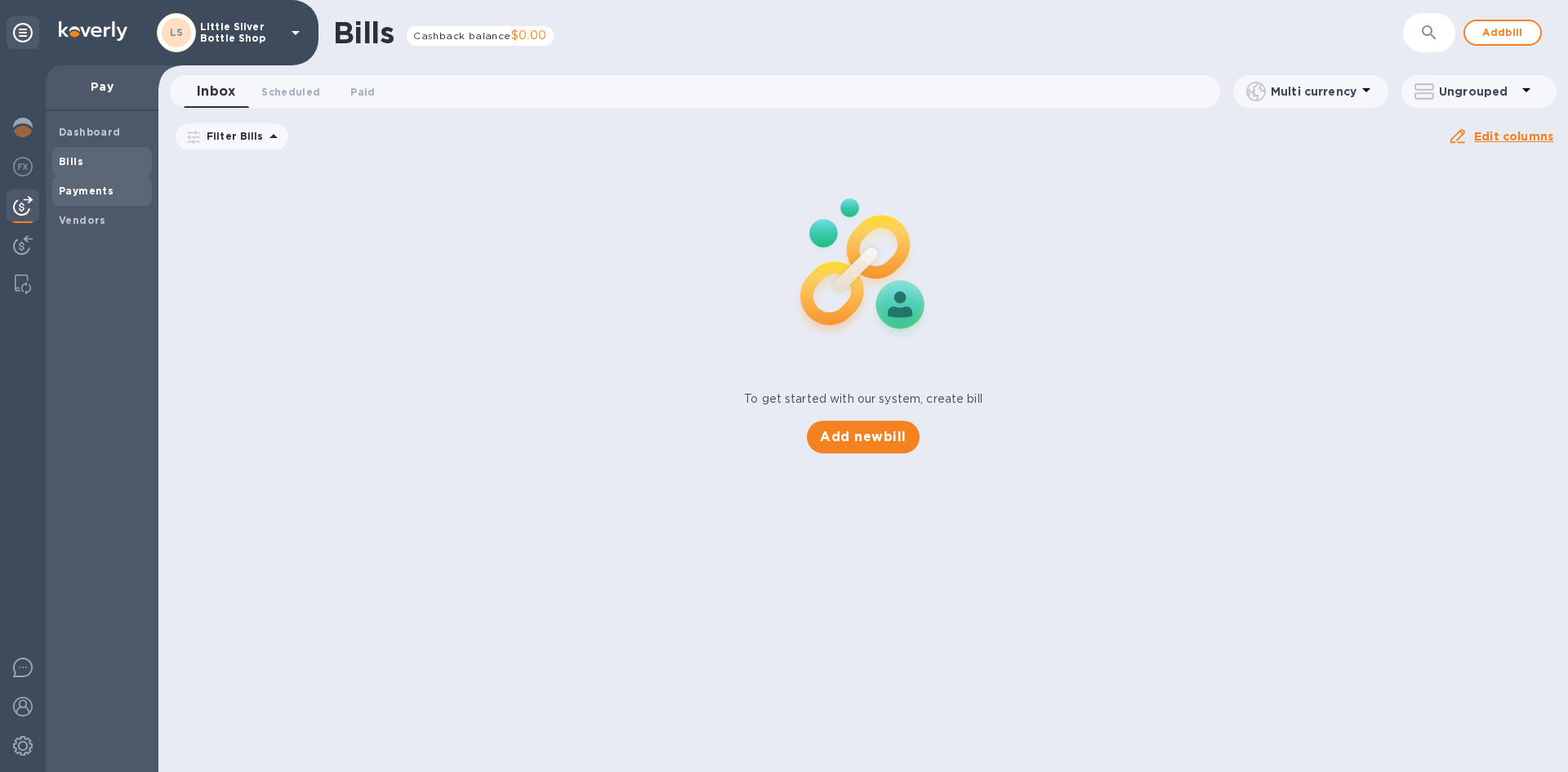
click at [93, 191] on b "Payments" at bounding box center [86, 191] width 55 height 12
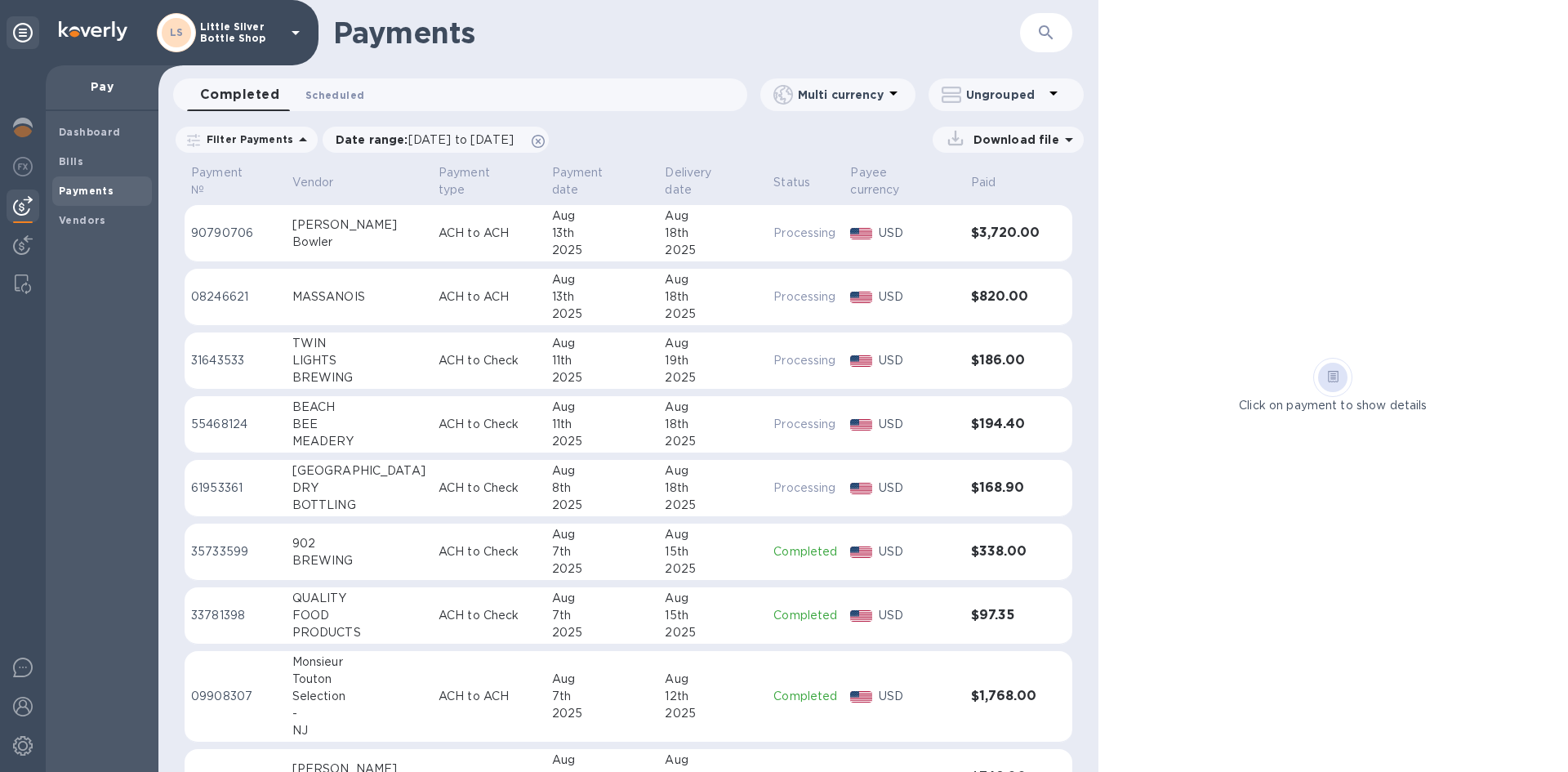
click at [320, 95] on span "Scheduled 0" at bounding box center [334, 95] width 59 height 17
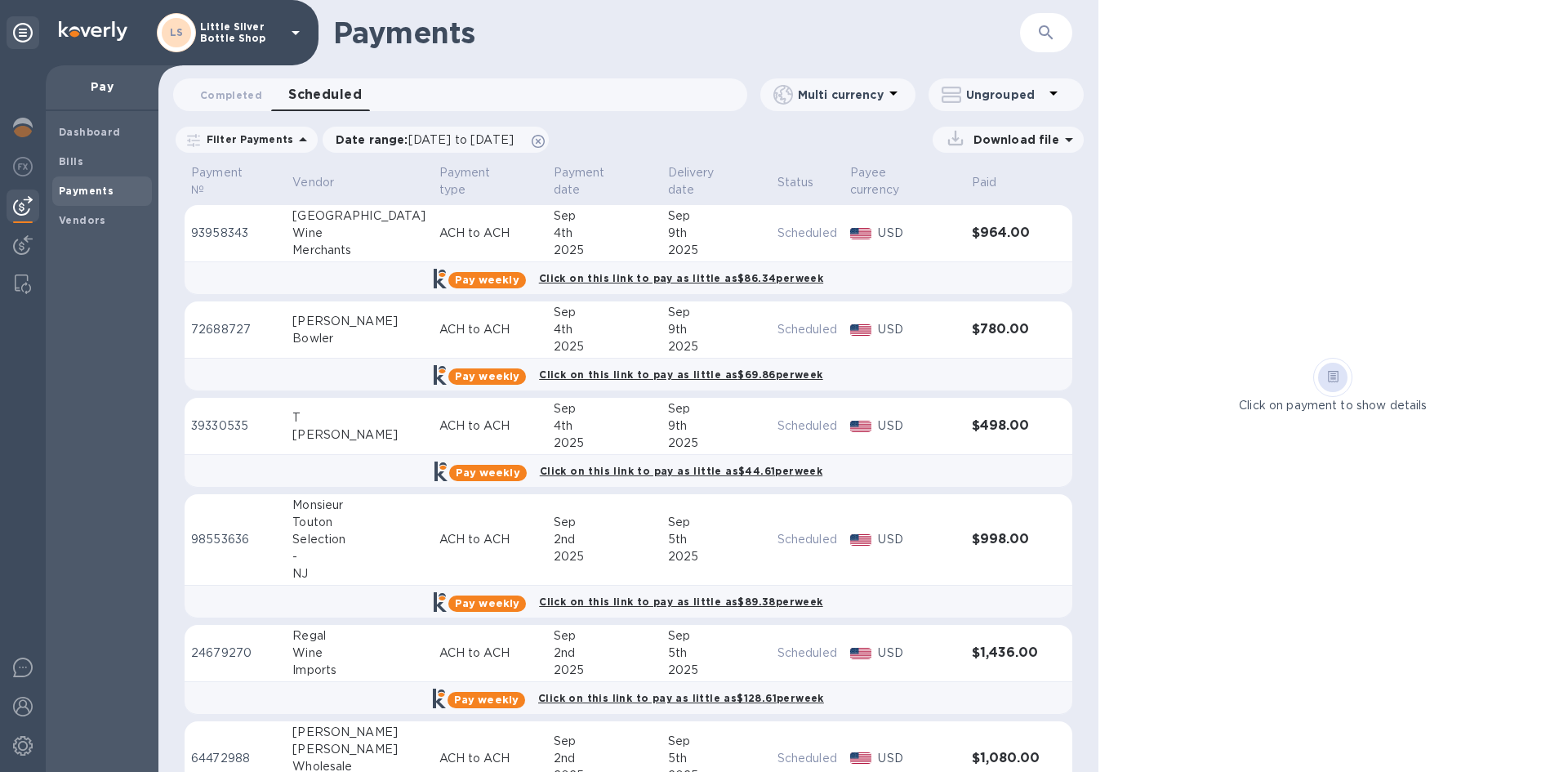
click at [324, 330] on div "Bowler" at bounding box center [358, 338] width 133 height 17
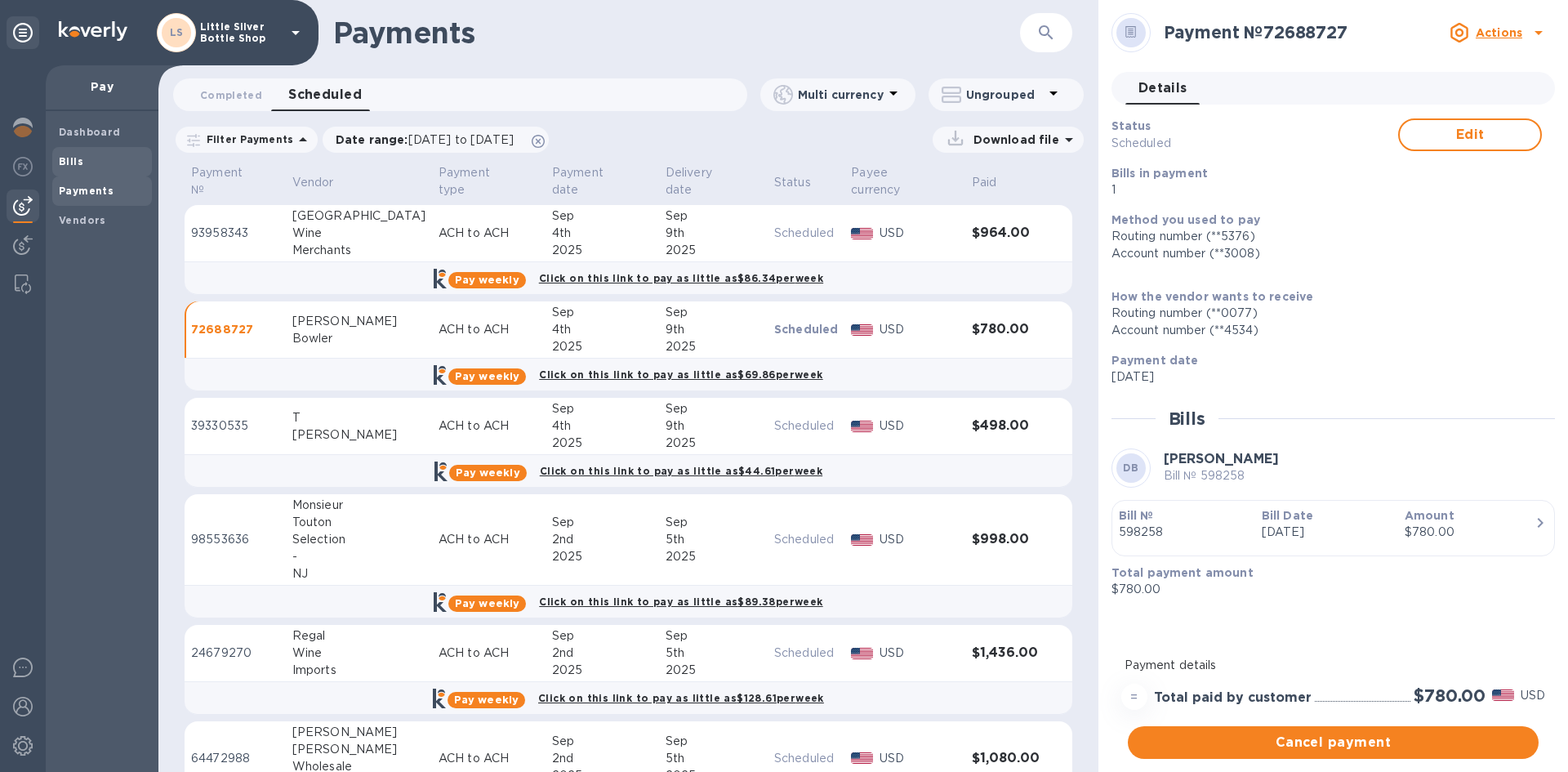
click at [86, 163] on span "Bills" at bounding box center [102, 162] width 87 height 17
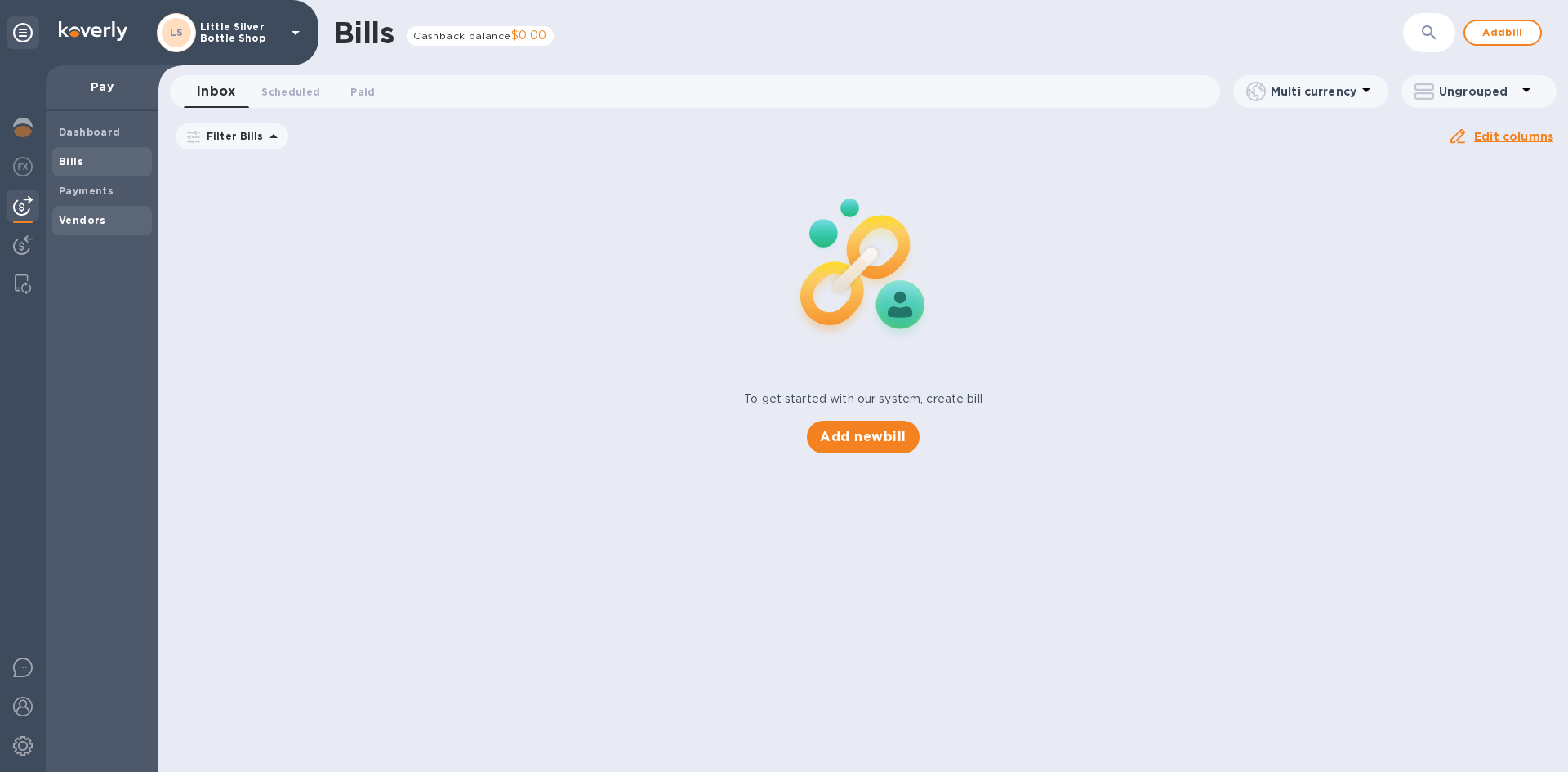
click at [96, 220] on b "Vendors" at bounding box center [82, 220] width 47 height 12
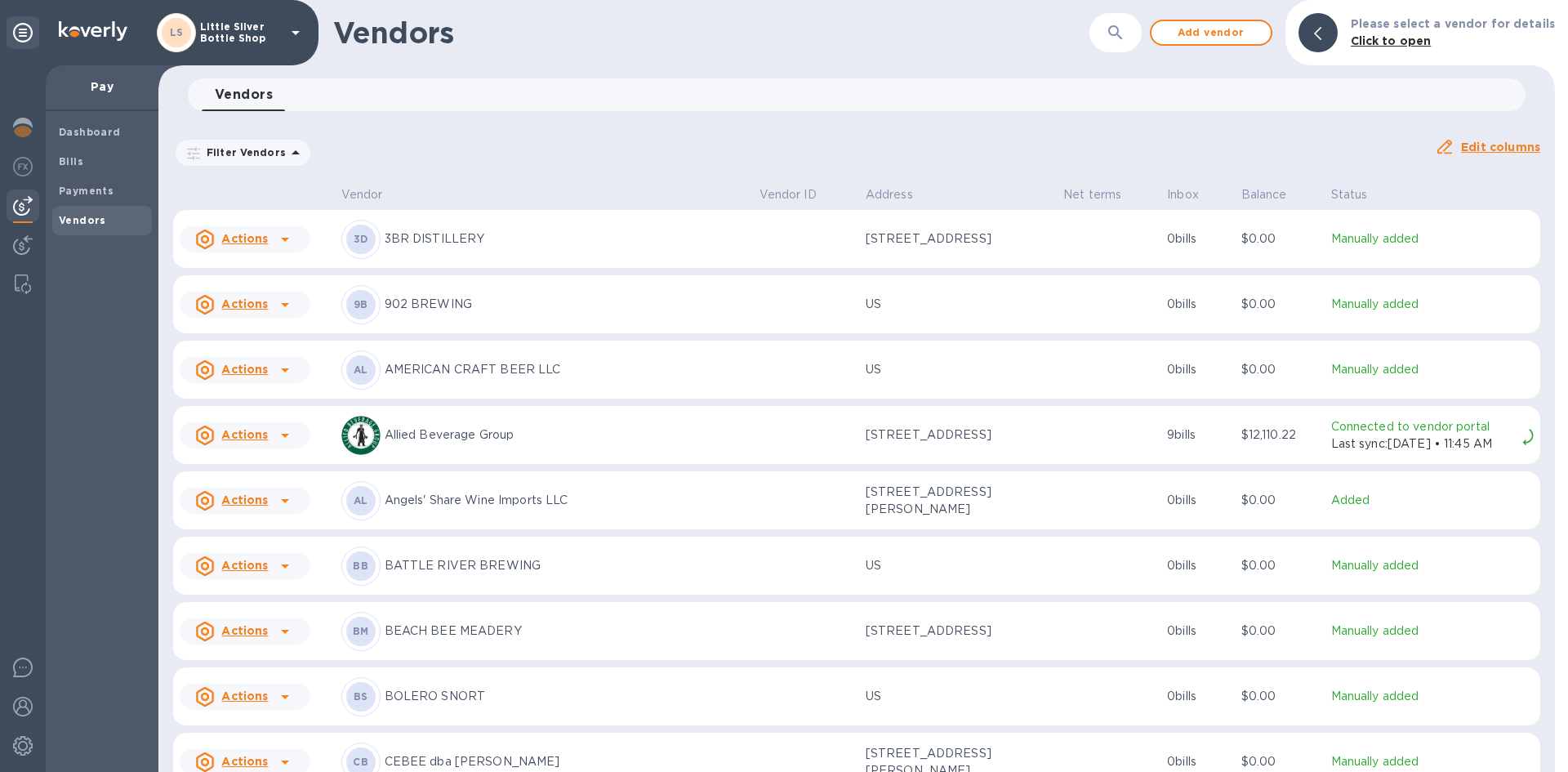
click at [96, 220] on b "Vendors" at bounding box center [82, 220] width 47 height 12
click at [89, 157] on span "Bills" at bounding box center [102, 162] width 87 height 17
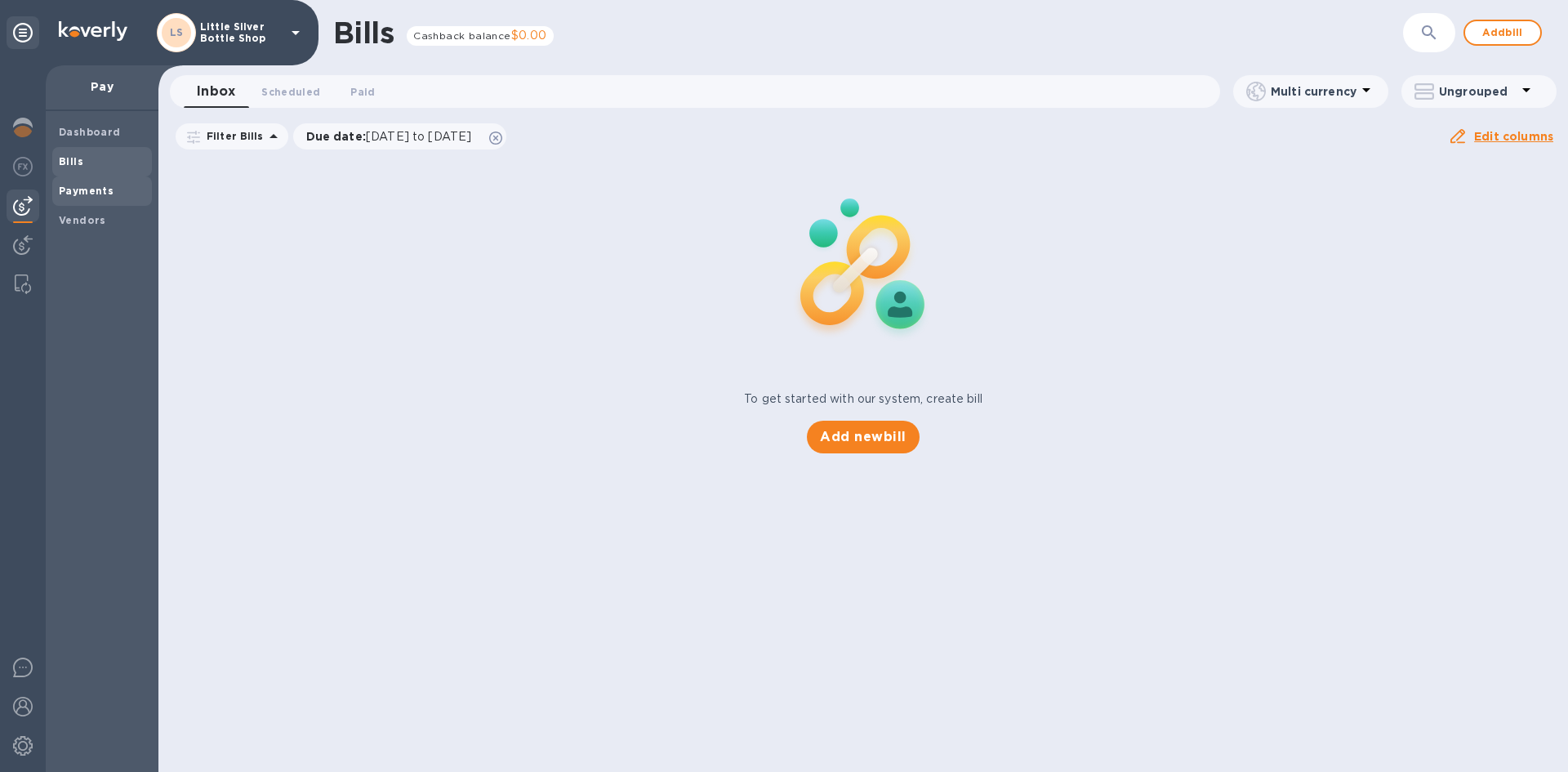
click at [94, 186] on b "Payments" at bounding box center [86, 191] width 55 height 12
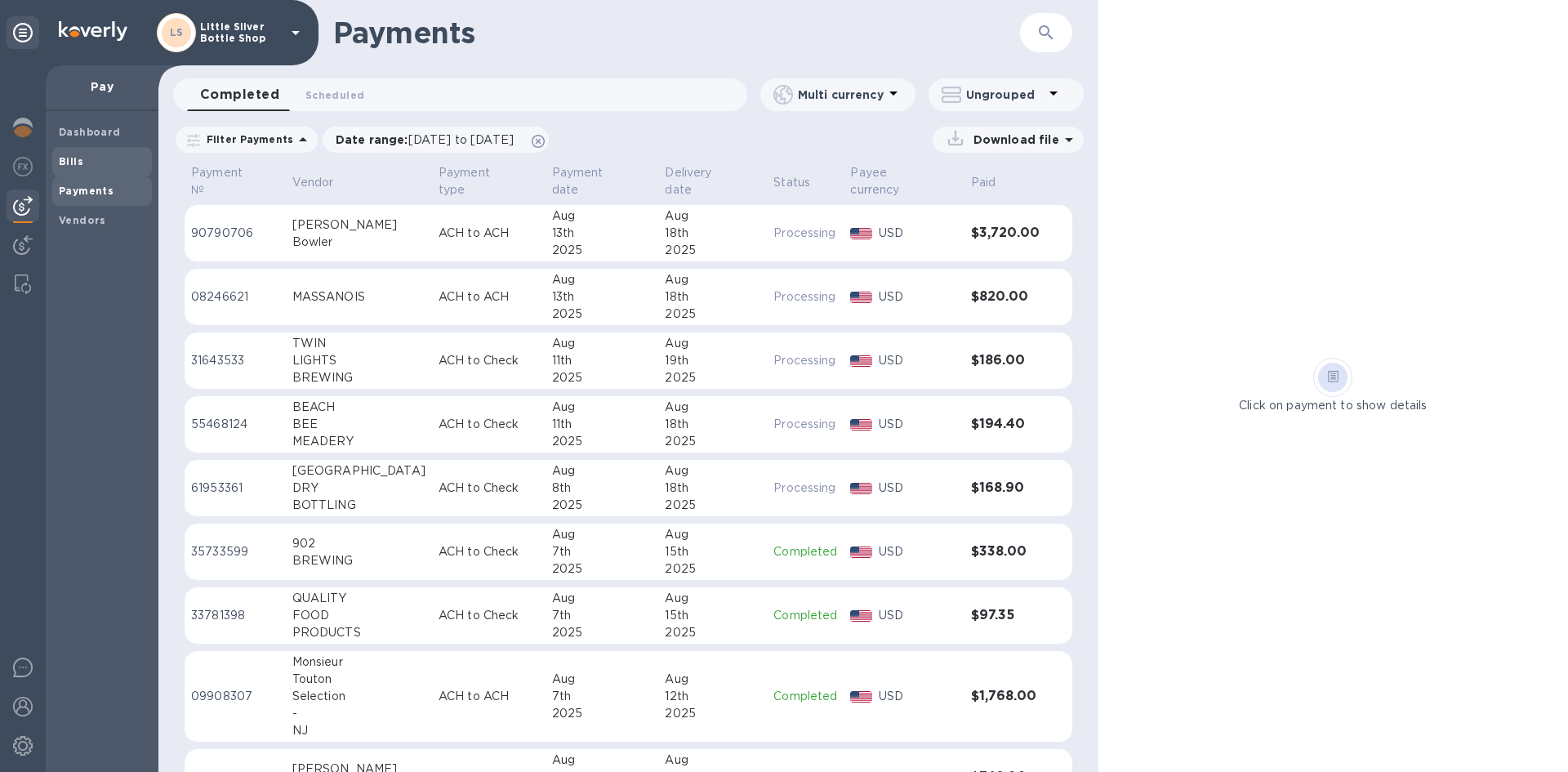
click at [99, 162] on span "Bills" at bounding box center [102, 162] width 87 height 17
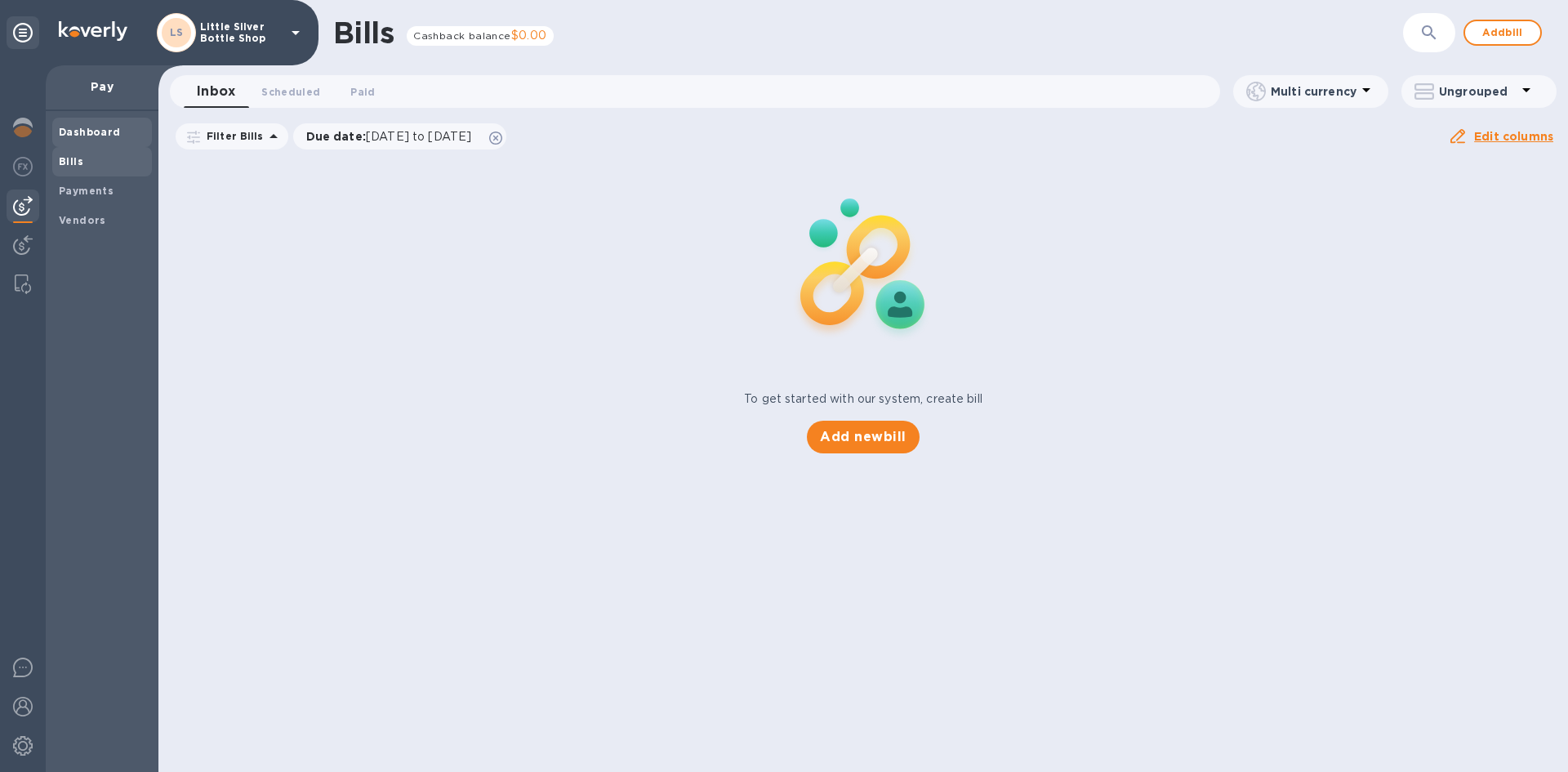
click at [84, 135] on b "Dashboard" at bounding box center [89, 132] width 62 height 12
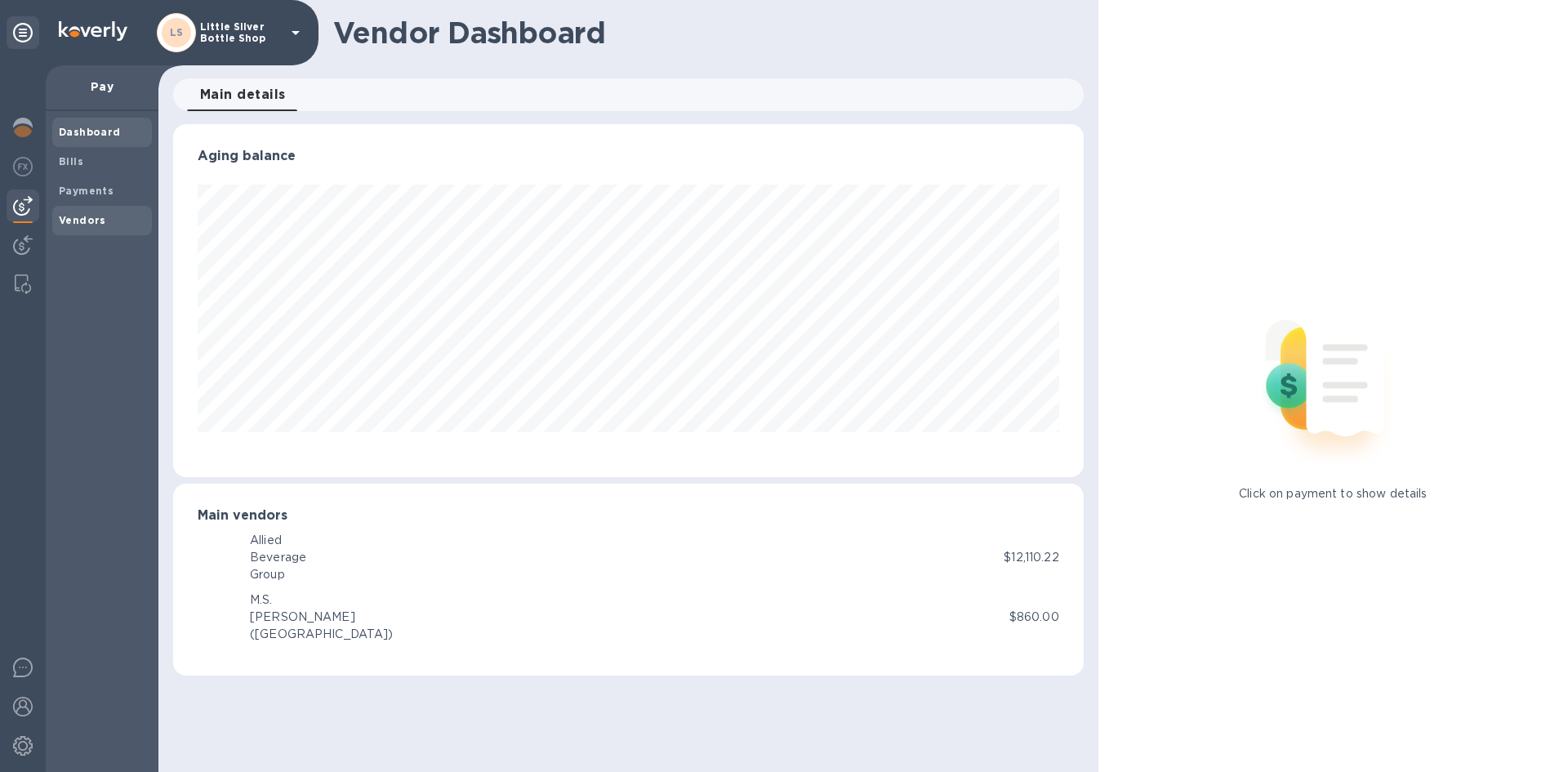
scroll to position [353, 910]
click at [99, 219] on b "Vendors" at bounding box center [82, 220] width 47 height 12
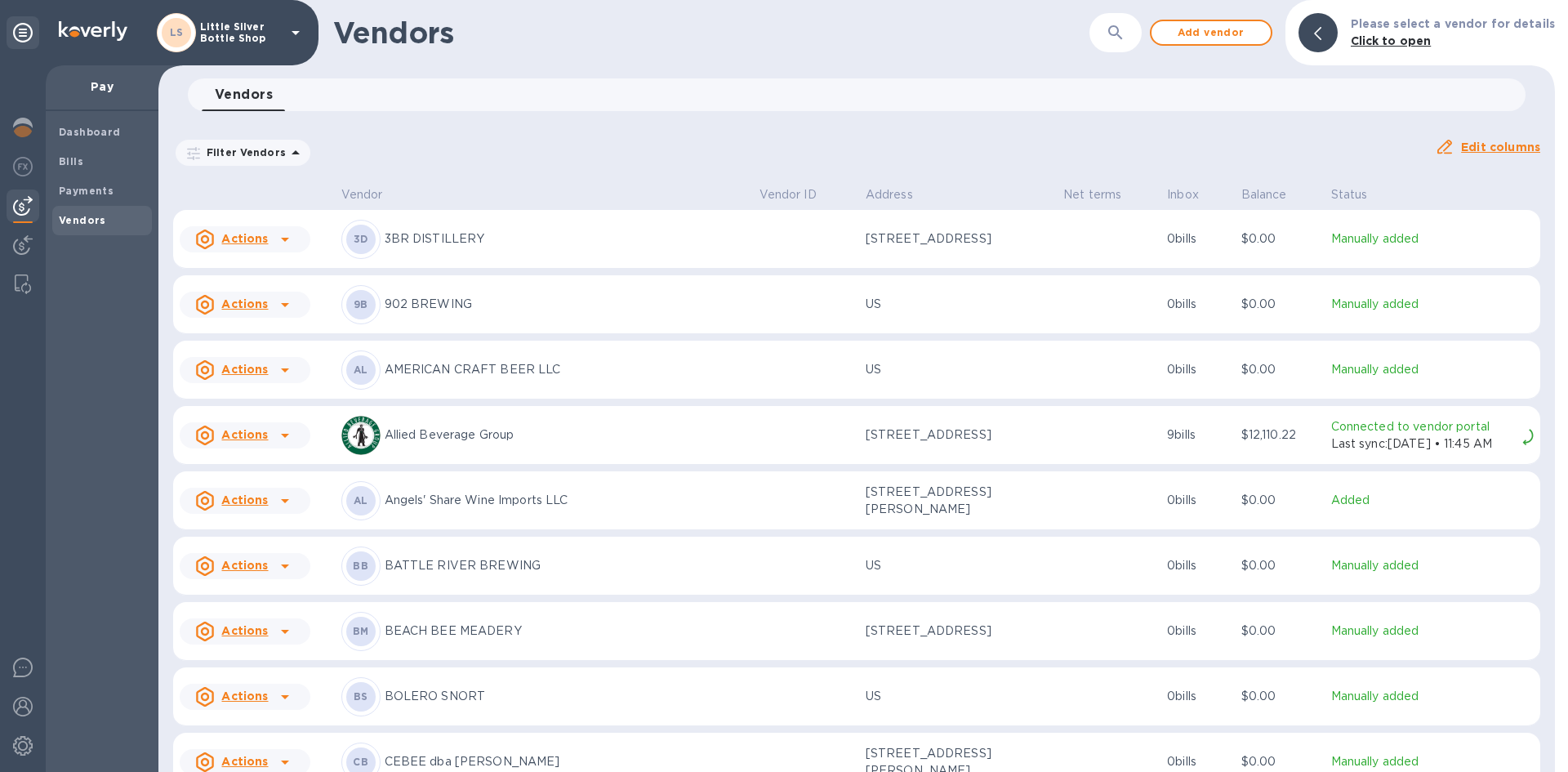
click at [1125, 31] on icon "button" at bounding box center [1116, 33] width 20 height 20
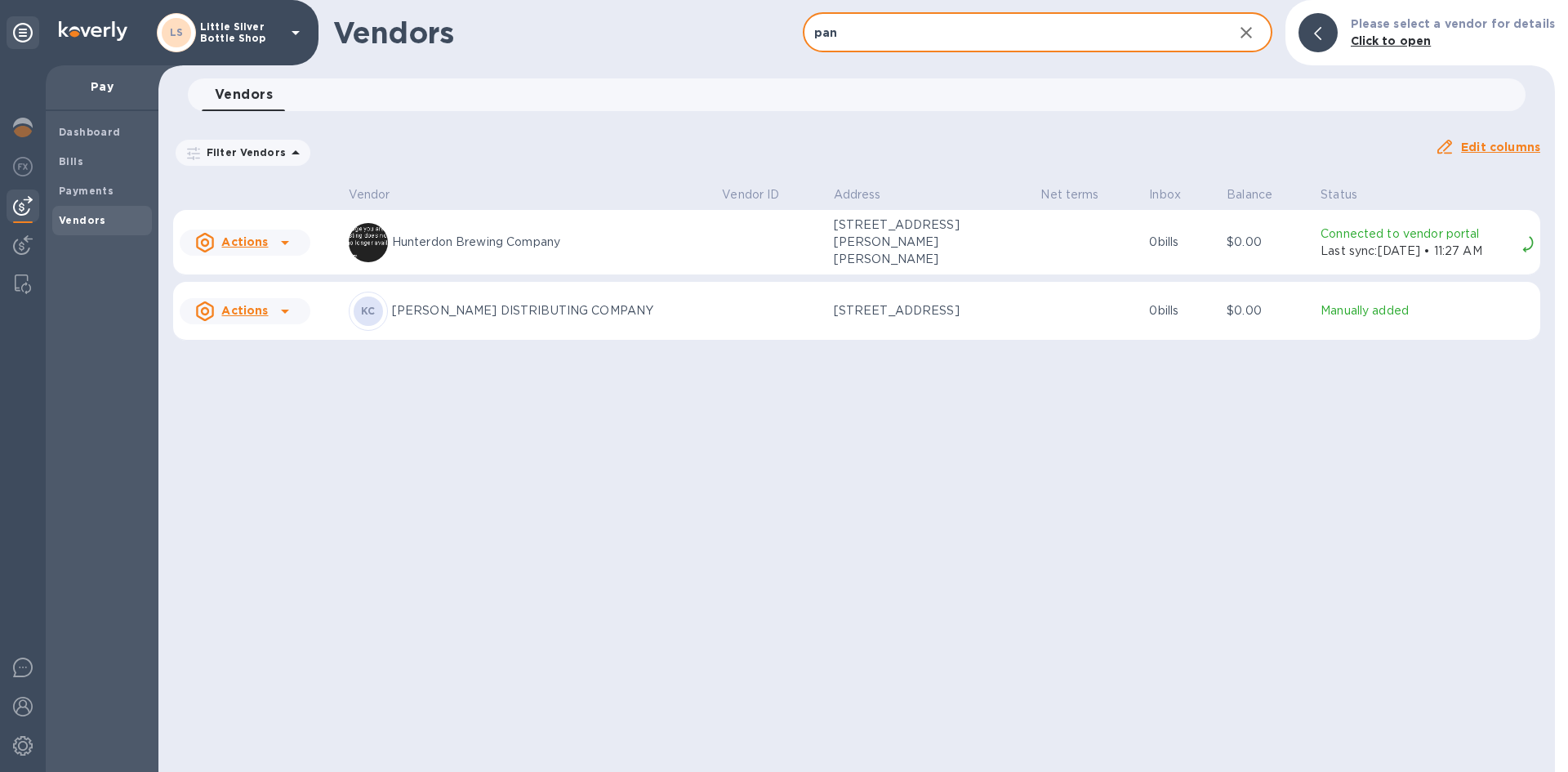
type input "pan"
click at [1252, 34] on icon "button" at bounding box center [1246, 33] width 12 height 12
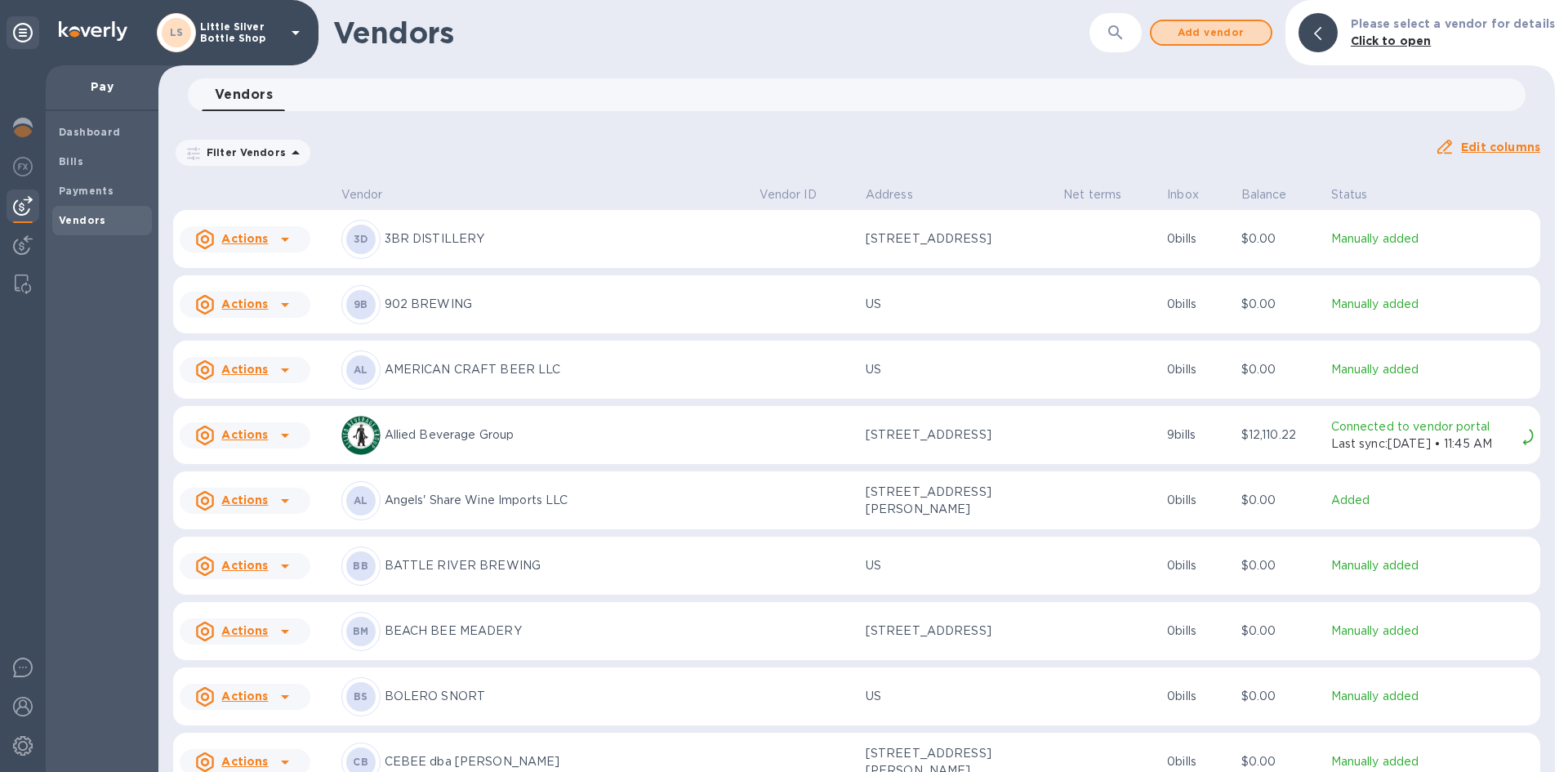
click at [1253, 34] on span "Add vendor" at bounding box center [1211, 33] width 93 height 20
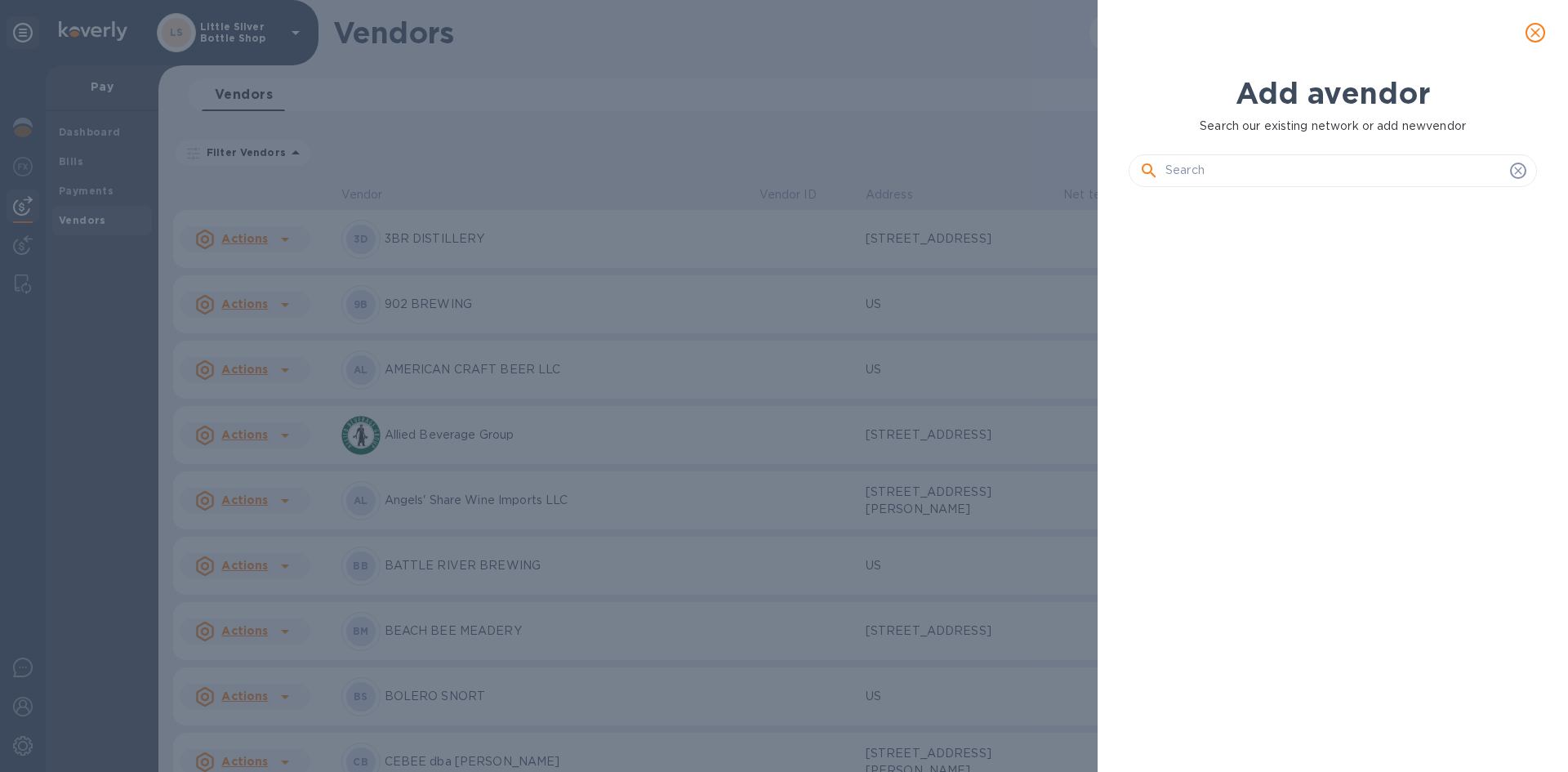
scroll to position [516, 415]
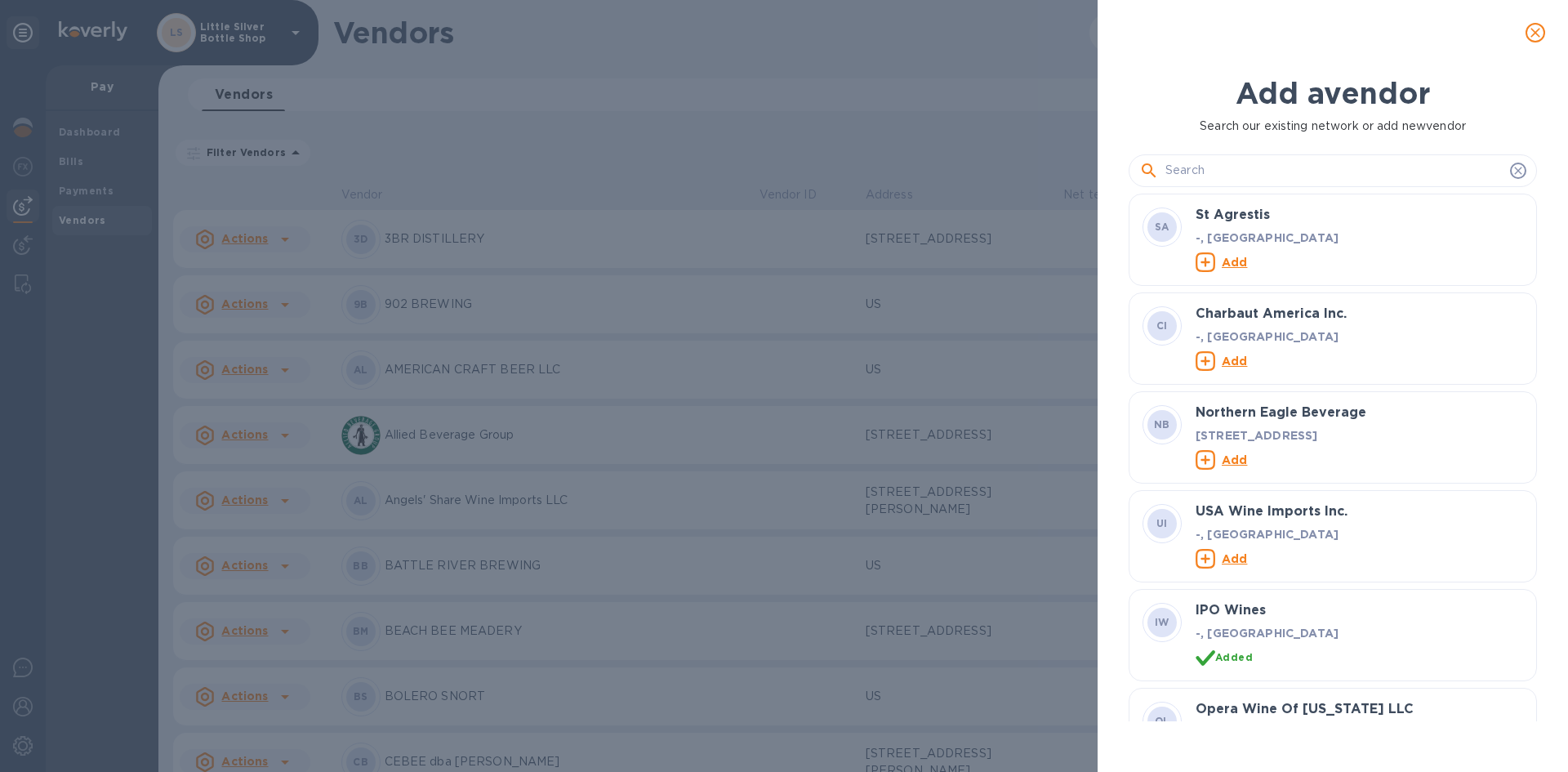
click at [1234, 172] on input "text" at bounding box center [1335, 171] width 338 height 25
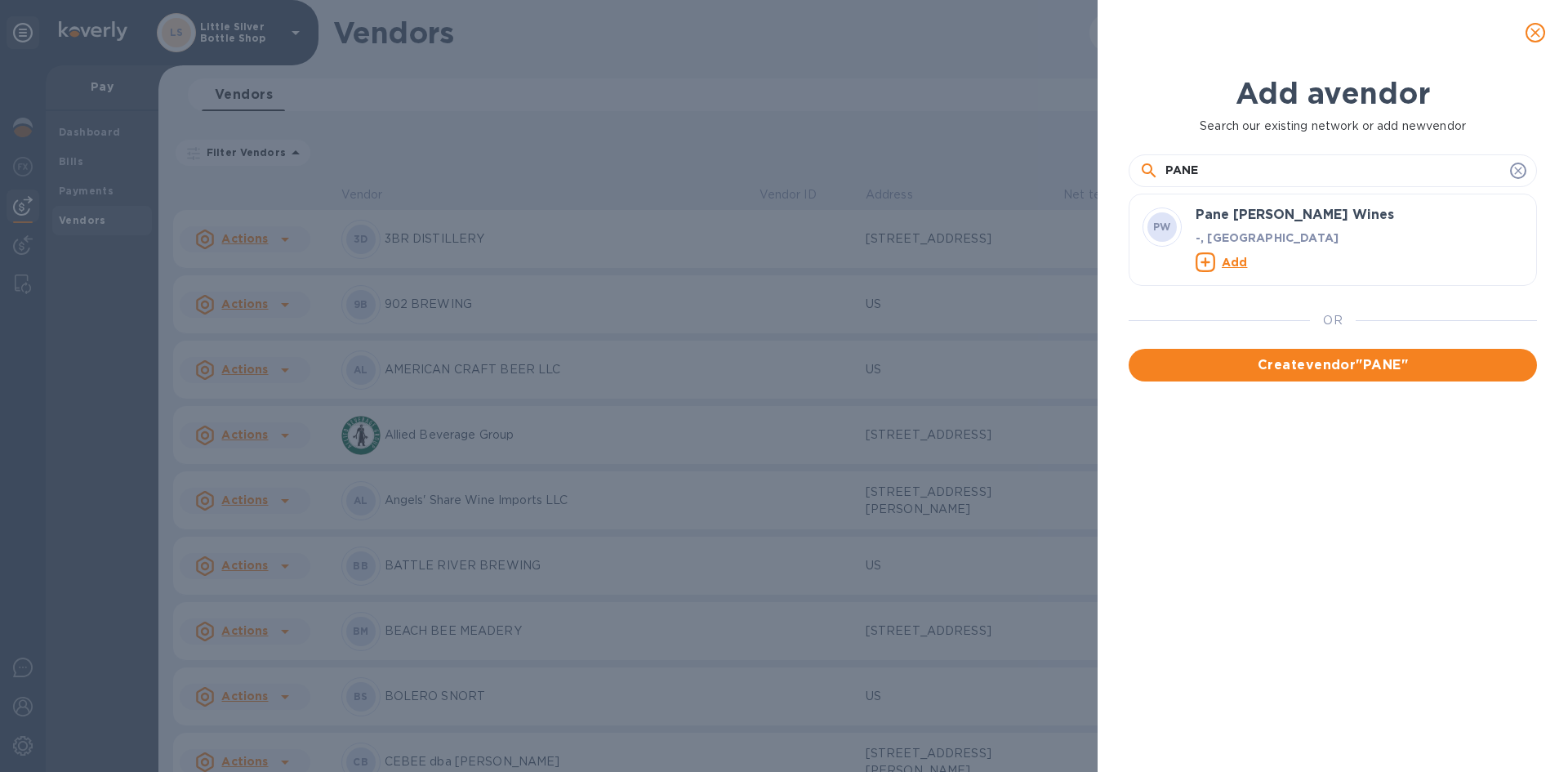
type input "PANE"
click at [1233, 263] on u "Add" at bounding box center [1234, 262] width 26 height 13
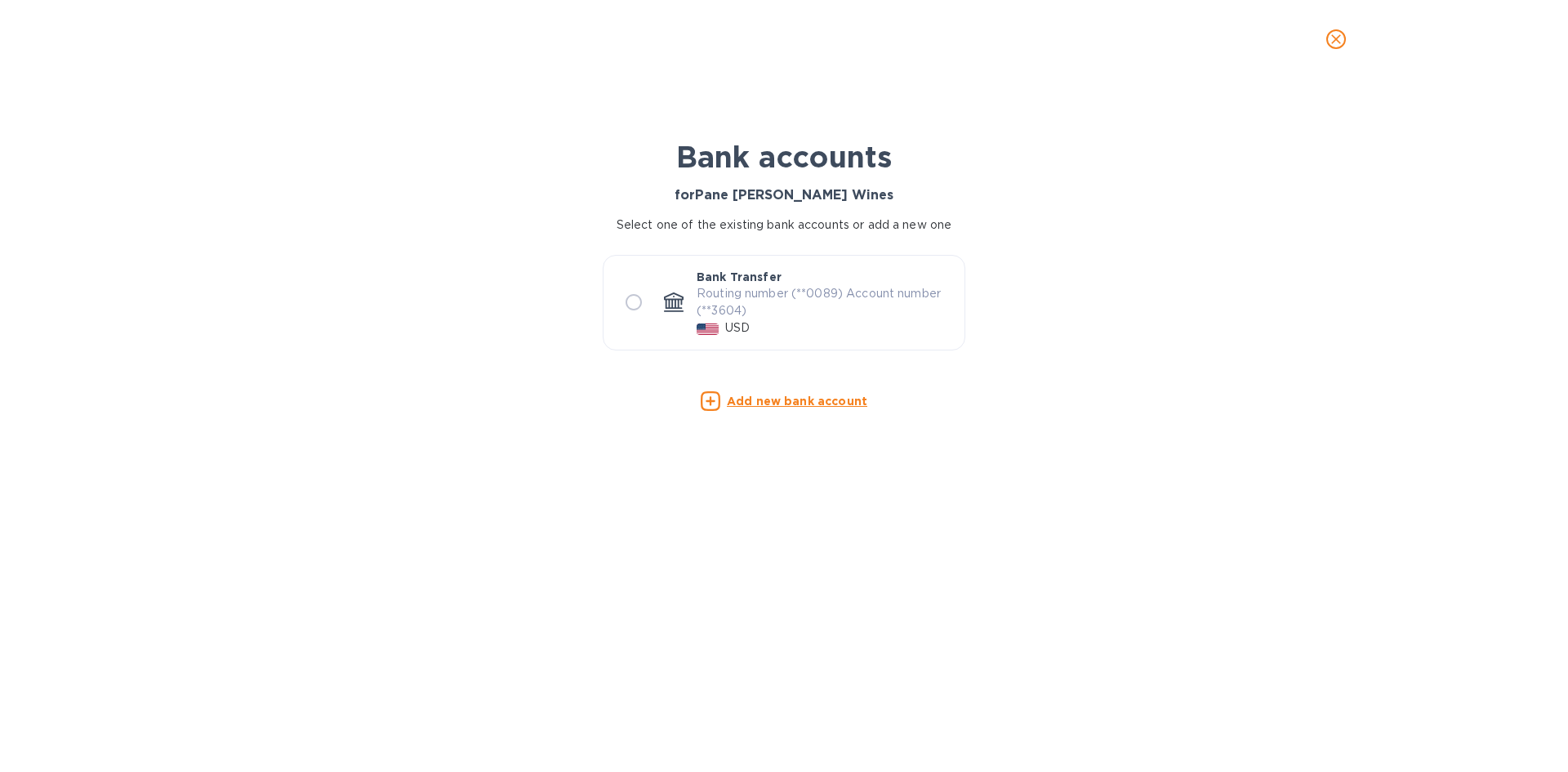
click at [632, 305] on input "radio" at bounding box center [633, 302] width 34 height 34
radio input "true"
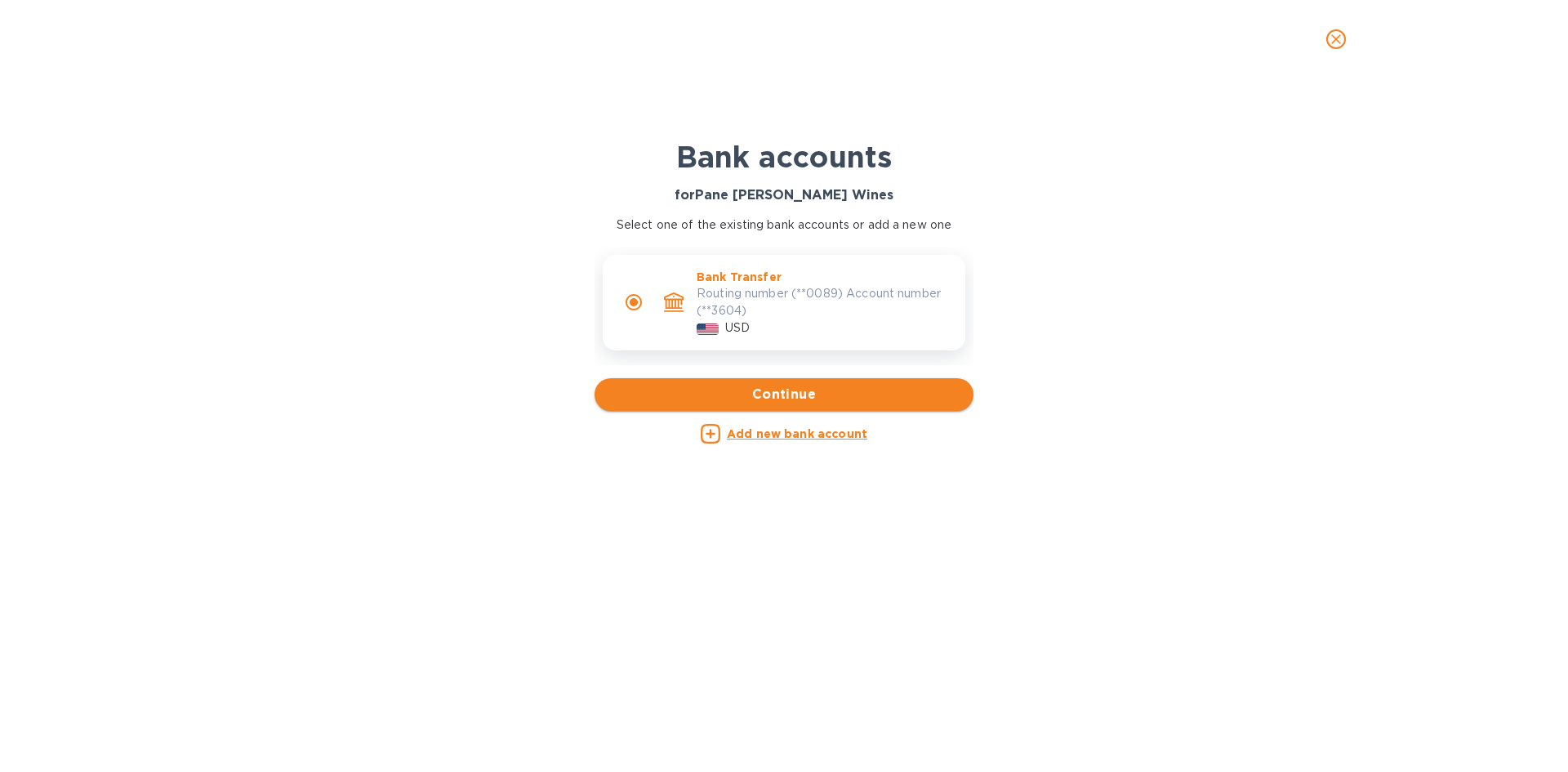
click at [781, 393] on span "Continue" at bounding box center [784, 395] width 353 height 20
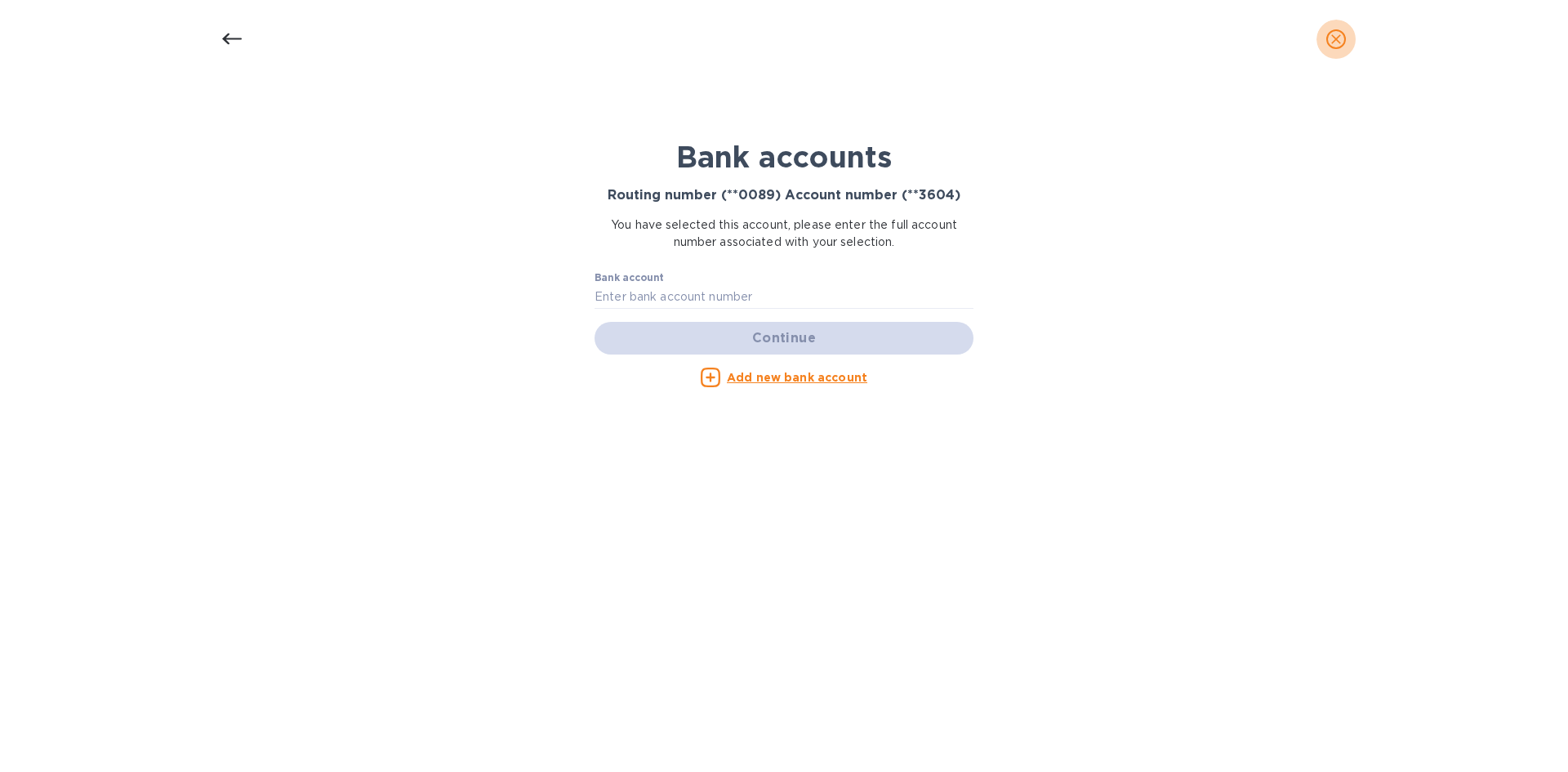
click at [1335, 36] on icon "close" at bounding box center [1336, 39] width 17 height 17
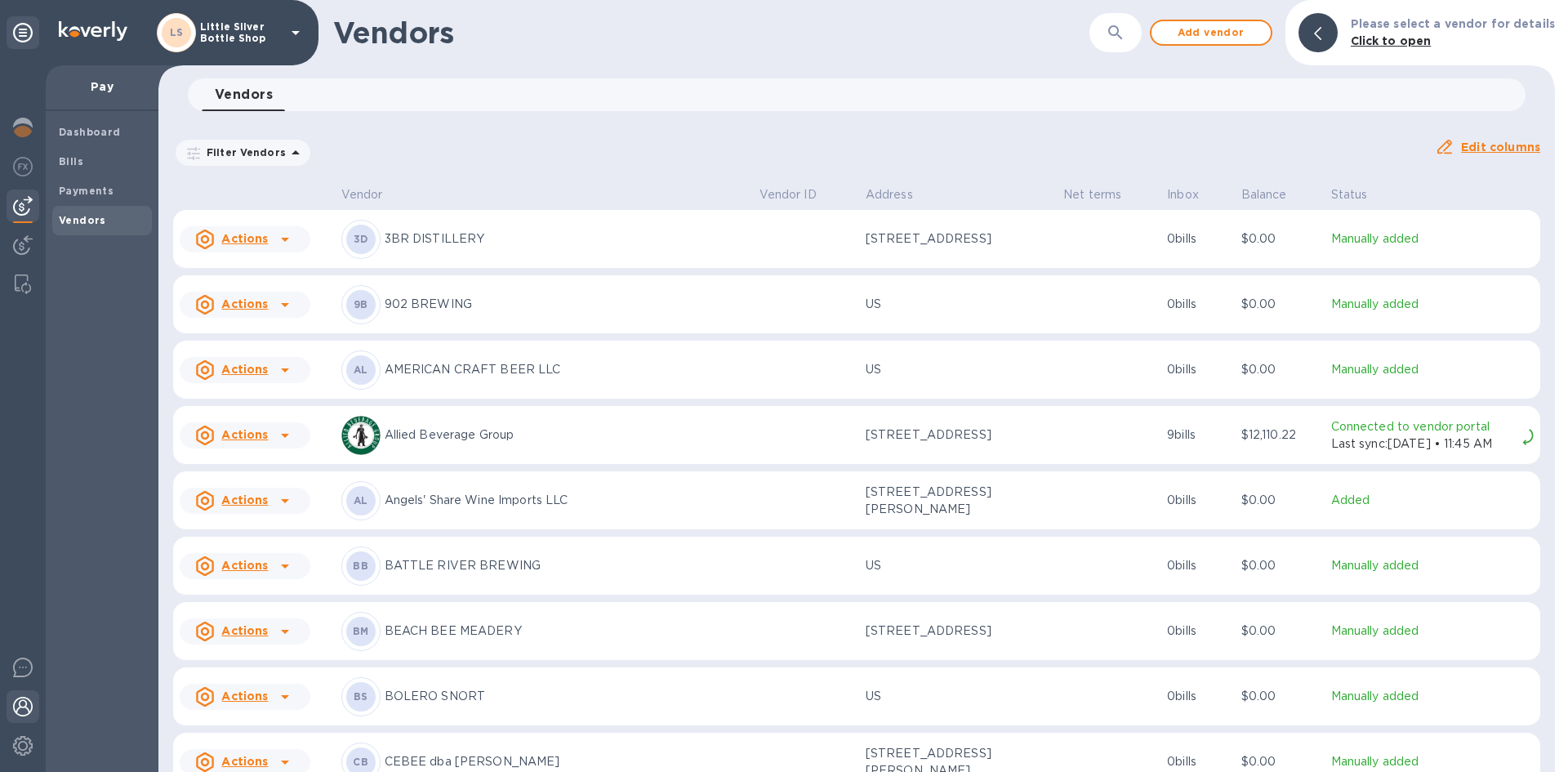
click at [25, 705] on img at bounding box center [23, 707] width 20 height 20
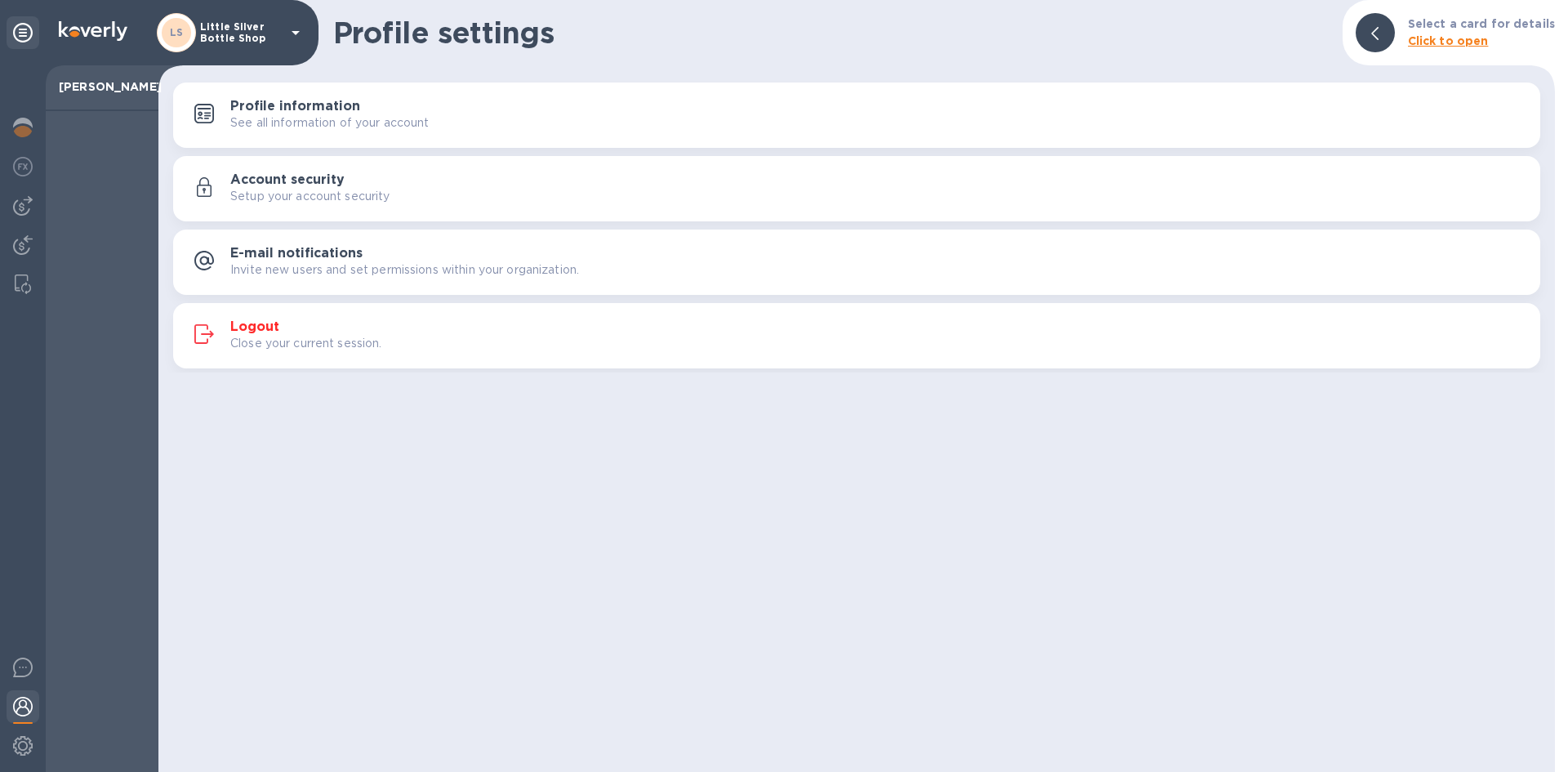
click at [260, 316] on div "Logout Close your current session." at bounding box center [856, 335] width 1347 height 39
